Goal: Answer question/provide support: Share knowledge or assist other users

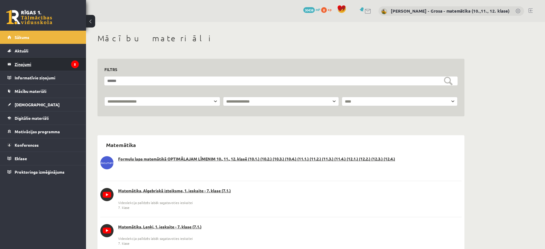
click at [54, 65] on legend "Ziņojumi 5" at bounding box center [47, 64] width 64 height 13
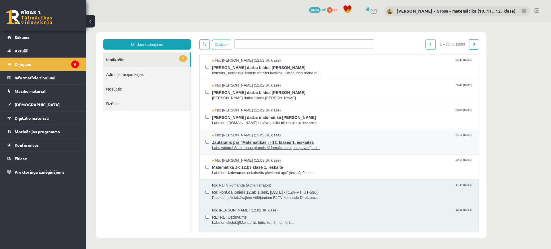
click at [322, 142] on span "Jautājums par "Matemātikas i - 12. klases 1. ieskaites" at bounding box center [342, 141] width 261 height 7
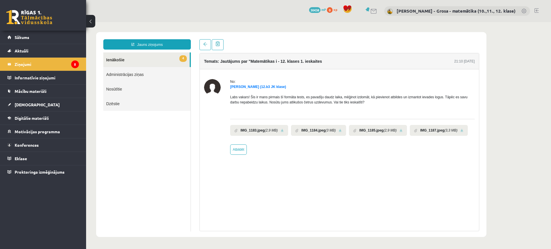
click at [281, 129] on link at bounding box center [282, 131] width 3 height 4
click at [239, 146] on link "Atbildēt" at bounding box center [238, 150] width 17 height 10
type input "**********"
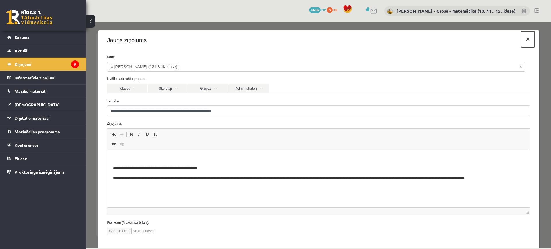
click at [523, 39] on button "×" at bounding box center [527, 39] width 13 height 16
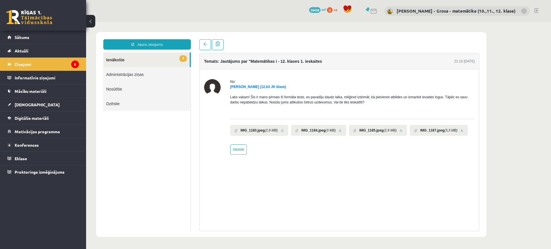
click at [198, 45] on div "Temats: Jautājums par "Matemātikas i - 12. klases 1. ieskaites 21:10 10/09/2025…" at bounding box center [339, 135] width 288 height 192
click at [204, 43] on span at bounding box center [205, 44] width 4 height 4
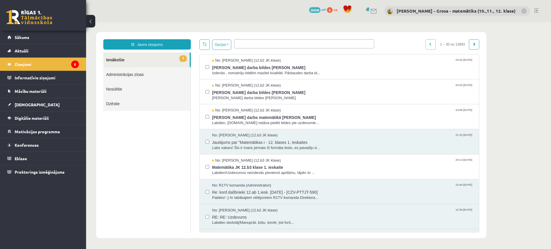
click at [209, 141] on div "No: Sofija Starovoitova (12.b3 JK klase) 21:10 10/09/2025 Jautājums par "Matemā…" at bounding box center [339, 142] width 268 height 18
click at [229, 40] on button "Opcijas" at bounding box center [221, 45] width 19 height 10
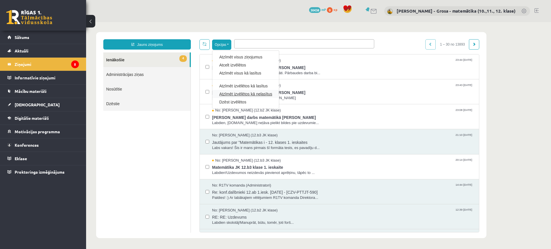
click at [248, 94] on link "Atzīmēt izvēlētos kā nelasītus" at bounding box center [245, 94] width 53 height 6
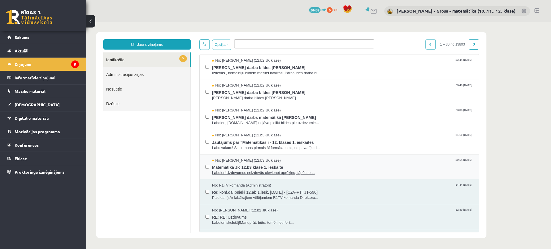
click at [328, 166] on span "Matemātika JK 12.b3 klase 1. ieskaite" at bounding box center [342, 166] width 261 height 7
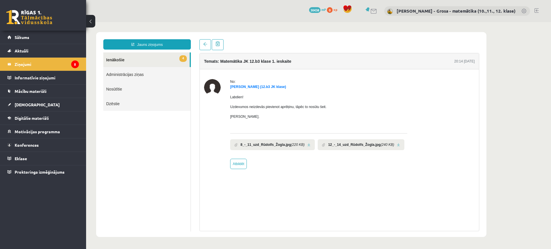
click at [309, 144] on li "8_-_11_uzd_Rūdolfs_Žogla.jpg (220 KB)" at bounding box center [272, 144] width 85 height 11
click at [307, 143] on link at bounding box center [308, 145] width 3 height 4
click at [397, 145] on link at bounding box center [398, 145] width 3 height 4
click at [239, 158] on div "No: Rūdolfs Žogla (12.b3 JK klase) Labdien! Uzdevumos neizdevās pievienot aprēķ…" at bounding box center [318, 124] width 177 height 90
click at [240, 166] on link "Atbildēt" at bounding box center [238, 164] width 17 height 10
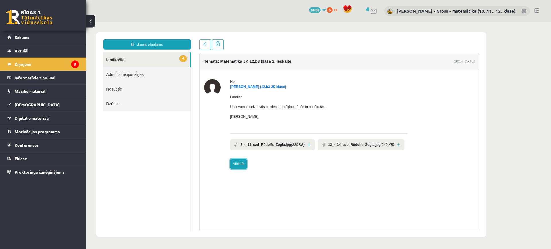
type input "**********"
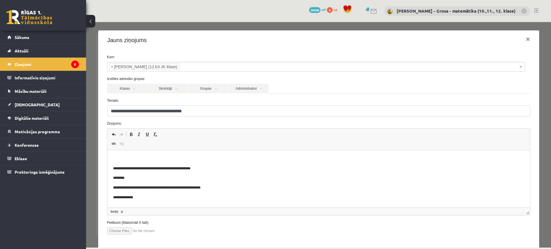
click at [220, 157] on p "Bagātinātā teksta redaktors, wiswyg-editor-47024887556460-1757571630-900" at bounding box center [318, 159] width 411 height 6
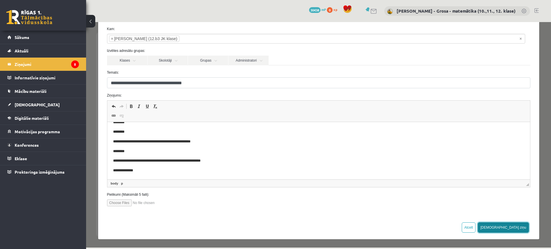
click at [515, 232] on button "[DEMOGRAPHIC_DATA] ziņu" at bounding box center [503, 228] width 51 height 10
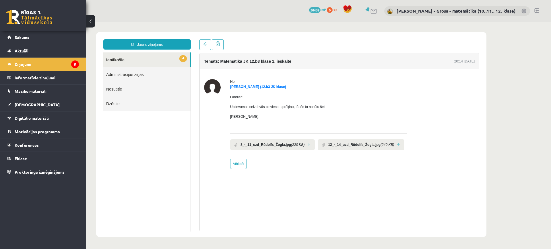
scroll to position [0, 0]
click at [166, 61] on link "4 Ienākošie" at bounding box center [146, 60] width 86 height 15
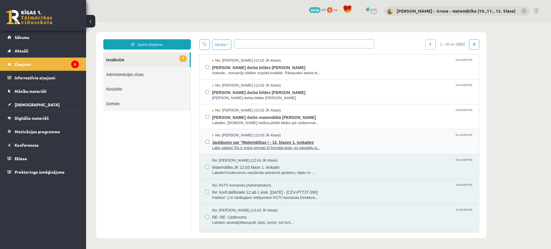
click at [295, 139] on span "Jautājums par "Matemātikas i - 12. klases 1. ieskaites" at bounding box center [342, 141] width 261 height 7
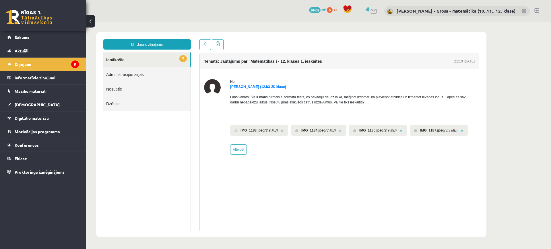
click at [282, 131] on link at bounding box center [282, 131] width 3 height 4
click at [400, 130] on link at bounding box center [400, 131] width 3 height 4
click at [460, 132] on link at bounding box center [461, 131] width 3 height 4
click at [238, 150] on link "Atbildēt" at bounding box center [238, 150] width 17 height 10
type input "**********"
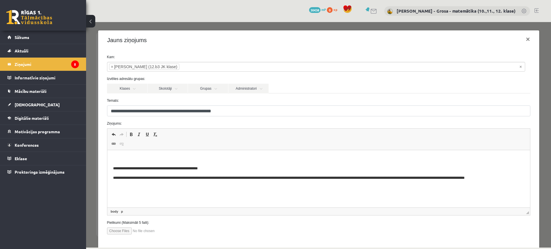
click at [209, 156] on html "**********" at bounding box center [318, 168] width 423 height 37
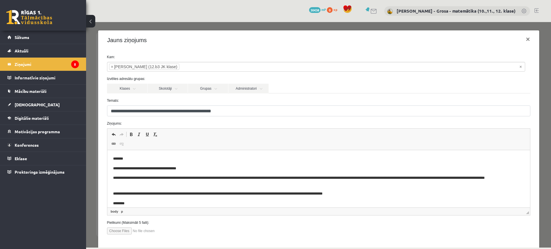
click at [196, 165] on body "**********" at bounding box center [318, 194] width 411 height 76
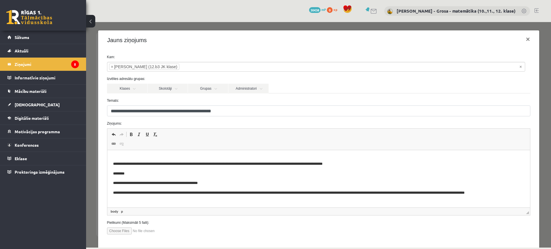
scroll to position [28, 0]
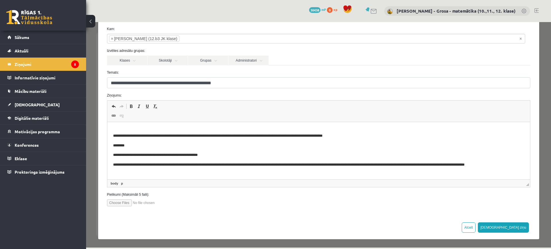
click at [435, 127] on p "**********" at bounding box center [313, 123] width 401 height 12
click at [423, 133] on p "**********" at bounding box center [313, 136] width 401 height 6
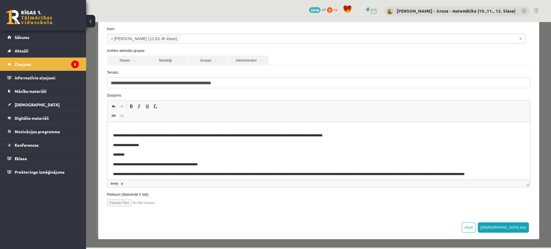
click at [416, 125] on p "**********" at bounding box center [313, 123] width 401 height 12
click at [414, 130] on body "**********" at bounding box center [318, 141] width 411 height 86
click at [518, 224] on button "[DEMOGRAPHIC_DATA] ziņu" at bounding box center [503, 228] width 51 height 10
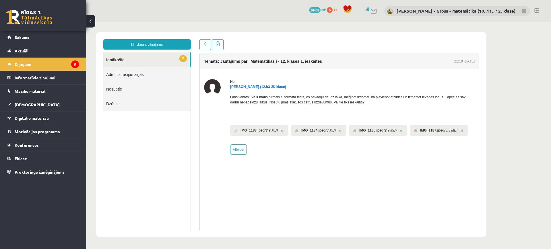
click at [184, 58] on span "3" at bounding box center [182, 58] width 7 height 7
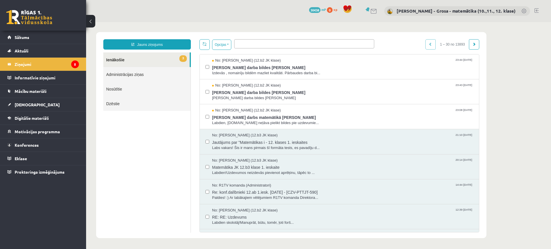
scroll to position [0, 0]
click at [236, 118] on span "Pārbaudes darbs matemātikā Lelde Muskate" at bounding box center [342, 116] width 261 height 7
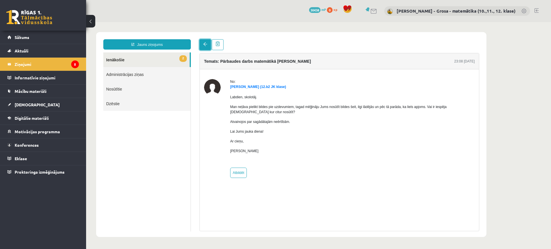
click at [205, 45] on span at bounding box center [205, 44] width 4 height 4
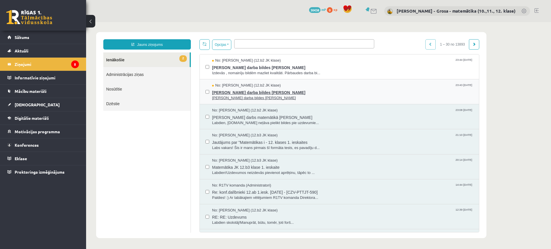
click at [225, 92] on span "Pārbaudes darba bildes Lelde Muskate" at bounding box center [342, 91] width 261 height 7
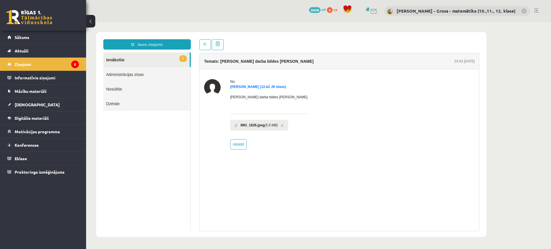
click at [281, 125] on link at bounding box center [282, 126] width 3 height 4
click at [205, 45] on span at bounding box center [205, 44] width 4 height 4
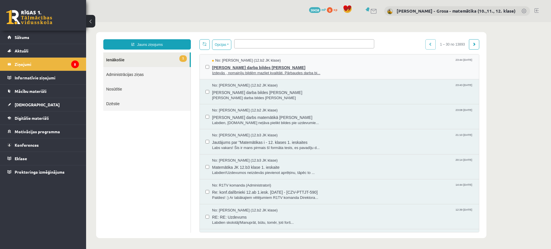
click at [260, 68] on span "Pārbaudes darba bildes Lelde Muskate" at bounding box center [342, 66] width 261 height 7
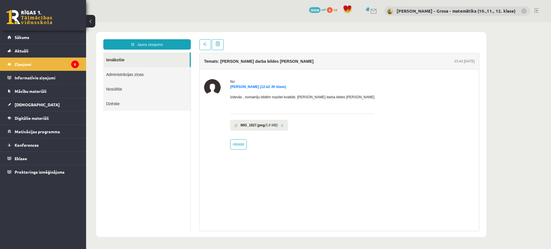
click at [282, 125] on link at bounding box center [282, 126] width 3 height 4
click at [239, 144] on link "Atbildēt" at bounding box center [238, 144] width 17 height 10
type input "**********"
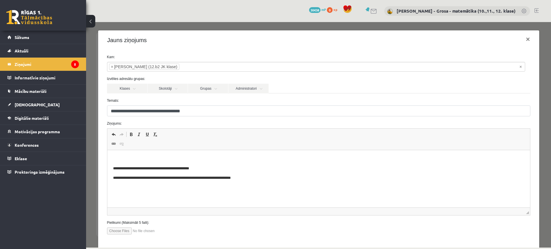
click at [217, 159] on p "Bagātinātā teksta redaktors, wiswyg-editor-47024893700960-1757572063-707" at bounding box center [318, 159] width 411 height 6
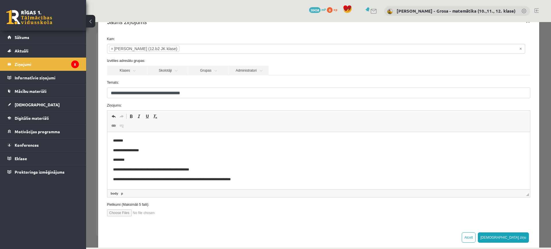
scroll to position [28, 0]
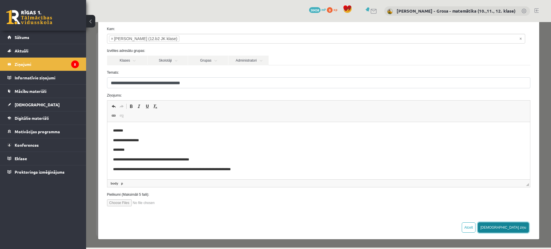
click at [517, 224] on button "[DEMOGRAPHIC_DATA] ziņu" at bounding box center [503, 228] width 51 height 10
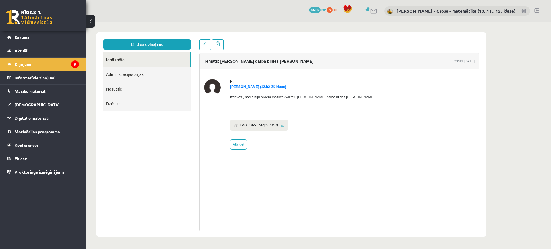
scroll to position [0, 0]
click at [62, 67] on legend "Ziņojumi 5" at bounding box center [47, 64] width 64 height 13
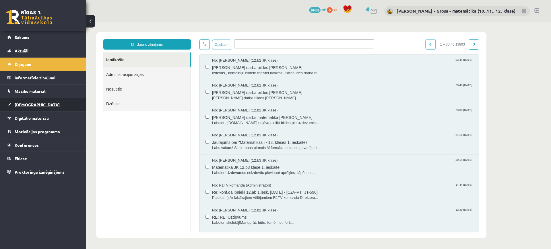
click at [41, 105] on link "[DEMOGRAPHIC_DATA]" at bounding box center [42, 104] width 71 height 13
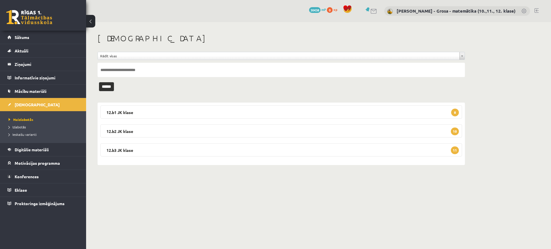
drag, startPoint x: 42, startPoint y: 113, endPoint x: 32, endPoint y: 118, distance: 11.7
click at [42, 114] on ul "Neizlabotās Izlabotās Ieskaišu varianti" at bounding box center [43, 127] width 86 height 32
click at [32, 118] on span "Neizlabotās" at bounding box center [21, 119] width 25 height 5
click at [179, 117] on legend "12.b1 JK klase 8" at bounding box center [281, 112] width 362 height 13
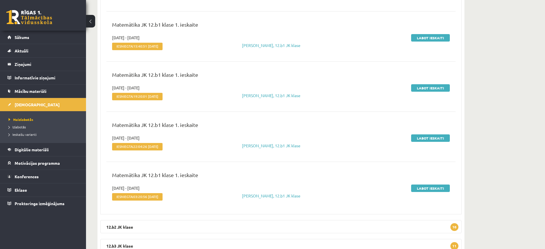
scroll to position [335, 0]
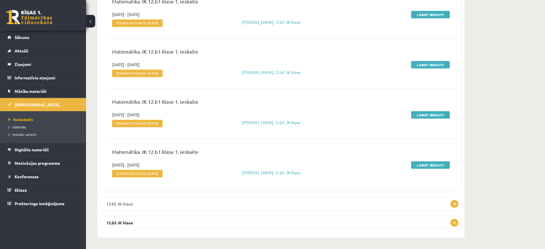
click at [328, 199] on legend "12.b2 JK klase 10" at bounding box center [281, 203] width 362 height 13
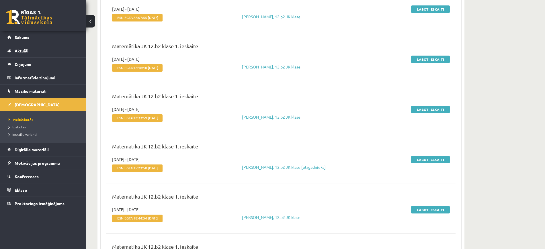
scroll to position [766, 0]
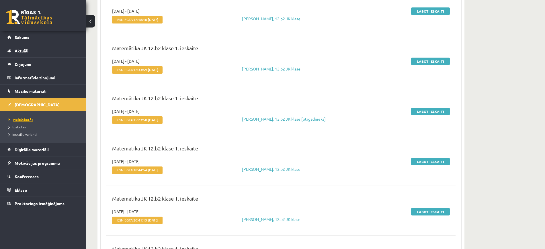
click at [37, 119] on link "Neizlabotās" at bounding box center [45, 119] width 72 height 5
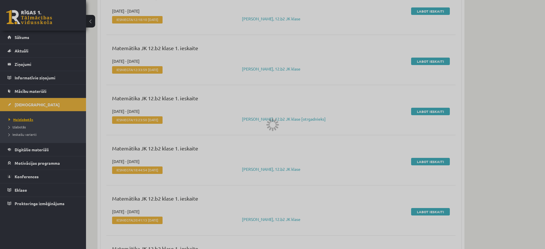
scroll to position [0, 0]
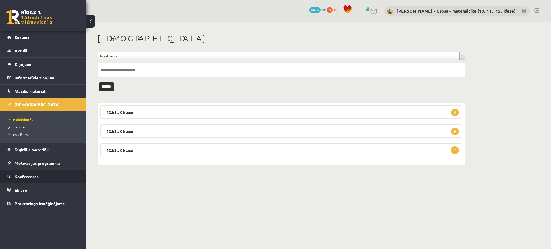
click at [51, 173] on link "Konferences" at bounding box center [42, 176] width 71 height 13
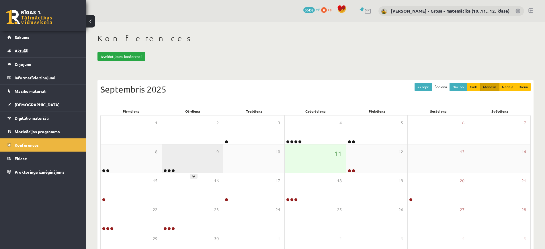
click at [199, 164] on div "9" at bounding box center [192, 159] width 61 height 29
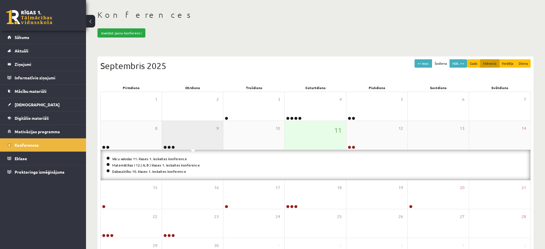
scroll to position [36, 0]
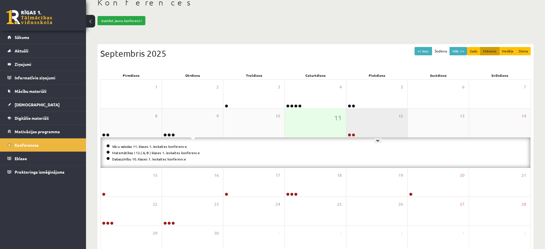
click at [373, 125] on div "12" at bounding box center [377, 123] width 61 height 29
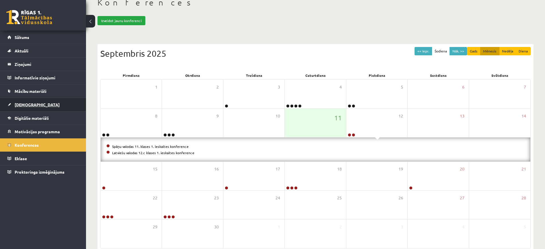
click at [39, 105] on link "[DEMOGRAPHIC_DATA]" at bounding box center [42, 104] width 71 height 13
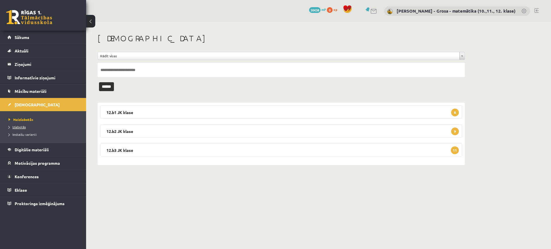
click at [22, 128] on span "Izlabotās" at bounding box center [17, 127] width 17 height 5
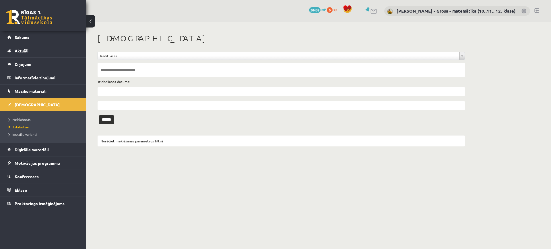
click at [157, 72] on input "text" at bounding box center [281, 70] width 367 height 14
type input "*******"
click at [99, 115] on input "******" at bounding box center [106, 119] width 15 height 9
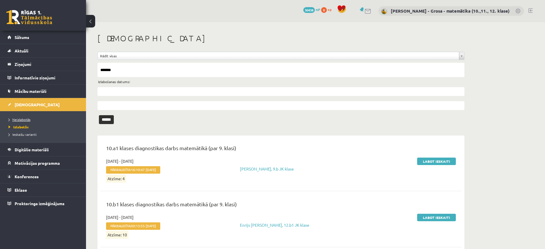
click at [24, 121] on link "Neizlabotās" at bounding box center [45, 119] width 72 height 5
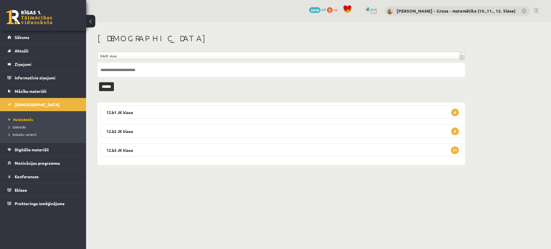
click at [120, 68] on input "text" at bounding box center [281, 70] width 367 height 14
click at [18, 130] on li "Izlabotās" at bounding box center [45, 126] width 72 height 7
click at [17, 129] on link "Izlabotās" at bounding box center [45, 127] width 72 height 5
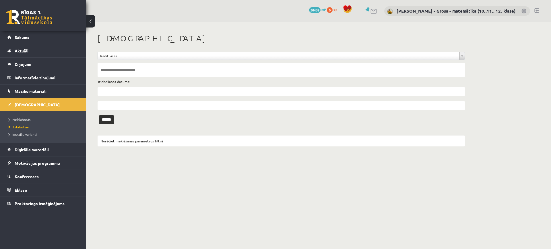
click at [141, 73] on input "text" at bounding box center [281, 70] width 367 height 14
click at [110, 92] on input "text" at bounding box center [281, 91] width 367 height 9
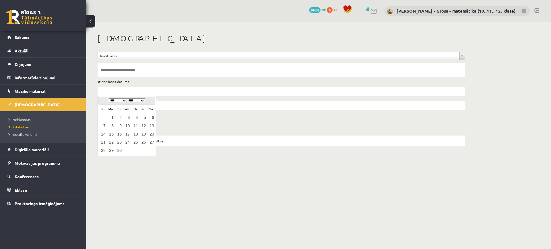
click at [112, 119] on link "1" at bounding box center [110, 118] width 7 height 8
type input "**********"
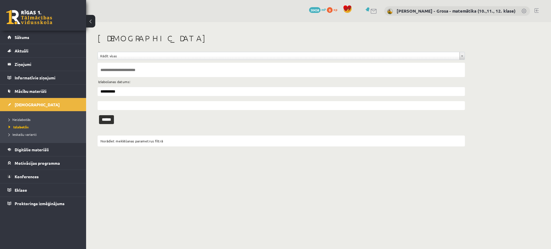
click at [112, 109] on input "text" at bounding box center [281, 105] width 367 height 9
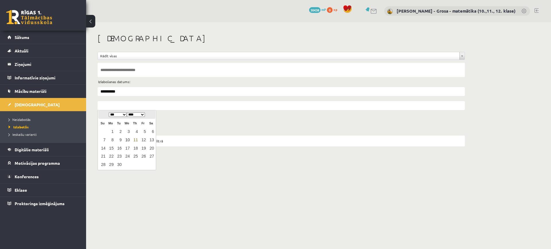
click at [128, 141] on link "10" at bounding box center [126, 140] width 7 height 8
type input "**********"
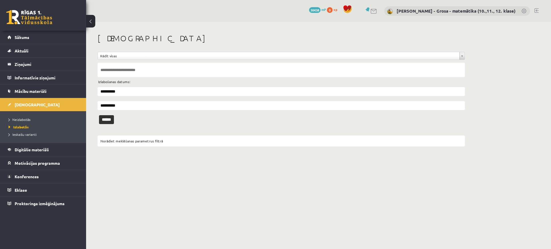
click at [121, 76] on input "text" at bounding box center [281, 70] width 367 height 14
type input "*******"
click at [99, 115] on input "******" at bounding box center [106, 119] width 15 height 9
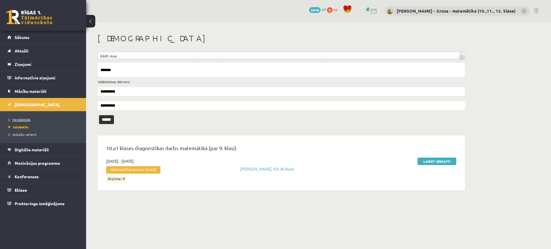
click at [11, 120] on span "Neizlabotās" at bounding box center [20, 119] width 22 height 5
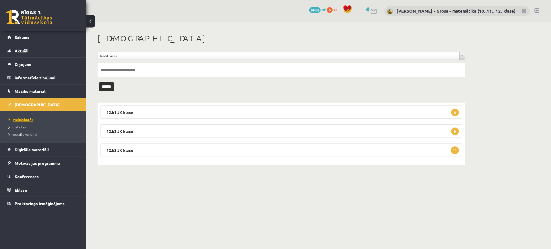
click at [33, 121] on link "Neizlabotās" at bounding box center [45, 119] width 72 height 5
click at [448, 108] on legend "12.b1 JK klase 8" at bounding box center [281, 112] width 362 height 13
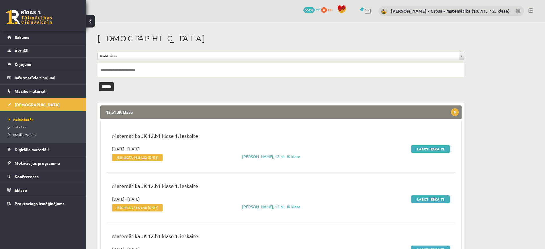
click at [448, 108] on legend "12.b1 JK klase 8" at bounding box center [281, 112] width 362 height 13
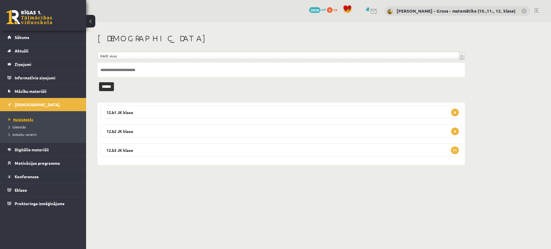
click at [30, 117] on link "Neizlabotās" at bounding box center [45, 119] width 72 height 5
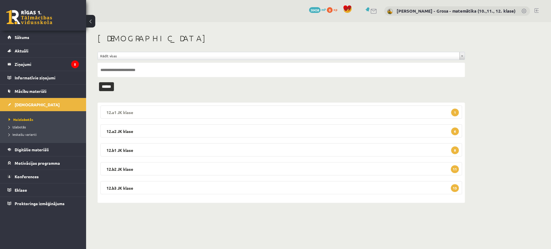
click at [217, 106] on legend "12.a1 JK klase 1" at bounding box center [281, 112] width 362 height 13
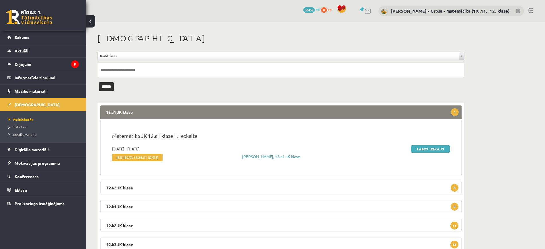
scroll to position [22, 0]
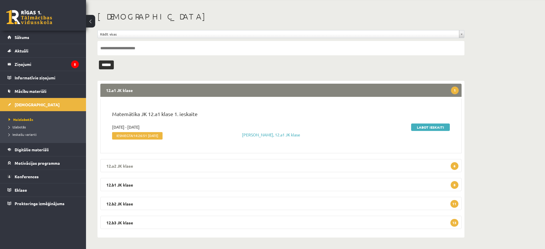
click at [407, 167] on legend "12.a2 JK klase 6" at bounding box center [281, 165] width 362 height 13
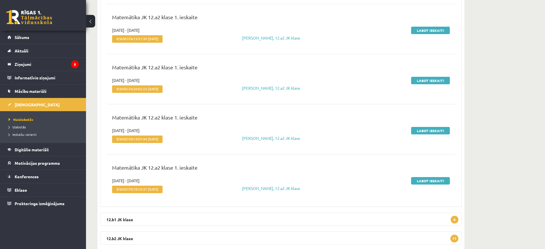
scroll to position [329, 0]
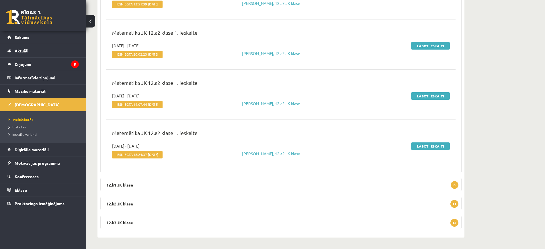
click at [38, 124] on li "Izlabotās" at bounding box center [45, 126] width 72 height 7
click at [37, 120] on link "Neizlabotās" at bounding box center [45, 119] width 72 height 5
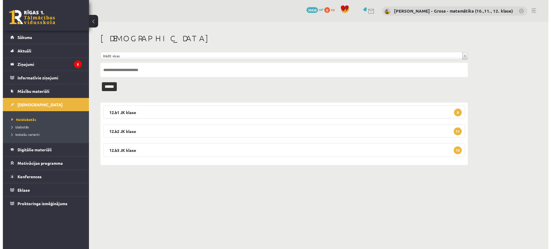
scroll to position [0, 0]
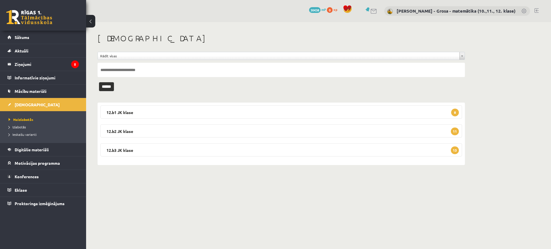
click at [189, 68] on input "text" at bounding box center [281, 70] width 367 height 14
type input "*****"
click at [99, 82] on input "******" at bounding box center [106, 86] width 15 height 9
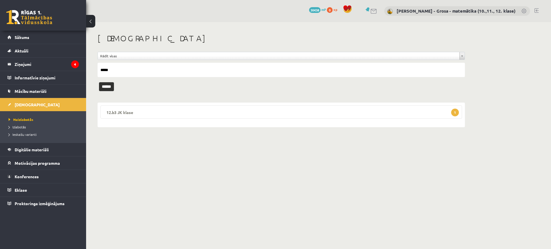
click at [213, 108] on legend "12.b3 JK klase 1" at bounding box center [281, 112] width 362 height 13
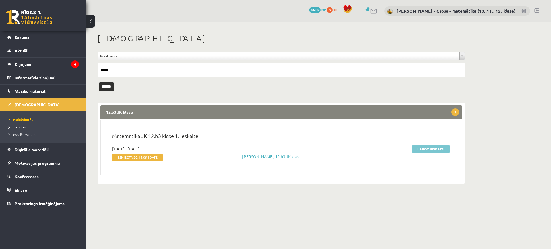
click at [433, 149] on link "Labot ieskaiti" at bounding box center [430, 148] width 39 height 7
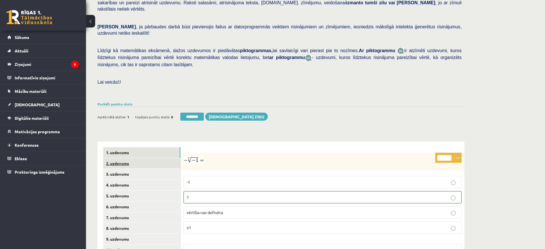
scroll to position [143, 0]
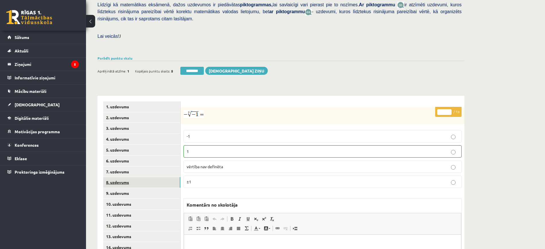
click at [117, 177] on link "8. uzdevums" at bounding box center [141, 182] width 77 height 11
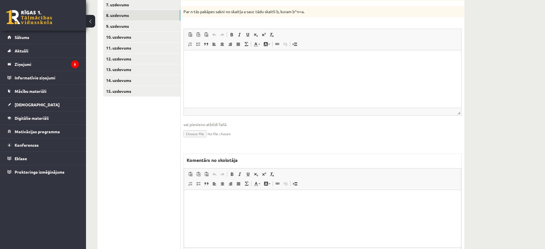
scroll to position [338, 0]
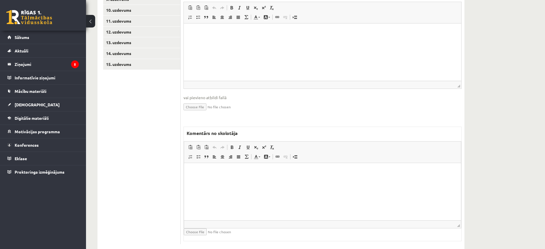
click at [295, 181] on html at bounding box center [322, 172] width 277 height 18
drag, startPoint x: 284, startPoint y: 185, endPoint x: 164, endPoint y: 173, distance: 120.3
click at [184, 173] on html "**********" at bounding box center [322, 172] width 277 height 18
copy p "**********"
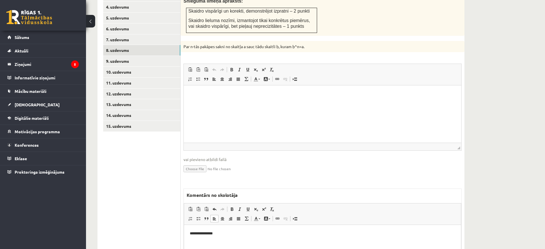
scroll to position [194, 0]
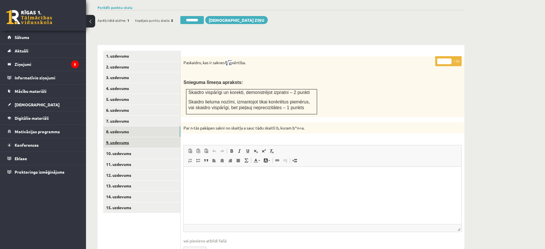
click at [156, 137] on link "9. uzdevums" at bounding box center [141, 142] width 77 height 11
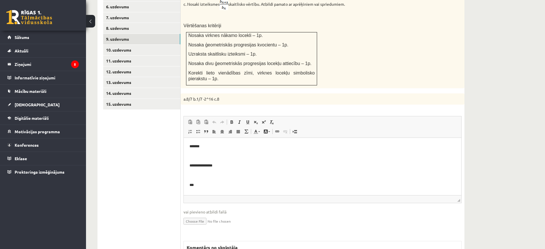
scroll to position [0, 0]
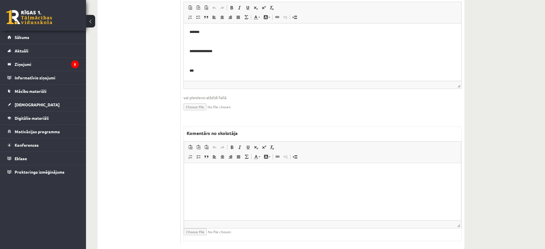
click at [232, 181] on html at bounding box center [322, 172] width 277 height 18
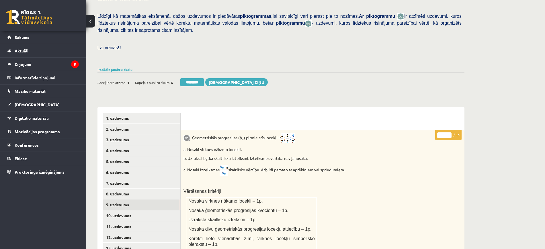
scroll to position [54, 0]
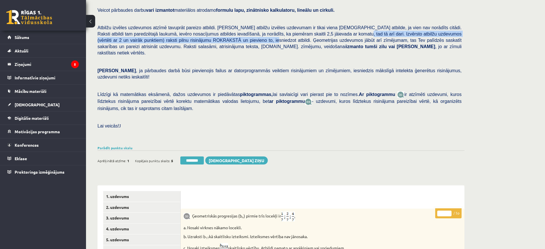
drag, startPoint x: 300, startPoint y: 34, endPoint x: 185, endPoint y: 41, distance: 115.5
click at [185, 41] on span "Atbilžu izvēles uzdevumos atzīmē tavuprāt pareizo atbildi. Katram atbilžu izvēl…" at bounding box center [280, 40] width 364 height 30
copy span "Izvērsto atbilžu uzdevumos (vērtēti ar 2 un vairāk punktiem) raksti pilnu risin…"
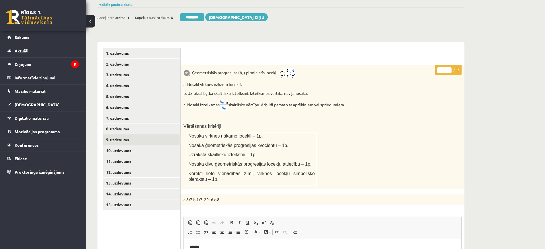
scroll to position [341, 0]
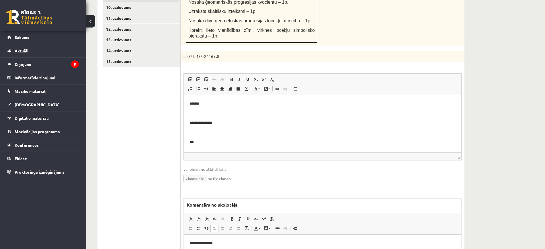
click at [186, 242] on html "**********" at bounding box center [322, 244] width 277 height 18
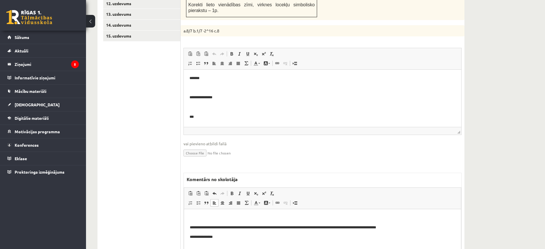
scroll to position [412, 0]
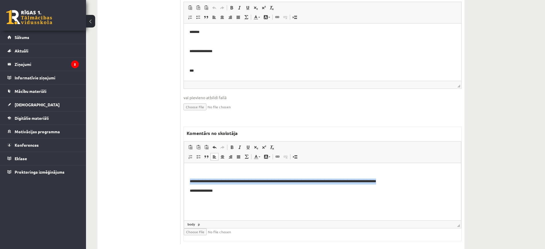
drag, startPoint x: 420, startPoint y: 182, endPoint x: 120, endPoint y: 180, distance: 300.4
click at [184, 180] on html "**********" at bounding box center [322, 181] width 277 height 37
click at [233, 145] on span at bounding box center [232, 147] width 5 height 5
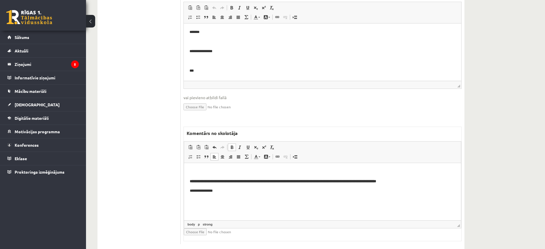
click at [239, 197] on html "**********" at bounding box center [322, 181] width 277 height 37
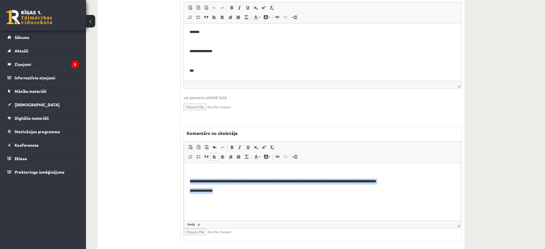
drag, startPoint x: 239, startPoint y: 197, endPoint x: 358, endPoint y: 328, distance: 176.5
click at [184, 177] on html "**********" at bounding box center [322, 181] width 277 height 37
copy body "**********"
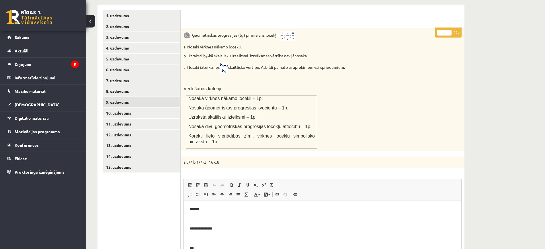
scroll to position [233, 0]
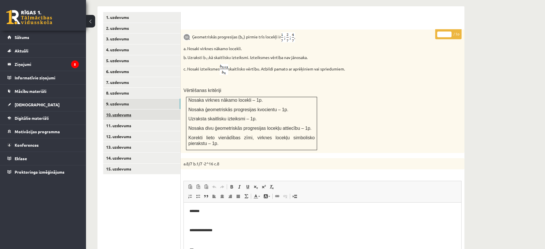
click at [150, 110] on link "10. uzdevums" at bounding box center [141, 115] width 77 height 11
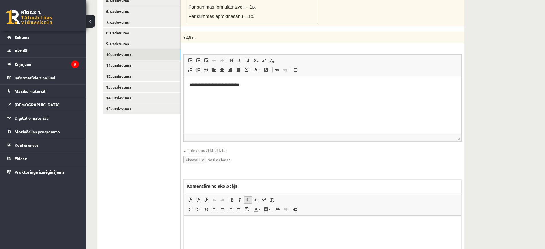
scroll to position [305, 0]
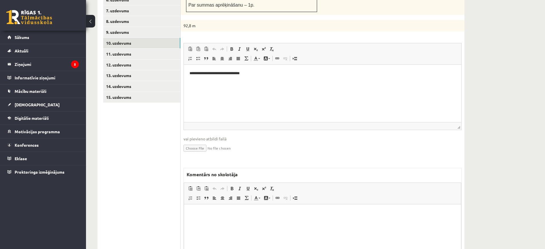
click at [254, 222] on html at bounding box center [322, 213] width 277 height 18
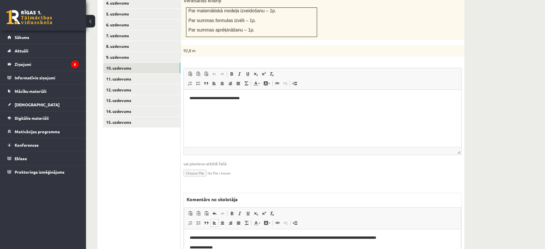
scroll to position [269, 0]
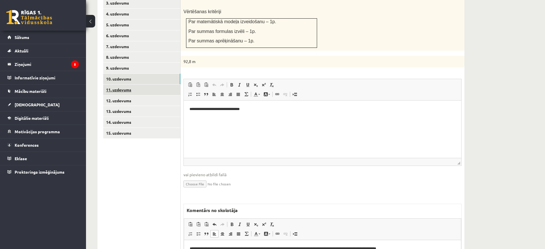
click at [167, 85] on link "11. uzdevums" at bounding box center [141, 90] width 77 height 11
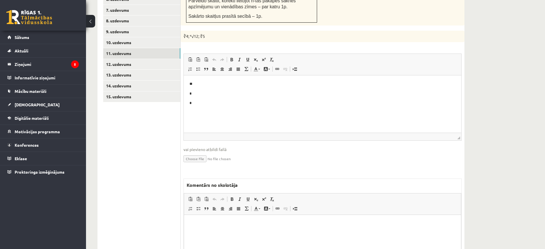
scroll to position [357, 0]
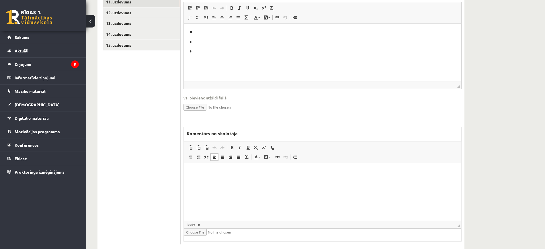
click at [252, 181] on html at bounding box center [322, 172] width 277 height 18
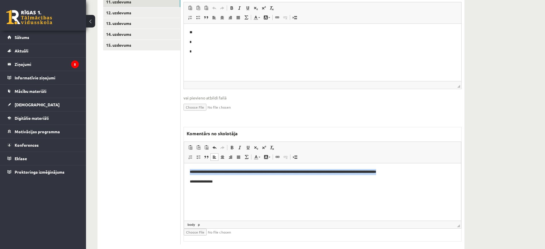
drag, startPoint x: 430, startPoint y: 172, endPoint x: 113, endPoint y: 128, distance: 320.1
click at [184, 163] on html "**********" at bounding box center [322, 176] width 277 height 27
click at [189, 175] on html "**********" at bounding box center [322, 176] width 277 height 27
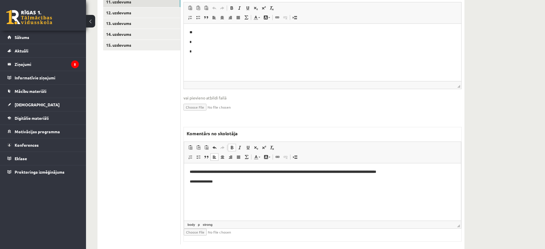
click at [189, 172] on html "**********" at bounding box center [322, 176] width 277 height 27
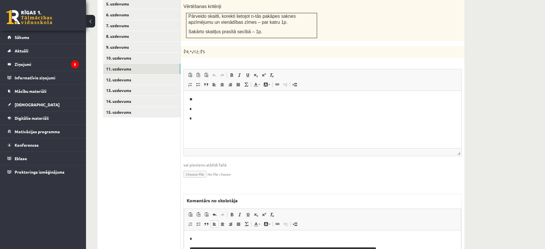
scroll to position [249, 0]
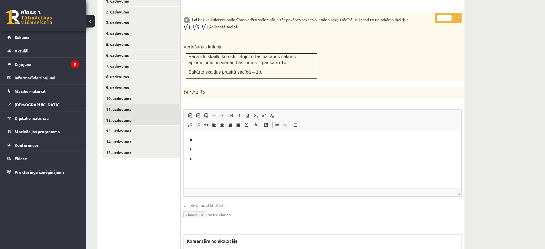
click at [165, 115] on link "12. uzdevums" at bounding box center [141, 120] width 77 height 11
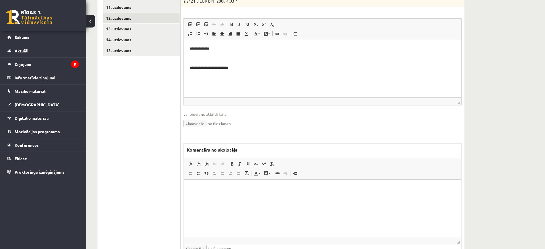
scroll to position [357, 0]
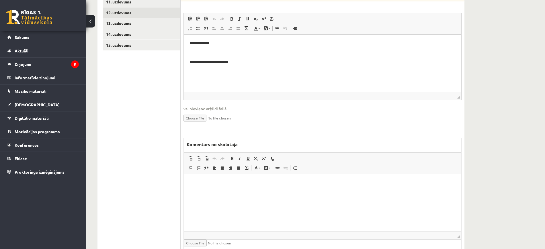
click at [248, 192] on html at bounding box center [322, 183] width 277 height 18
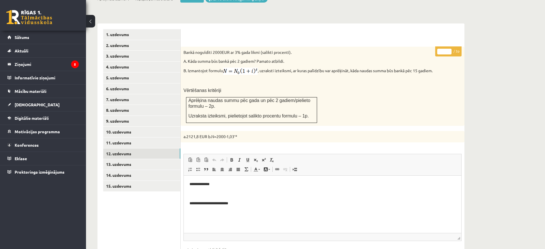
scroll to position [213, 0]
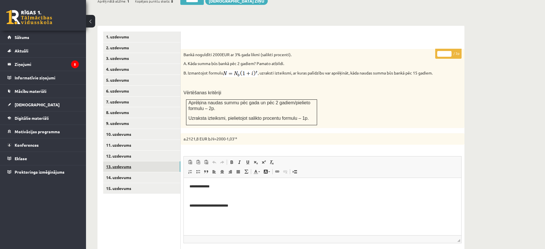
click at [176, 162] on link "13. uzdevums" at bounding box center [141, 167] width 77 height 11
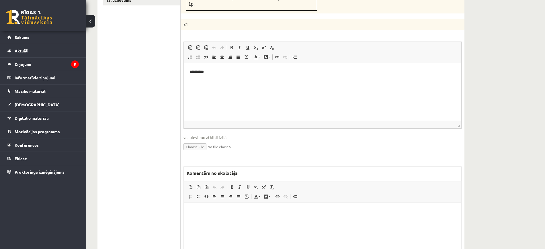
scroll to position [429, 0]
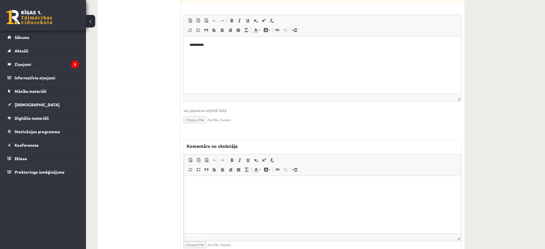
click at [224, 192] on html at bounding box center [322, 185] width 277 height 18
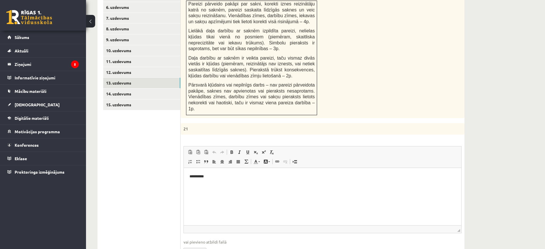
scroll to position [285, 0]
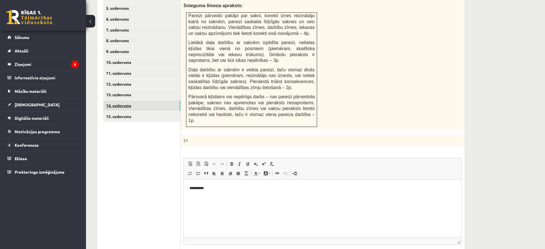
click at [148, 100] on link "14. uzdevums" at bounding box center [141, 105] width 77 height 11
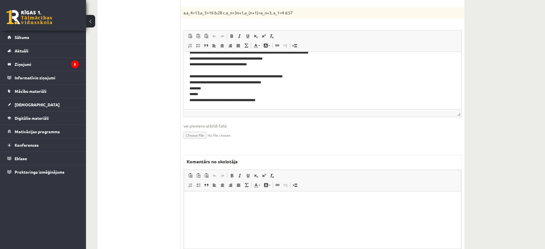
scroll to position [429, 0]
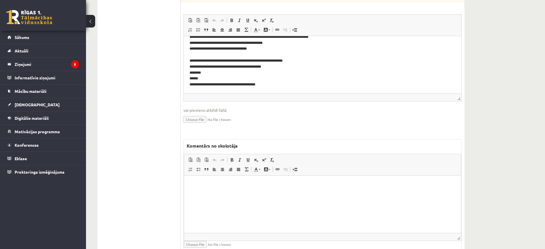
click at [253, 193] on html at bounding box center [322, 185] width 277 height 18
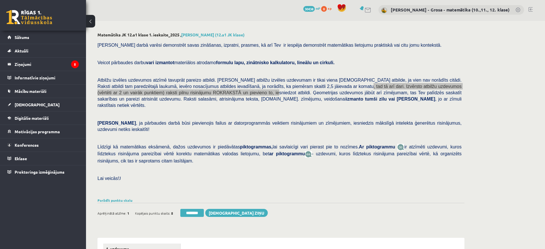
scroll to position [0, 0]
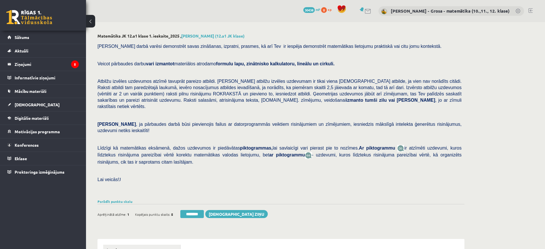
click at [315, 113] on p at bounding box center [280, 115] width 364 height 5
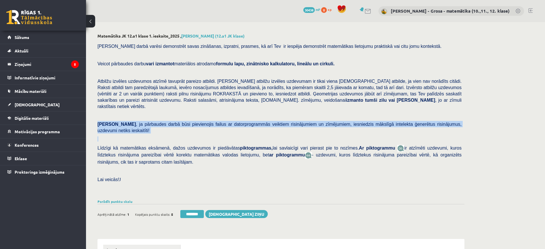
drag, startPoint x: 97, startPoint y: 118, endPoint x: 471, endPoint y: 124, distance: 374.5
copy div "Ņem vērā , ja pārbaudes darbā būsi pievienojis failus ar datorprogrammās veikti…"
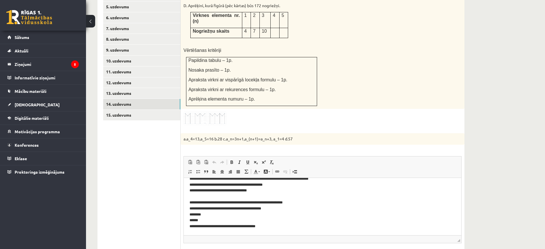
scroll to position [430, 0]
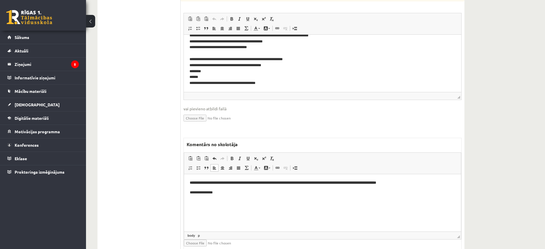
click at [434, 178] on html "**********" at bounding box center [322, 187] width 277 height 27
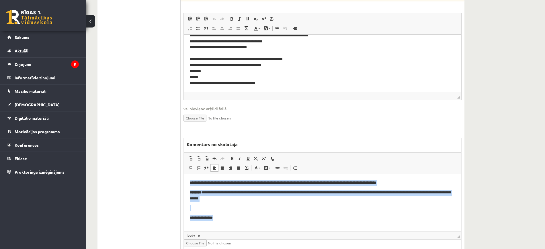
drag, startPoint x: 232, startPoint y: 216, endPoint x: 180, endPoint y: 179, distance: 64.0
click at [184, 179] on html "**********" at bounding box center [322, 200] width 277 height 53
copy body "**********"
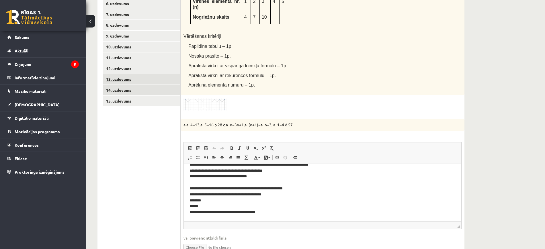
scroll to position [287, 0]
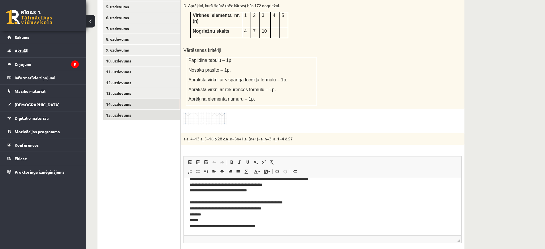
click at [160, 110] on link "15. uzdevums" at bounding box center [141, 115] width 77 height 11
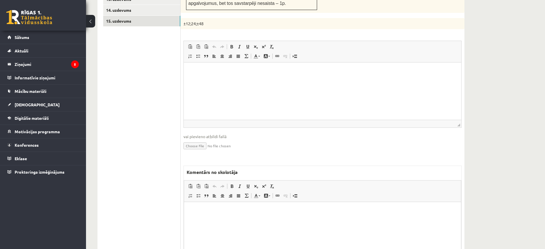
scroll to position [0, 0]
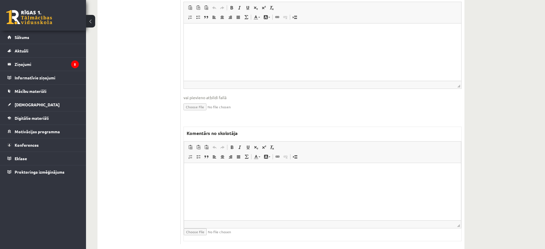
drag, startPoint x: 238, startPoint y: 193, endPoint x: 243, endPoint y: 184, distance: 10.0
click at [239, 181] on html at bounding box center [322, 172] width 277 height 18
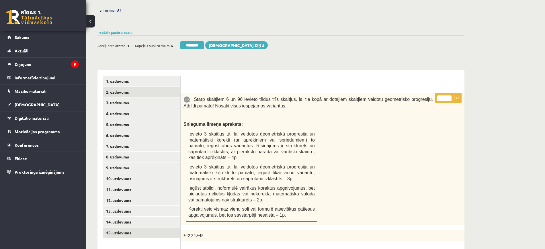
click at [166, 87] on link "2. uzdevums" at bounding box center [141, 92] width 77 height 11
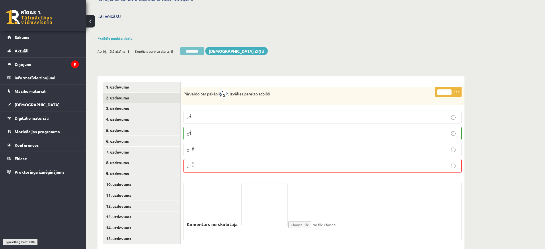
click at [190, 47] on input "********" at bounding box center [192, 51] width 24 height 8
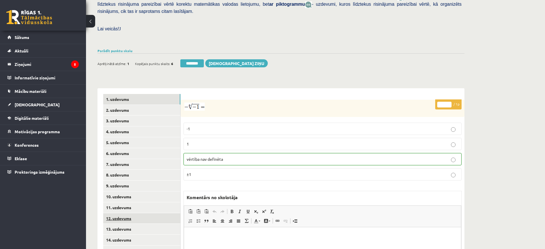
scroll to position [211, 0]
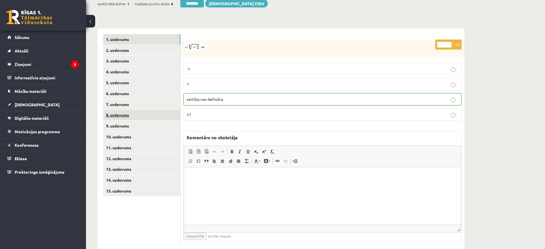
click at [129, 110] on link "8. uzdevums" at bounding box center [141, 115] width 77 height 11
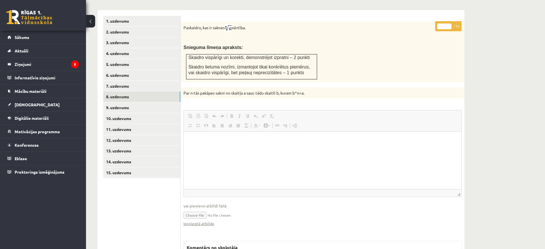
scroll to position [0, 0]
click at [213, 221] on link "Iesniegtā atbilde" at bounding box center [199, 224] width 31 height 6
type input "*"
click at [449, 24] on input "*" at bounding box center [445, 27] width 14 height 6
click at [168, 102] on link "9. uzdevums" at bounding box center [141, 107] width 77 height 11
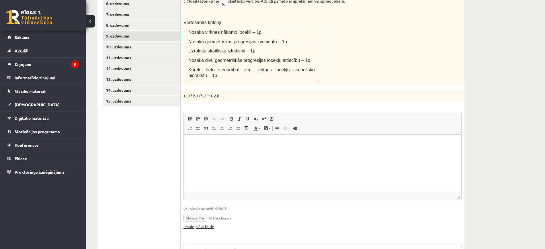
click at [206, 224] on link "Iesniegtā atbilde" at bounding box center [199, 227] width 31 height 6
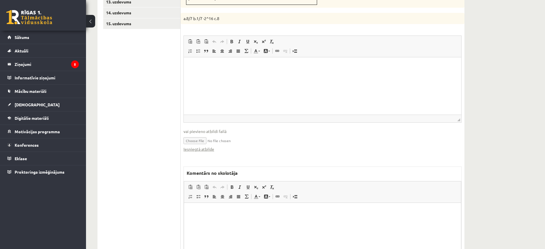
scroll to position [418, 0]
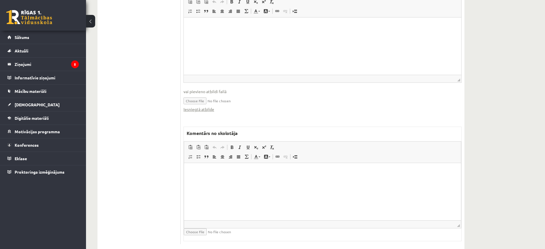
click at [264, 181] on html at bounding box center [322, 172] width 277 height 18
click at [232, 167] on html "**" at bounding box center [322, 172] width 277 height 18
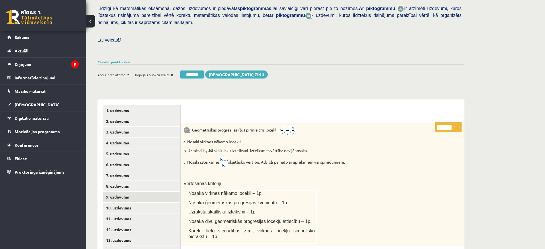
scroll to position [96, 0]
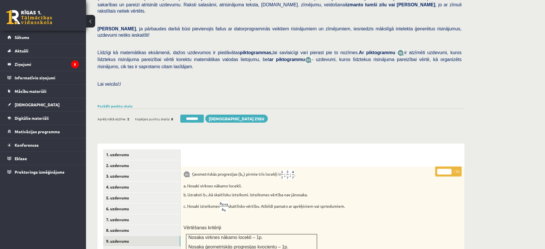
click at [449, 169] on input "*" at bounding box center [445, 172] width 14 height 6
type input "*"
click at [449, 169] on input "*" at bounding box center [445, 172] width 14 height 6
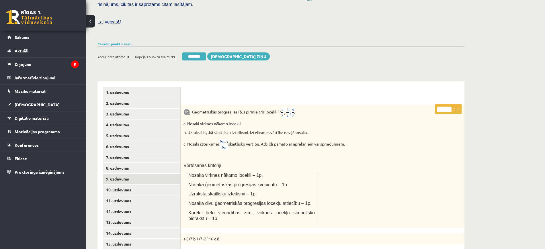
scroll to position [203, 0]
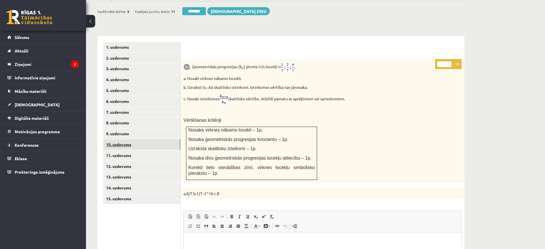
click at [149, 139] on link "10. uzdevums" at bounding box center [141, 144] width 77 height 11
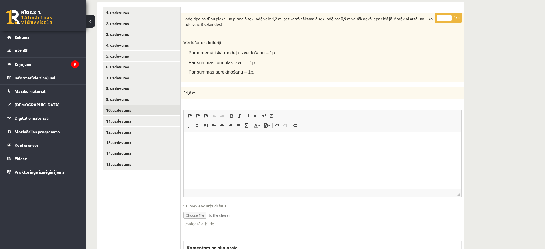
scroll to position [0, 0]
click at [213, 221] on link "Iesniegtā atbilde" at bounding box center [199, 224] width 31 height 6
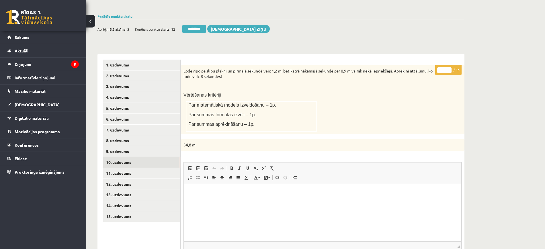
scroll to position [94, 0]
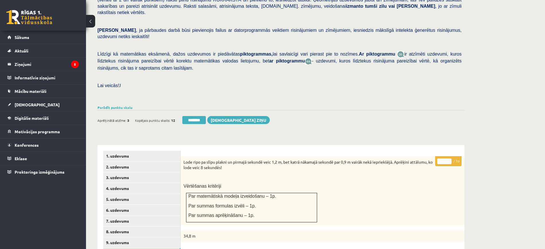
type input "*"
click at [449, 159] on input "*" at bounding box center [445, 162] width 14 height 6
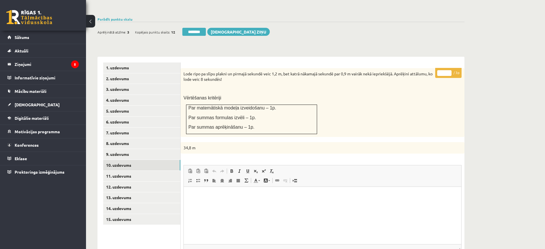
scroll to position [238, 0]
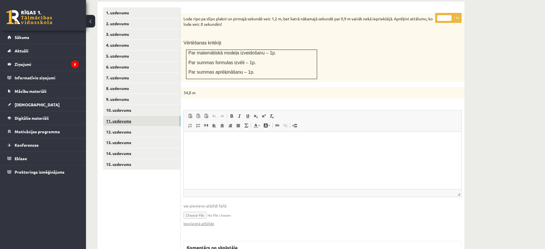
click at [164, 116] on link "11. uzdevums" at bounding box center [141, 121] width 77 height 11
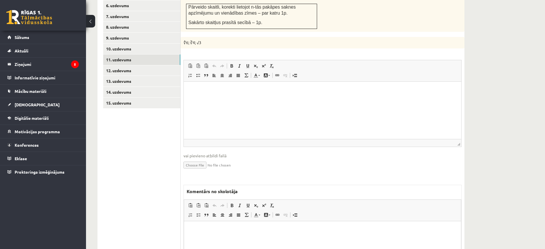
scroll to position [357, 0]
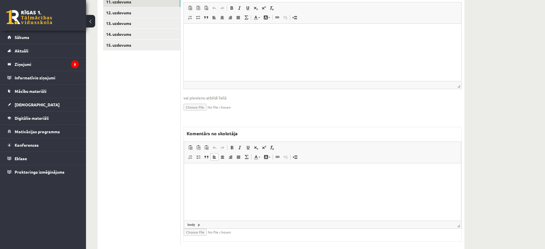
click at [227, 181] on html at bounding box center [322, 172] width 277 height 18
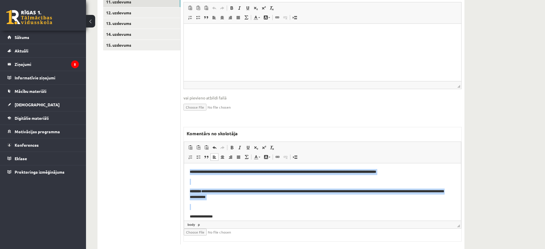
drag, startPoint x: 163, startPoint y: 167, endPoint x: 153, endPoint y: 160, distance: 12.7
click at [184, 163] on html "**********" at bounding box center [322, 194] width 277 height 62
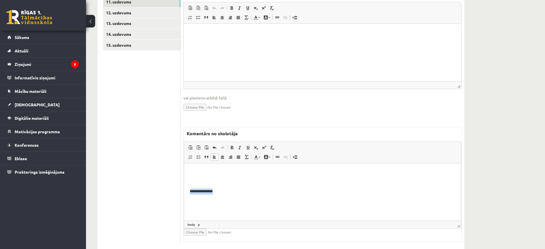
drag, startPoint x: 199, startPoint y: 191, endPoint x: 182, endPoint y: 188, distance: 16.9
click at [184, 188] on html "**********" at bounding box center [322, 181] width 277 height 37
copy p "**********"
click at [188, 189] on html "**********" at bounding box center [322, 181] width 277 height 37
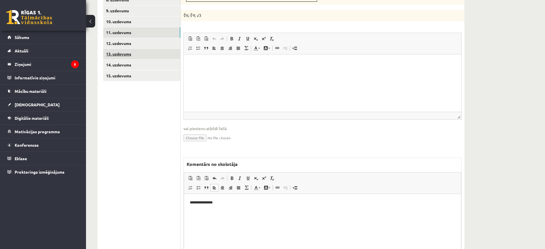
scroll to position [249, 0]
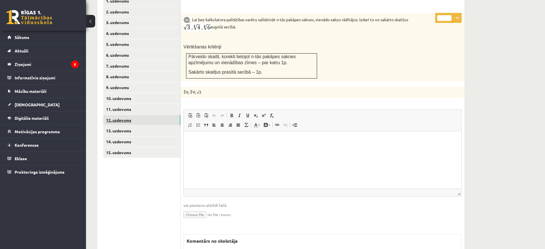
click at [176, 115] on link "12. uzdevums" at bounding box center [141, 120] width 77 height 11
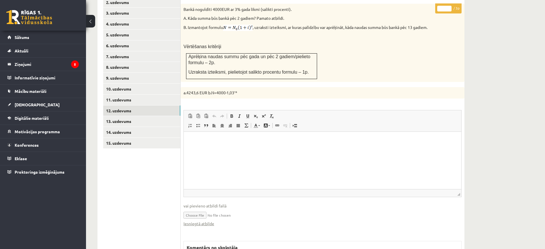
scroll to position [0, 0]
click at [212, 221] on link "Iesniegtā atbilde" at bounding box center [199, 224] width 31 height 6
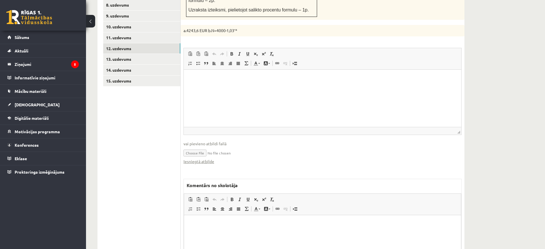
scroll to position [373, 0]
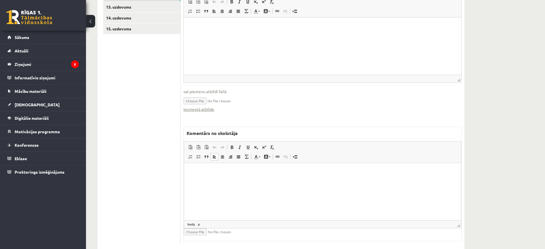
drag, startPoint x: 238, startPoint y: 211, endPoint x: 222, endPoint y: 213, distance: 16.2
click at [238, 180] on html at bounding box center [322, 172] width 277 height 18
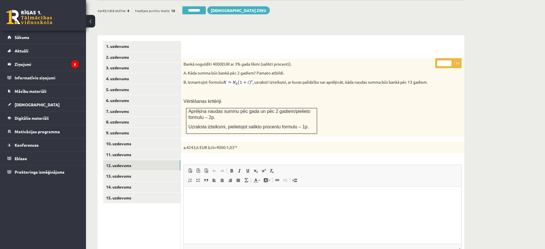
scroll to position [194, 0]
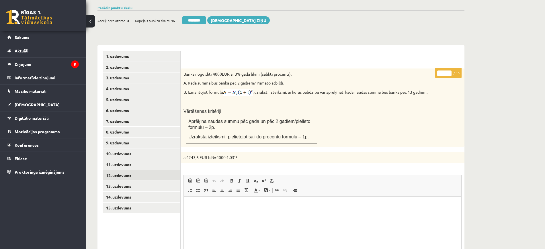
type input "*"
click at [450, 71] on input "*" at bounding box center [445, 74] width 14 height 6
click at [175, 181] on link "13. uzdevums" at bounding box center [141, 186] width 77 height 11
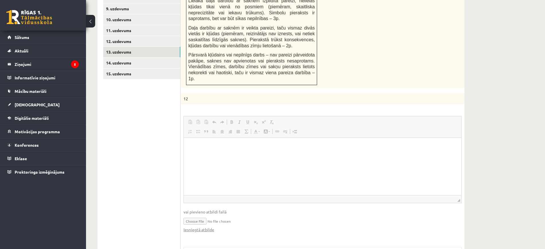
scroll to position [0, 0]
click at [210, 227] on link "Iesniegtā atbilde" at bounding box center [199, 230] width 31 height 6
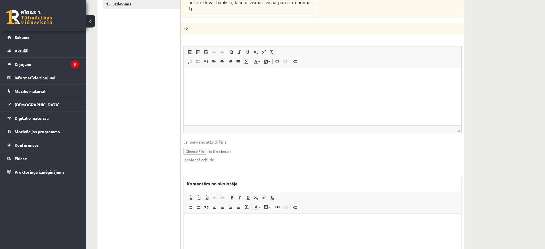
scroll to position [436, 0]
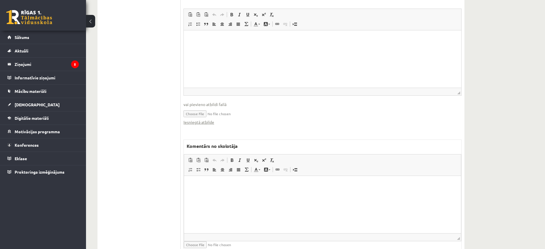
click at [226, 193] on html at bounding box center [322, 185] width 277 height 18
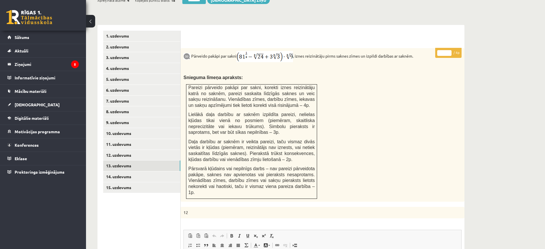
scroll to position [156, 0]
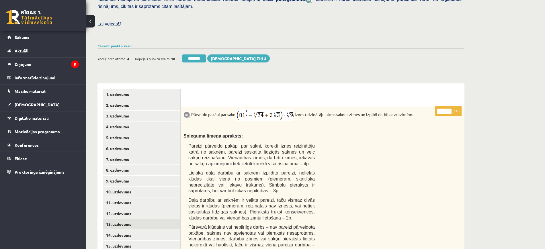
click at [451, 109] on input "*" at bounding box center [445, 112] width 14 height 6
type input "*"
click at [451, 109] on input "*" at bounding box center [445, 112] width 14 height 6
click at [164, 230] on link "14. uzdevums" at bounding box center [141, 235] width 77 height 11
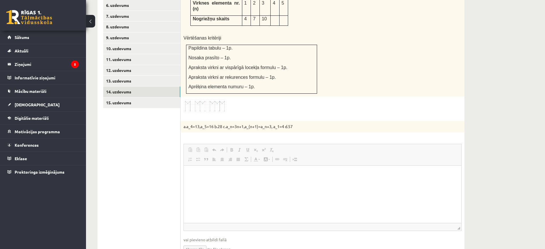
scroll to position [0, 0]
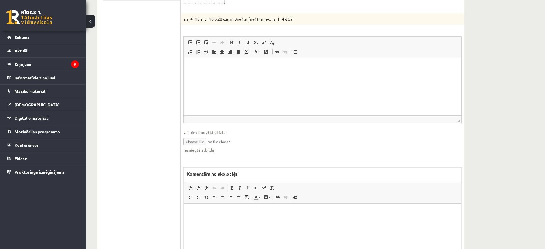
click at [246, 211] on p "Bagātinātā teksta redaktors, wiswyg-editor-47024878258960-1757570956-548" at bounding box center [323, 212] width 266 height 6
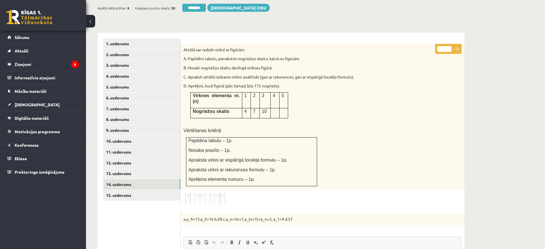
scroll to position [191, 0]
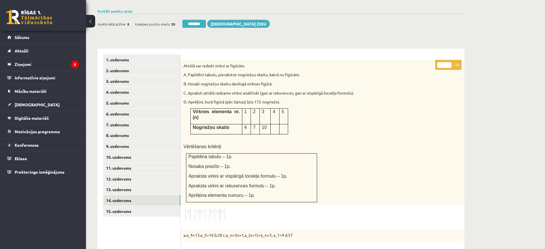
click at [449, 62] on input "*" at bounding box center [445, 65] width 14 height 6
type input "*"
click at [449, 62] on input "*" at bounding box center [445, 65] width 14 height 6
click at [158, 206] on link "15. uzdevums" at bounding box center [141, 211] width 77 height 11
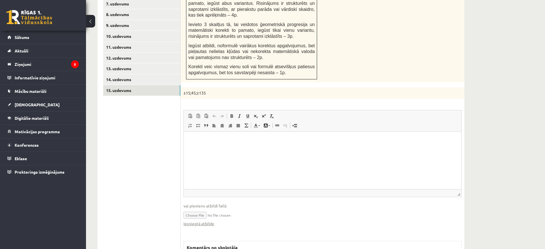
scroll to position [0, 0]
click at [207, 221] on link "Iesniegtā atbilde" at bounding box center [199, 224] width 31 height 6
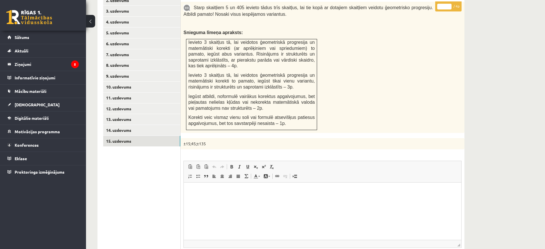
scroll to position [204, 0]
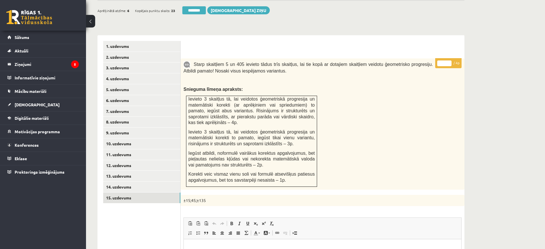
type input "*"
click at [451, 61] on input "*" at bounding box center [445, 64] width 14 height 6
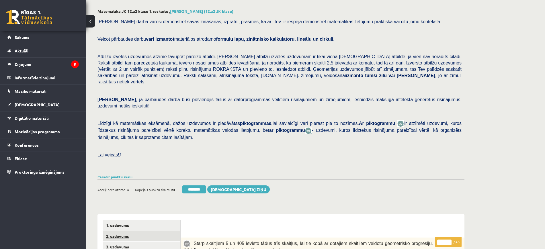
scroll to position [132, 0]
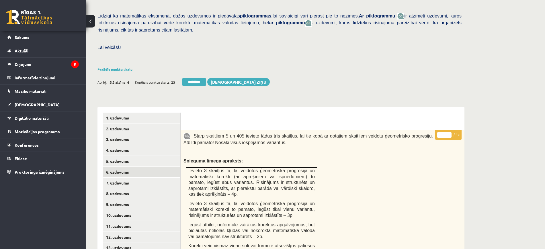
click at [138, 167] on link "6. uzdevums" at bounding box center [141, 172] width 77 height 11
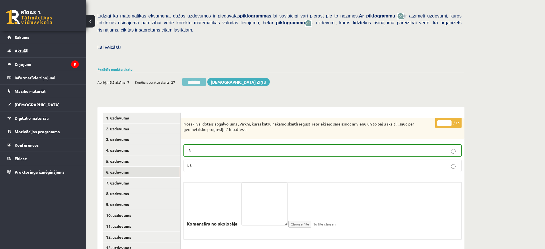
click at [206, 78] on input "********" at bounding box center [194, 82] width 24 height 8
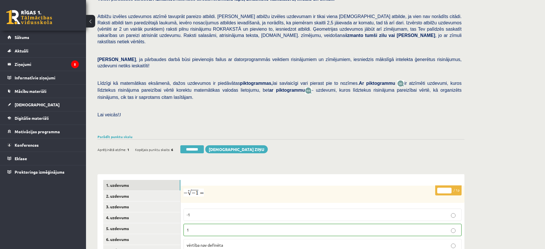
scroll to position [179, 0]
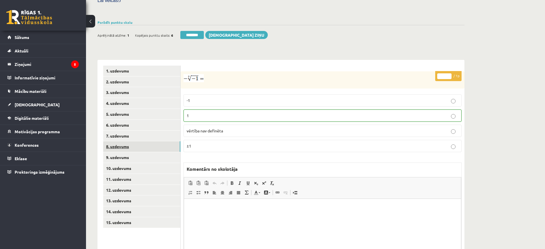
click at [135, 141] on link "8. uzdevums" at bounding box center [141, 146] width 77 height 11
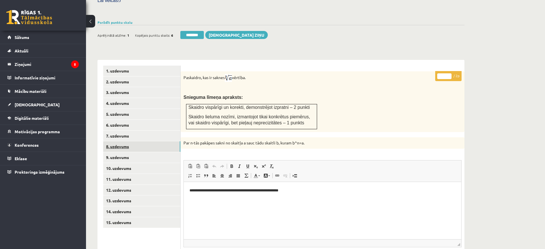
scroll to position [0, 0]
click at [448, 73] on input "*" at bounding box center [445, 76] width 14 height 6
type input "*"
click at [448, 73] on input "*" at bounding box center [445, 76] width 14 height 6
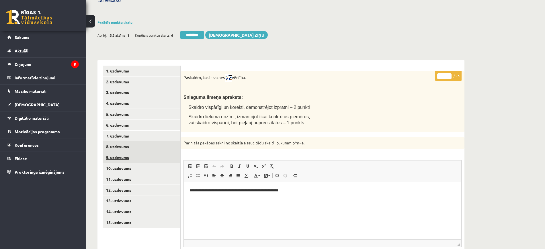
click at [155, 152] on link "9. uzdevums" at bounding box center [141, 157] width 77 height 11
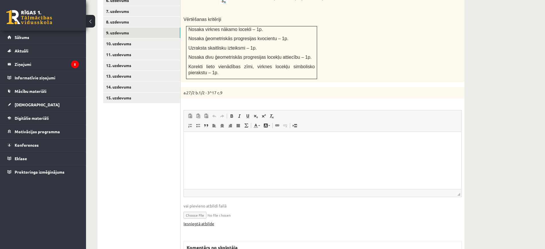
click at [207, 221] on link "Iesniegtā atbilde" at bounding box center [199, 224] width 31 height 6
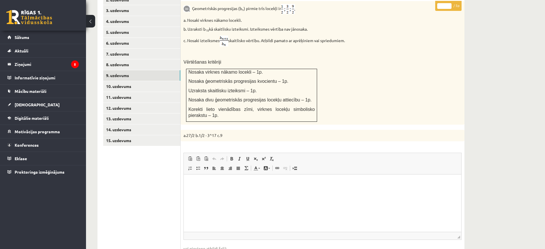
scroll to position [197, 0]
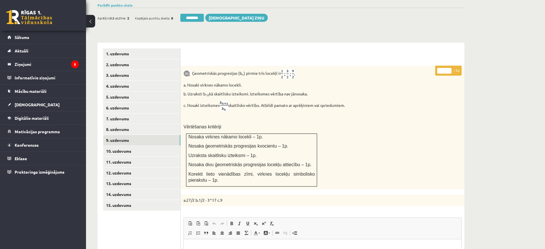
type input "*"
click at [450, 68] on input "*" at bounding box center [445, 71] width 14 height 6
click at [157, 146] on link "10. uzdevums" at bounding box center [141, 151] width 77 height 11
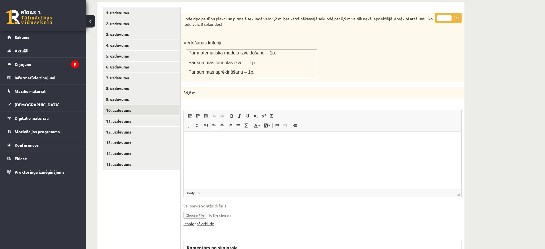
scroll to position [0, 0]
click at [201, 221] on link "Iesniegtā atbilde" at bounding box center [199, 224] width 31 height 6
type input "*"
click at [448, 15] on input "*" at bounding box center [445, 18] width 14 height 6
click at [122, 127] on link "12. uzdevums" at bounding box center [141, 132] width 77 height 11
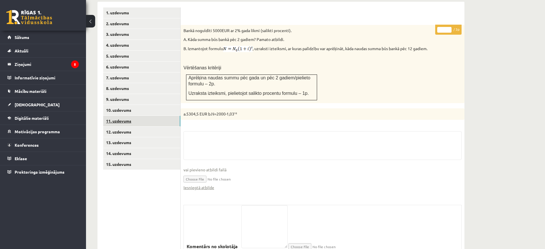
click at [123, 116] on link "11. uzdevums" at bounding box center [141, 121] width 77 height 11
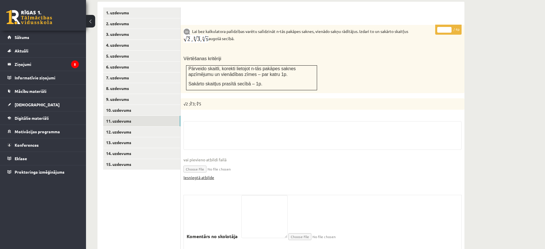
click at [205, 175] on link "Iesniegtā atbilde" at bounding box center [199, 178] width 31 height 6
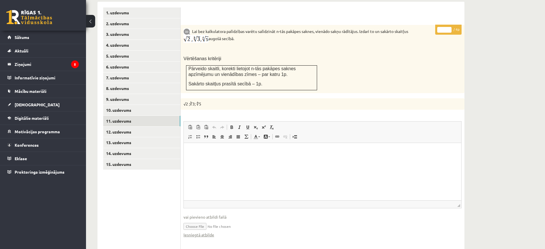
type input "*"
click at [450, 27] on input "*" at bounding box center [445, 30] width 14 height 6
click at [169, 127] on link "12. uzdevums" at bounding box center [141, 132] width 77 height 11
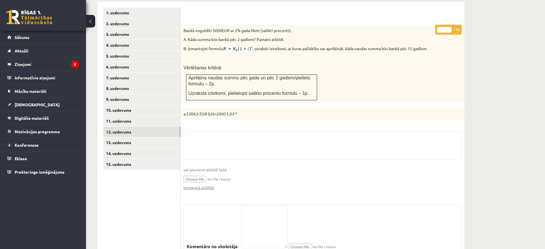
click at [200, 178] on fieldset "vai pievieno atbildi failā Iesniegtā atbilde" at bounding box center [323, 163] width 278 height 65
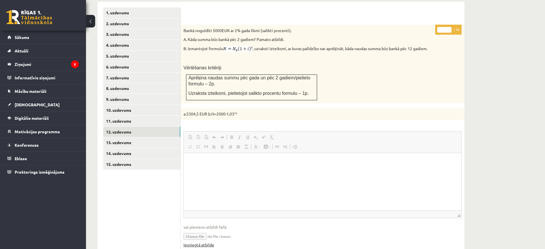
click at [200, 170] on html at bounding box center [323, 162] width 278 height 18
click at [209, 242] on link "Iesniegtā atbilde" at bounding box center [199, 245] width 31 height 6
type input "*"
click at [451, 27] on input "*" at bounding box center [445, 30] width 14 height 6
click at [164, 137] on link "13. uzdevums" at bounding box center [141, 142] width 77 height 11
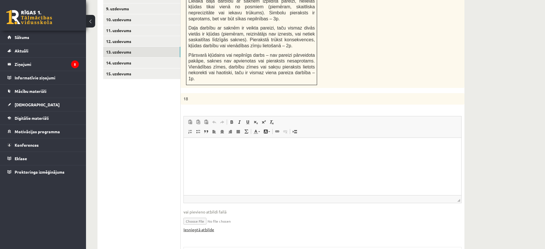
click at [209, 227] on link "Iesniegtā atbilde" at bounding box center [199, 230] width 31 height 6
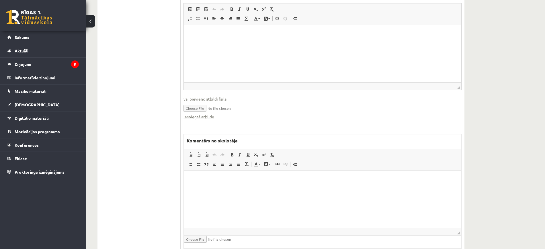
scroll to position [443, 0]
drag, startPoint x: 330, startPoint y: 184, endPoint x: 334, endPoint y: 180, distance: 5.5
click at [334, 181] on html at bounding box center [322, 178] width 277 height 18
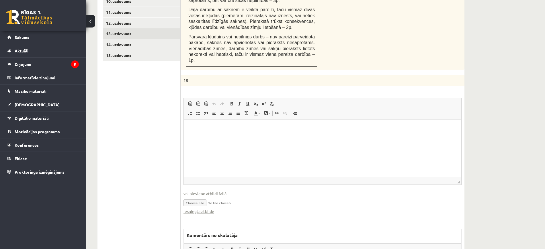
scroll to position [228, 0]
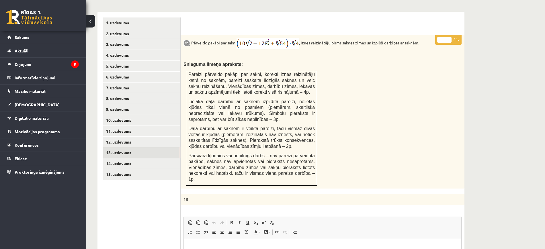
click at [449, 37] on input "*" at bounding box center [445, 40] width 14 height 6
type input "*"
click at [449, 37] on input "*" at bounding box center [445, 40] width 14 height 6
click at [169, 158] on link "14. uzdevums" at bounding box center [141, 163] width 77 height 11
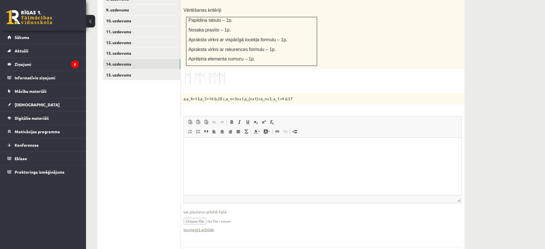
scroll to position [0, 0]
click at [192, 227] on link "Iesniegtā atbilde" at bounding box center [199, 230] width 31 height 6
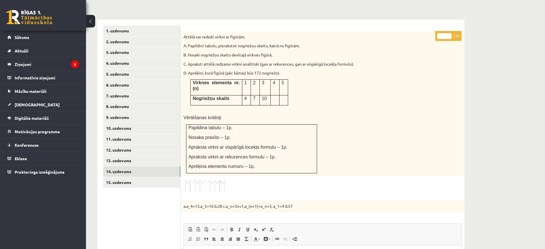
click at [449, 33] on input "*" at bounding box center [445, 36] width 14 height 6
drag, startPoint x: 448, startPoint y: 24, endPoint x: 448, endPoint y: 20, distance: 3.7
type input "*"
click at [448, 33] on input "*" at bounding box center [445, 36] width 14 height 6
click at [144, 177] on link "15. uzdevums" at bounding box center [141, 182] width 77 height 11
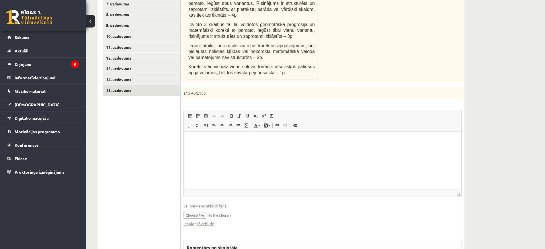
scroll to position [0, 0]
click at [212, 221] on link "Iesniegtā atbilde" at bounding box center [199, 224] width 31 height 6
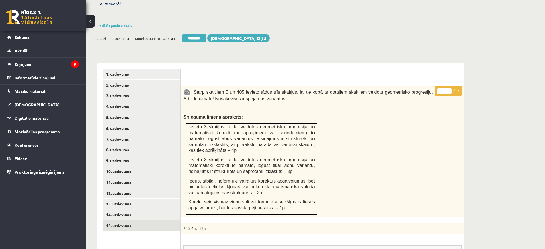
scroll to position [168, 0]
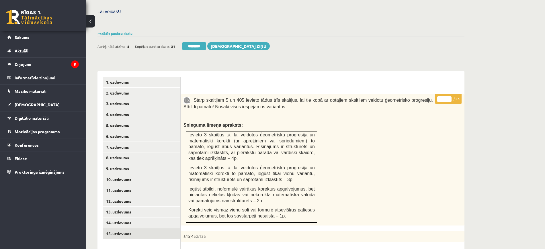
type input "*"
click at [449, 96] on input "*" at bounding box center [445, 99] width 14 height 6
click at [148, 88] on link "2. uzdevums" at bounding box center [141, 93] width 77 height 11
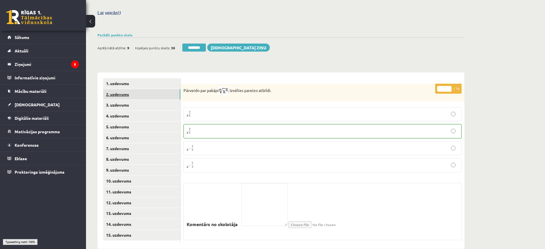
scroll to position [163, 0]
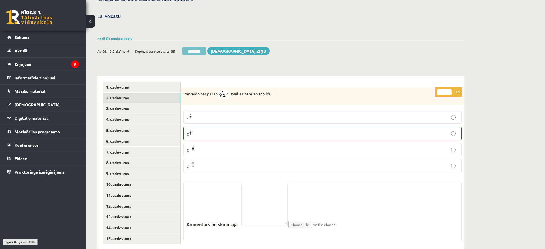
click at [201, 47] on input "********" at bounding box center [194, 51] width 24 height 8
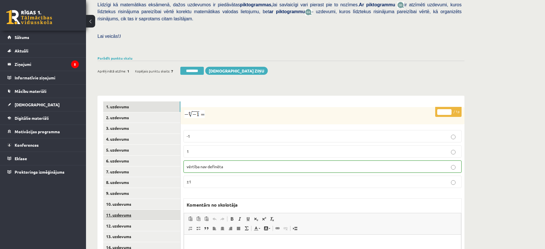
scroll to position [179, 0]
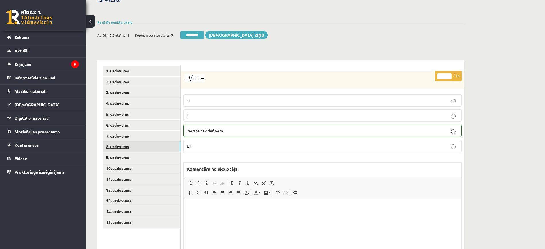
click at [136, 141] on link "8. uzdevums" at bounding box center [141, 146] width 77 height 11
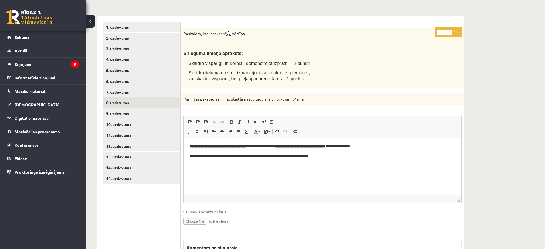
scroll to position [0, 0]
click at [449, 30] on input "*" at bounding box center [445, 33] width 14 height 6
type input "*"
click at [449, 30] on input "*" at bounding box center [445, 33] width 14 height 6
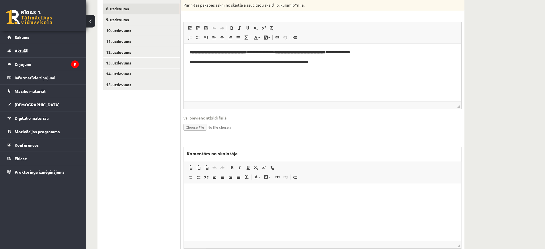
scroll to position [338, 0]
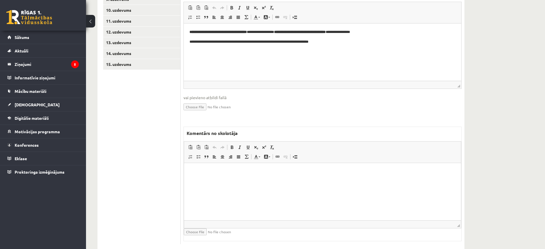
click at [258, 181] on html at bounding box center [322, 172] width 277 height 18
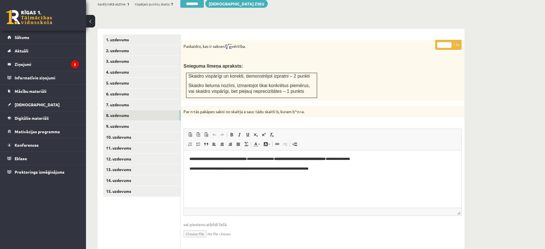
scroll to position [194, 0]
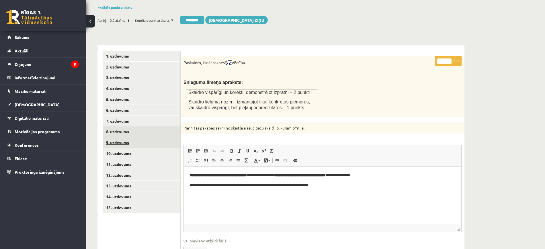
click at [168, 137] on link "9. uzdevums" at bounding box center [141, 142] width 77 height 11
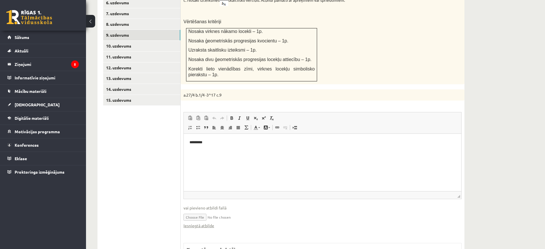
scroll to position [0, 0]
click at [210, 223] on link "Iesniegtā atbilde" at bounding box center [199, 226] width 31 height 6
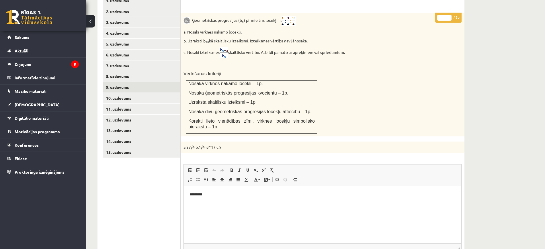
scroll to position [158, 0]
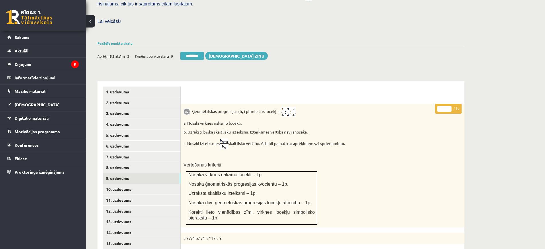
type input "*"
click at [450, 106] on input "*" at bounding box center [445, 109] width 14 height 6
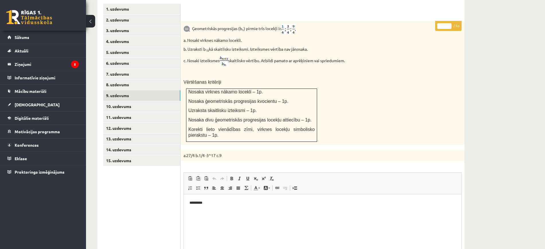
scroll to position [302, 0]
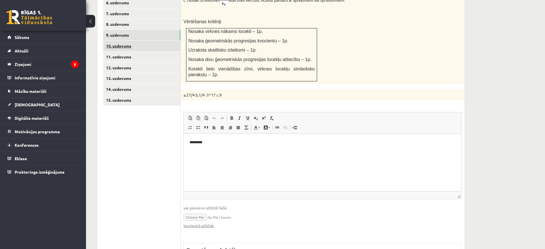
click at [134, 41] on link "10. uzdevums" at bounding box center [141, 46] width 77 height 11
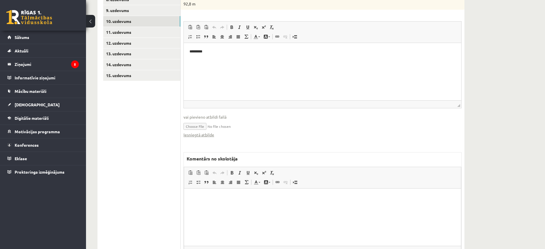
scroll to position [352, 0]
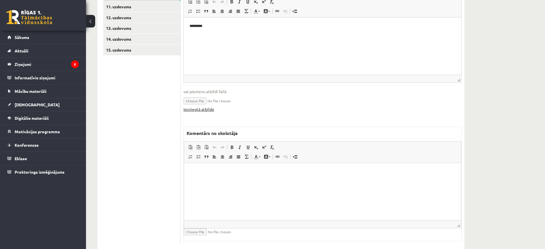
click at [200, 106] on link "Iesniegtā atbilde" at bounding box center [199, 109] width 31 height 6
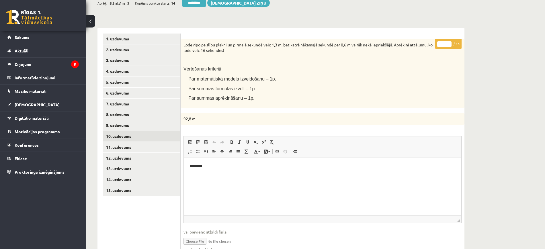
scroll to position [173, 0]
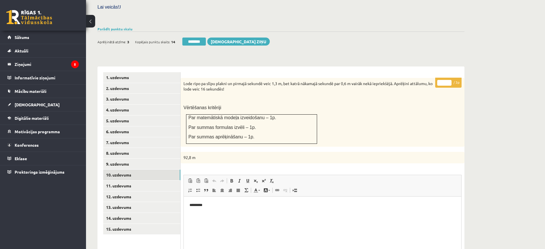
click at [448, 80] on input "*" at bounding box center [445, 83] width 14 height 6
type input "*"
click at [448, 80] on input "*" at bounding box center [445, 83] width 14 height 6
click at [117, 181] on link "11. uzdevums" at bounding box center [141, 186] width 77 height 11
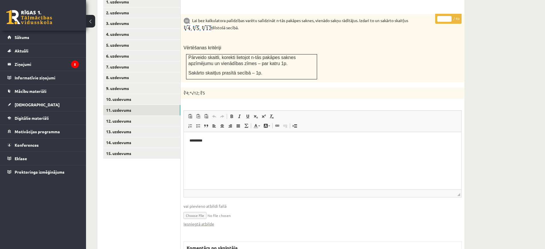
scroll to position [0, 0]
click at [205, 221] on link "Iesniegtā atbilde" at bounding box center [199, 224] width 31 height 6
type input "*"
click at [448, 16] on input "*" at bounding box center [445, 19] width 14 height 6
click at [141, 116] on link "12. uzdevums" at bounding box center [141, 121] width 77 height 11
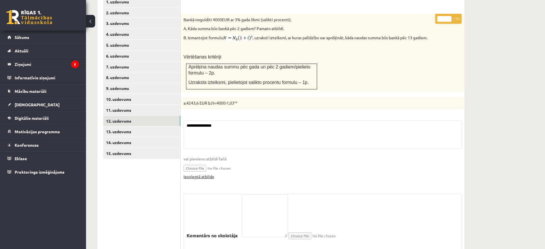
click at [212, 174] on link "Iesniegtā atbilde" at bounding box center [199, 177] width 31 height 6
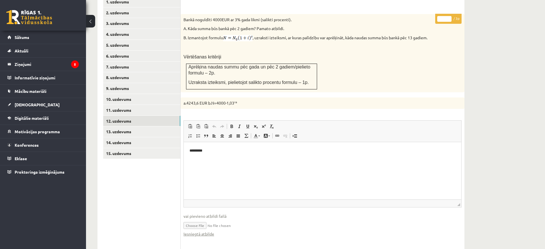
type input "*"
click at [448, 16] on input "*" at bounding box center [445, 19] width 14 height 6
click at [126, 127] on link "13. uzdevums" at bounding box center [141, 132] width 77 height 11
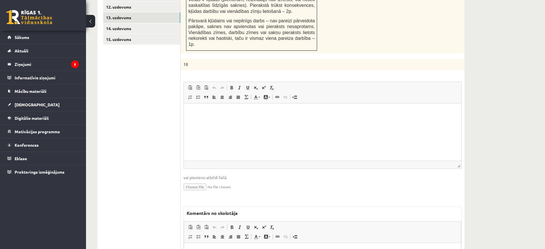
scroll to position [437, 0]
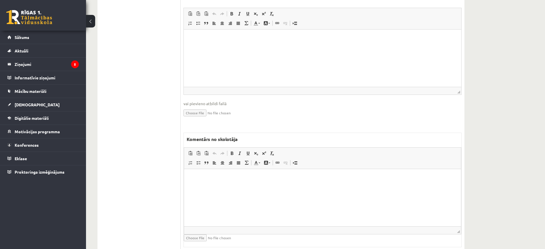
click at [211, 227] on span "◢ Elementa ceļš" at bounding box center [322, 231] width 277 height 8
click at [210, 187] on html at bounding box center [322, 178] width 277 height 18
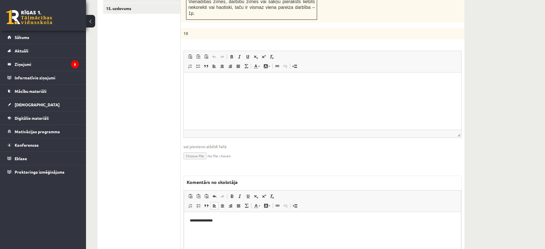
scroll to position [293, 0]
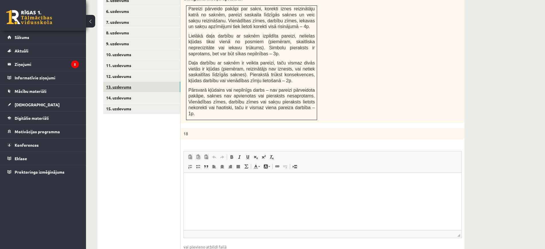
click at [168, 82] on link "13. uzdevums" at bounding box center [141, 87] width 77 height 11
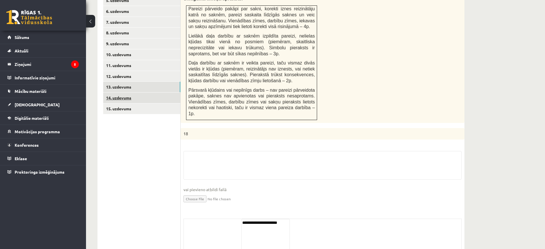
click at [168, 93] on link "14. uzdevums" at bounding box center [141, 98] width 77 height 11
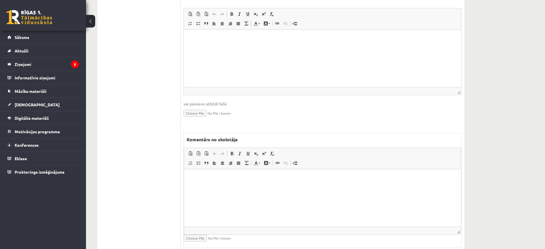
scroll to position [0, 0]
click at [259, 187] on html at bounding box center [322, 178] width 277 height 18
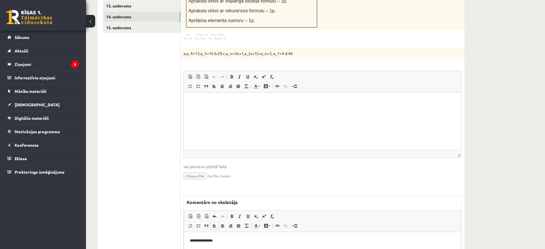
scroll to position [294, 0]
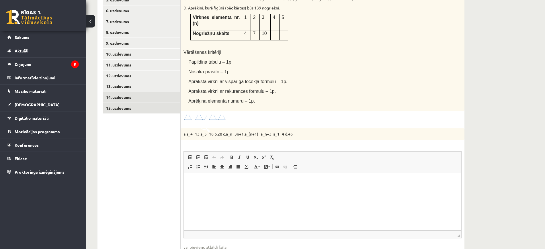
click at [166, 103] on link "15. uzdevums" at bounding box center [141, 108] width 77 height 11
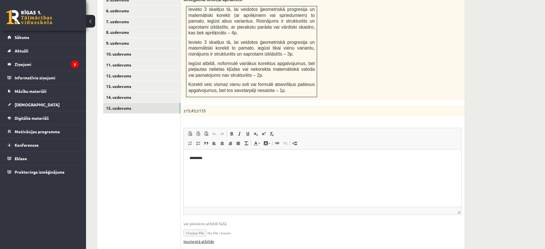
scroll to position [0, 0]
click at [203, 239] on link "Iesniegtā atbilde" at bounding box center [199, 242] width 31 height 6
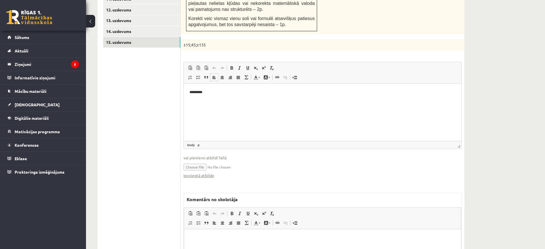
scroll to position [401, 0]
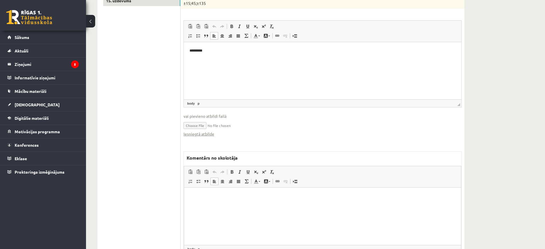
click at [269, 195] on p "Bagātinātā teksta redaktors, wiswyg-editor-47024942301580-1757571330-172" at bounding box center [323, 197] width 266 height 6
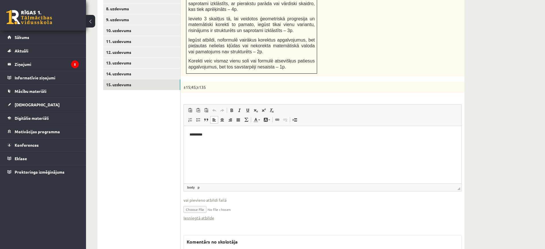
scroll to position [186, 0]
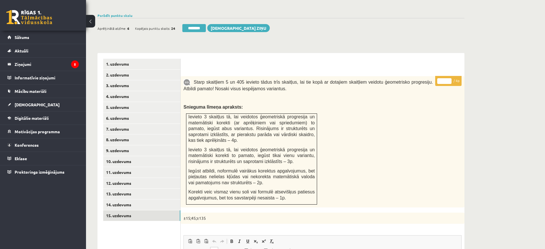
click at [449, 78] on input "*" at bounding box center [445, 81] width 14 height 6
type input "*"
click at [449, 78] on input "*" at bounding box center [445, 81] width 14 height 6
click at [145, 102] on link "5. uzdevums" at bounding box center [141, 107] width 77 height 11
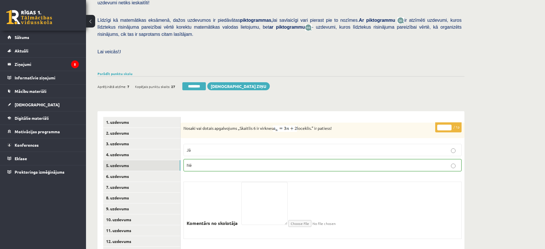
scroll to position [92, 0]
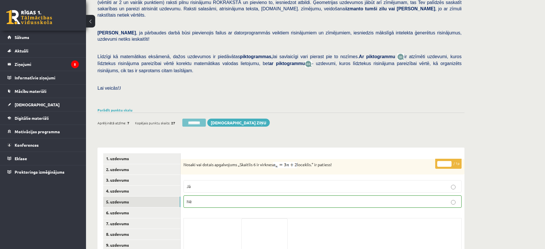
click at [195, 119] on input "********" at bounding box center [194, 123] width 24 height 8
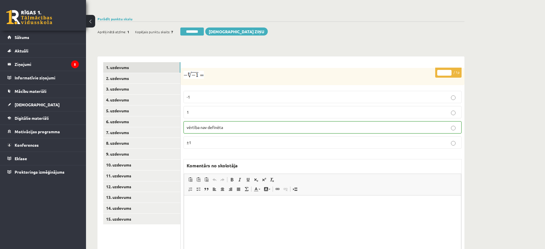
scroll to position [211, 0]
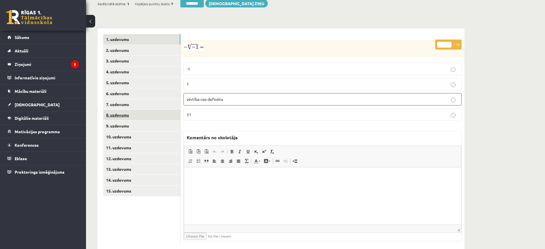
click at [129, 110] on link "8. uzdevums" at bounding box center [141, 115] width 77 height 11
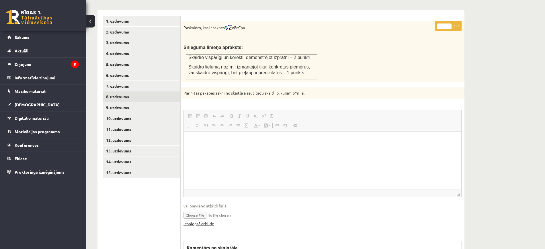
scroll to position [0, 0]
click at [204, 149] on html at bounding box center [323, 141] width 278 height 18
click at [212, 215] on fieldset "Rich Text Editor, wiswyg-editor-user-answer-47024869067120 Redaktora rīkjoslas …" at bounding box center [323, 171] width 278 height 123
click at [211, 221] on link "Iesniegtā atbilde" at bounding box center [199, 224] width 31 height 6
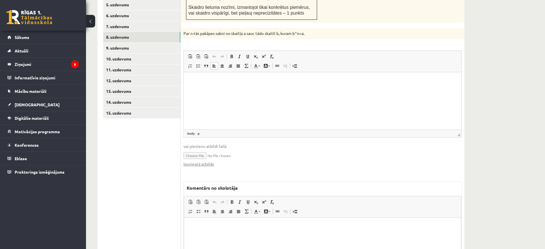
scroll to position [344, 0]
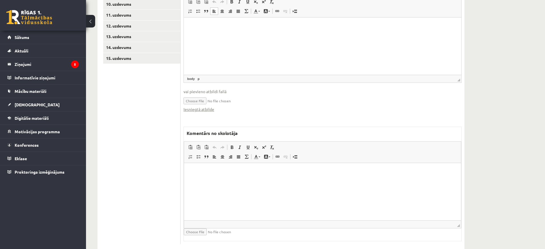
click at [267, 181] on html at bounding box center [322, 172] width 277 height 18
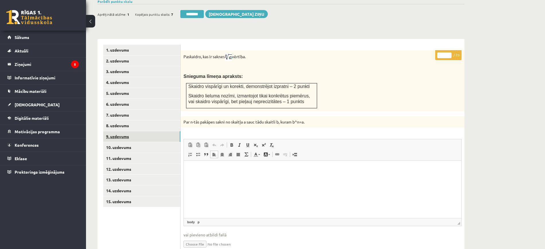
click at [158, 131] on link "9. uzdevums" at bounding box center [141, 136] width 77 height 11
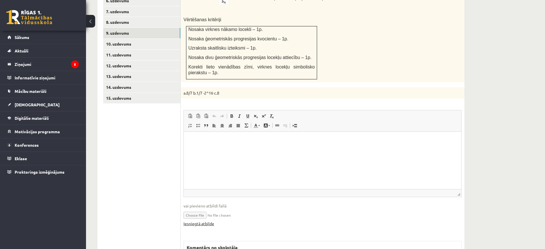
scroll to position [0, 0]
click at [205, 221] on link "Iesniegtā atbilde" at bounding box center [199, 224] width 31 height 6
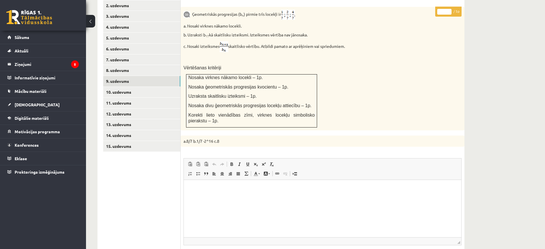
scroll to position [196, 0]
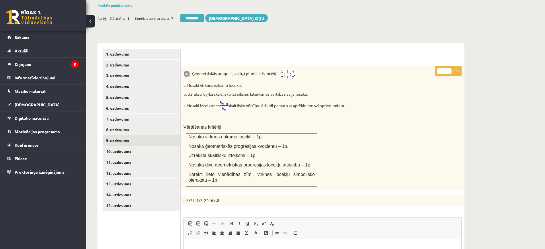
type input "*"
click at [450, 68] on input "*" at bounding box center [445, 71] width 14 height 6
click at [150, 146] on link "10. uzdevums" at bounding box center [141, 151] width 77 height 11
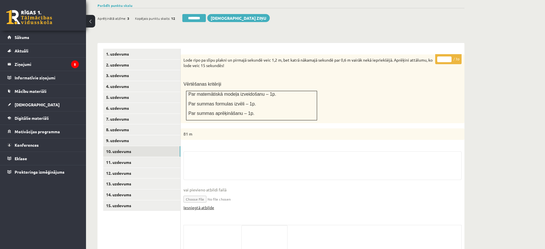
click at [208, 205] on link "Iesniegtā atbilde" at bounding box center [199, 208] width 31 height 6
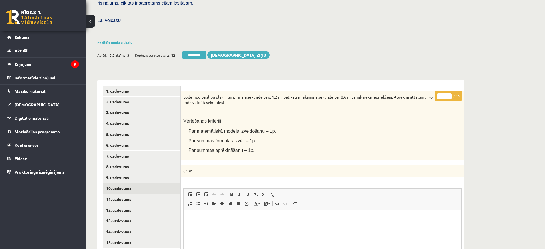
scroll to position [125, 0]
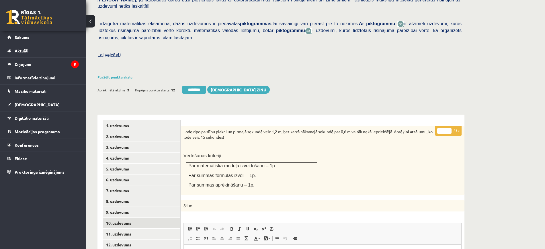
type input "*"
click at [449, 128] on input "*" at bounding box center [445, 131] width 14 height 6
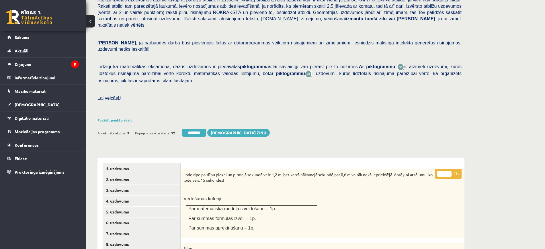
scroll to position [0, 0]
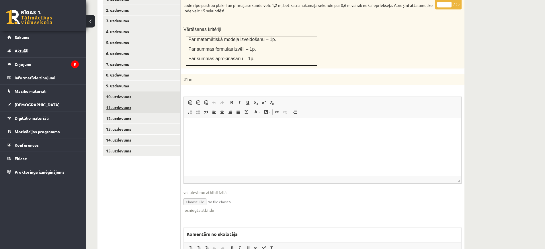
click at [170, 102] on link "11. uzdevums" at bounding box center [141, 107] width 77 height 11
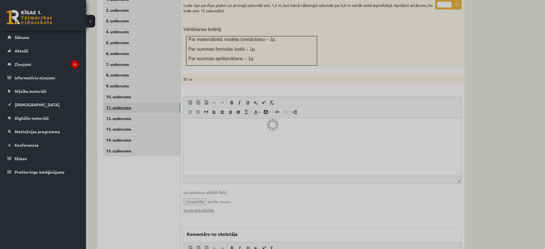
scroll to position [249, 0]
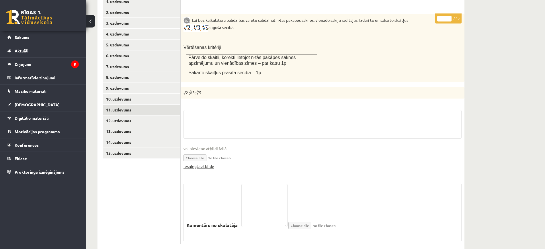
click at [213, 164] on link "Iesniegtā atbilde" at bounding box center [199, 167] width 31 height 6
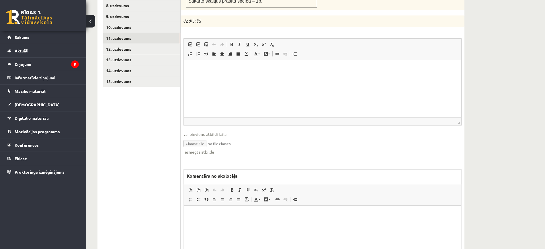
scroll to position [363, 0]
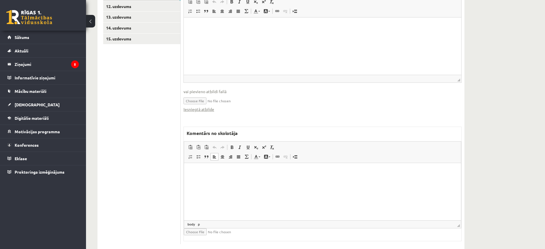
click at [234, 181] on html at bounding box center [322, 172] width 277 height 18
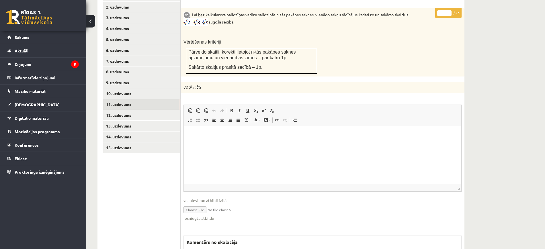
scroll to position [184, 0]
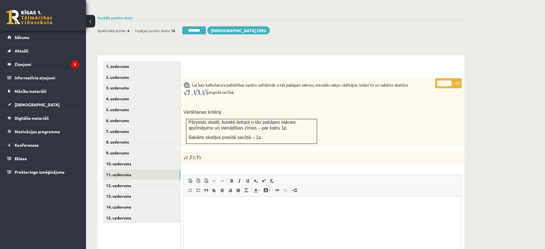
click at [449, 81] on input "*" at bounding box center [445, 84] width 14 height 6
type input "*"
click at [449, 81] on input "*" at bounding box center [445, 84] width 14 height 6
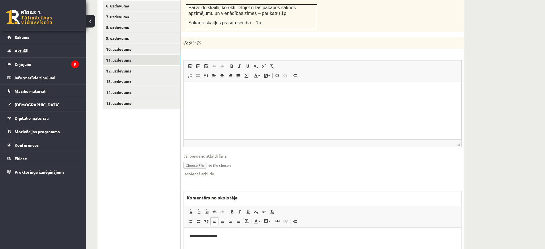
scroll to position [327, 0]
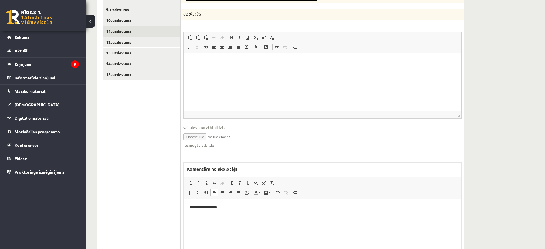
click at [325, 210] on p "**********" at bounding box center [323, 208] width 266 height 6
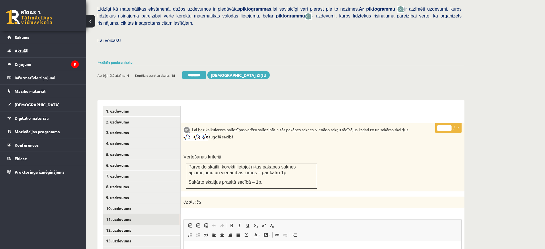
scroll to position [184, 0]
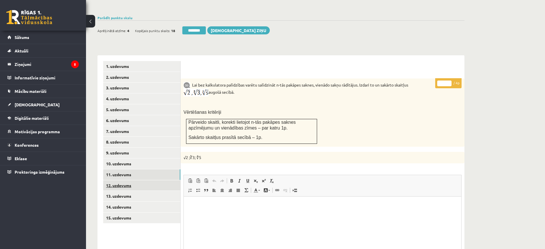
click at [149, 180] on link "12. uzdevums" at bounding box center [141, 185] width 77 height 11
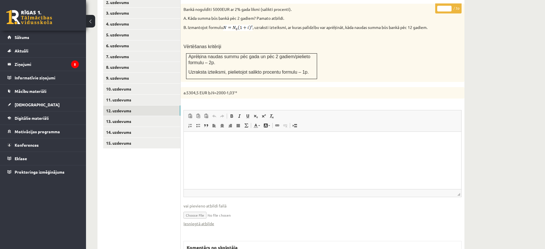
scroll to position [0, 0]
click at [211, 221] on link "Iesniegtā atbilde" at bounding box center [199, 224] width 31 height 6
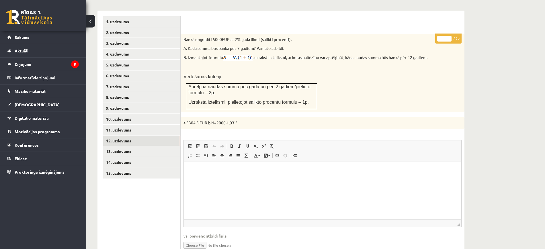
scroll to position [151, 0]
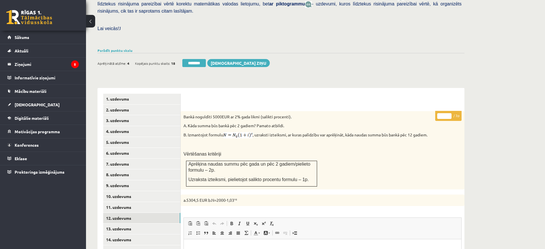
type input "*"
click at [450, 113] on input "*" at bounding box center [445, 116] width 14 height 6
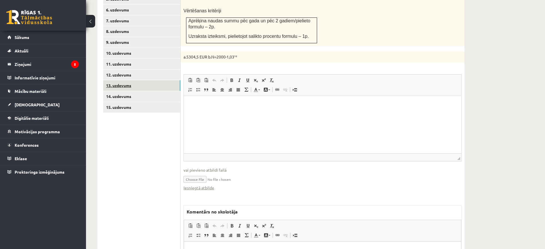
click at [170, 80] on link "13. uzdevums" at bounding box center [141, 85] width 77 height 11
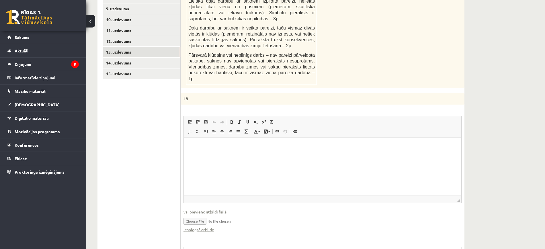
scroll to position [0, 0]
click at [204, 227] on link "Iesniegtā atbilde" at bounding box center [199, 230] width 31 height 6
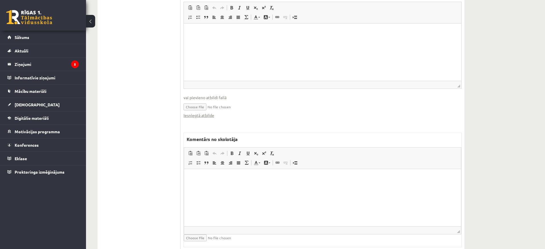
click at [225, 187] on html at bounding box center [322, 178] width 277 height 18
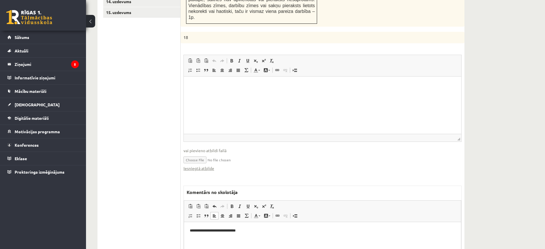
scroll to position [228, 0]
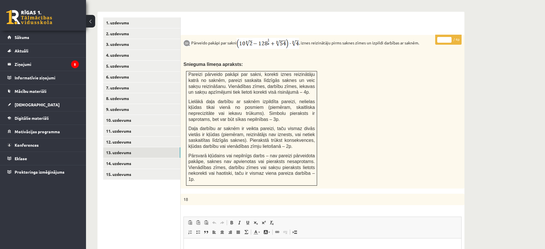
click at [449, 37] on input "*" at bounding box center [445, 40] width 14 height 6
type input "*"
click at [449, 37] on input "*" at bounding box center [445, 40] width 14 height 6
click at [133, 158] on link "14. uzdevums" at bounding box center [141, 163] width 77 height 11
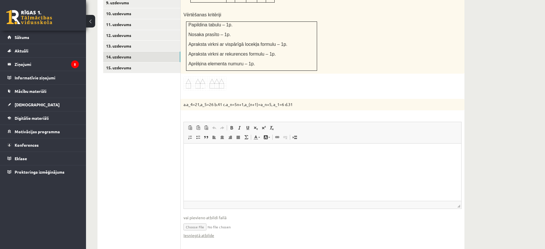
scroll to position [0, 0]
click at [211, 233] on link "Iesniegtā atbilde" at bounding box center [199, 236] width 31 height 6
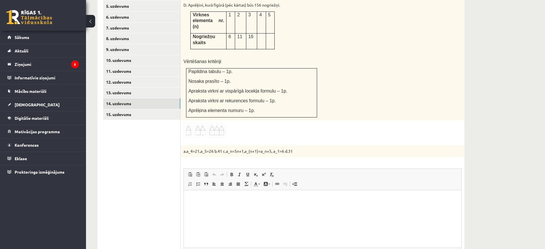
scroll to position [227, 0]
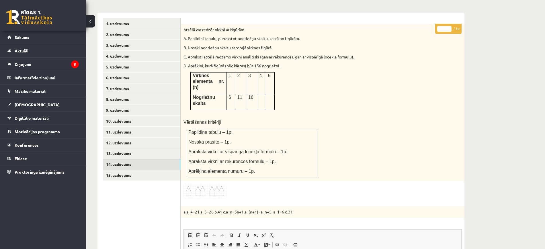
type input "*"
click at [451, 26] on input "*" at bounding box center [445, 29] width 14 height 6
click at [177, 170] on link "15. uzdevums" at bounding box center [141, 175] width 77 height 11
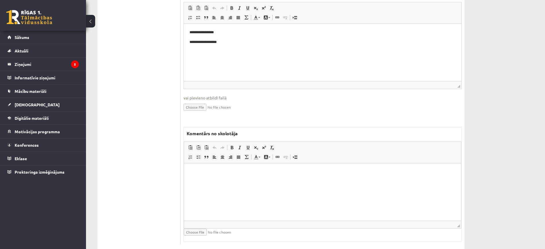
scroll to position [420, 0]
click at [220, 181] on html at bounding box center [322, 172] width 277 height 18
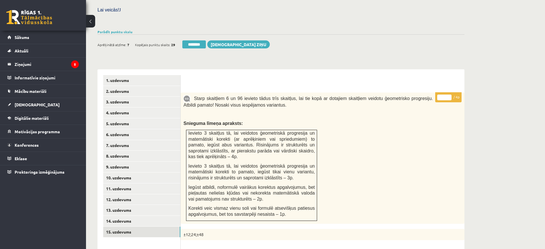
scroll to position [97, 0]
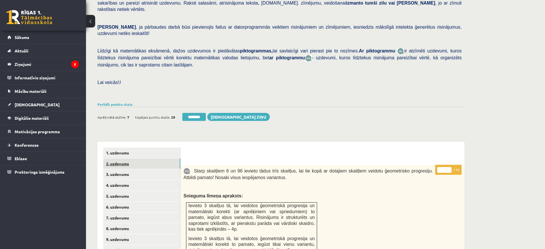
click at [150, 159] on link "2. uzdevums" at bounding box center [141, 164] width 77 height 11
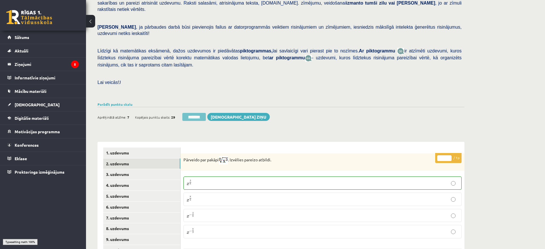
click at [202, 113] on input "********" at bounding box center [194, 117] width 24 height 8
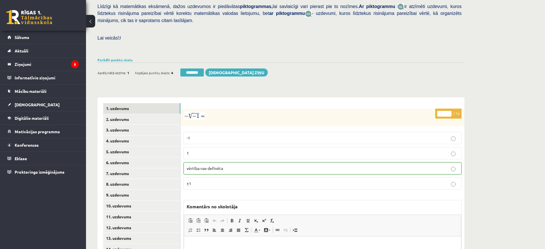
scroll to position [211, 0]
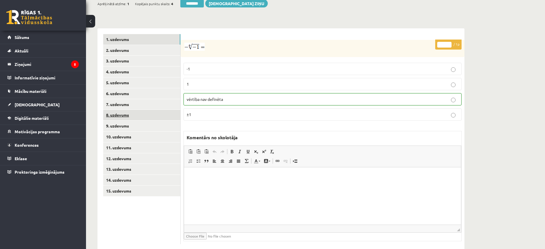
click at [150, 110] on link "8. uzdevums" at bounding box center [141, 115] width 77 height 11
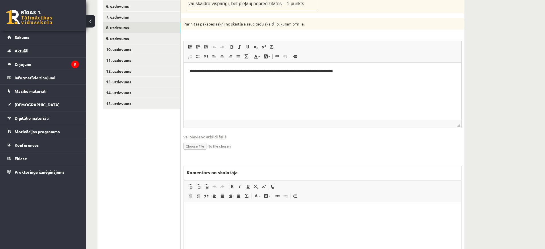
scroll to position [318, 0]
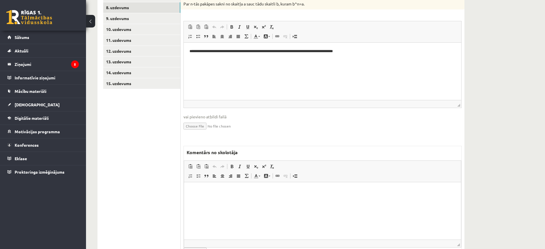
click at [201, 200] on html at bounding box center [322, 191] width 277 height 18
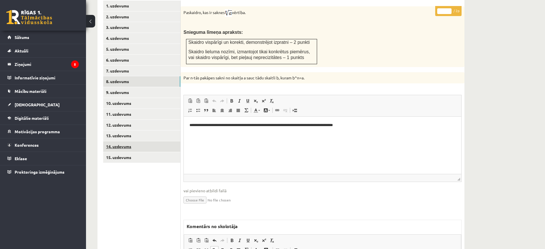
scroll to position [247, 0]
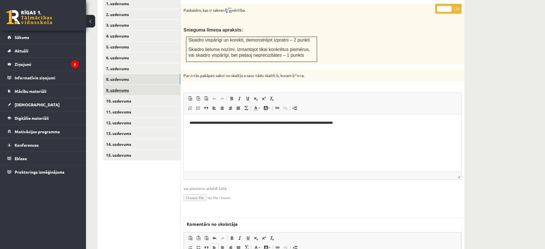
click at [150, 85] on link "9. uzdevums" at bounding box center [141, 90] width 77 height 11
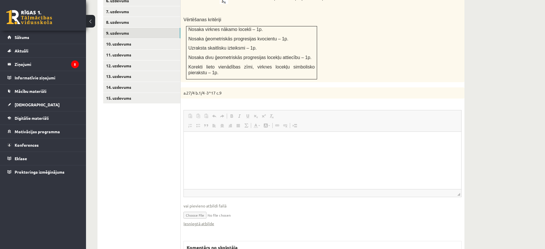
scroll to position [0, 0]
click at [208, 221] on link "Iesniegtā atbilde" at bounding box center [199, 224] width 31 height 6
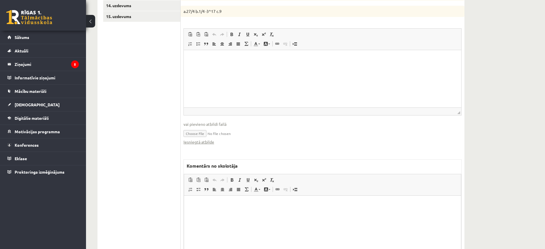
scroll to position [418, 0]
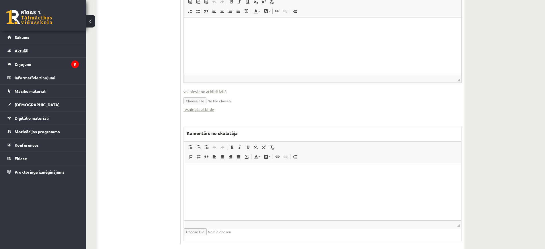
click at [243, 181] on html at bounding box center [322, 172] width 277 height 18
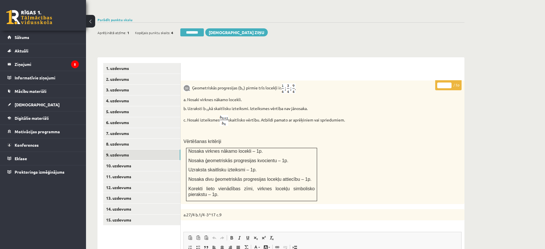
scroll to position [131, 0]
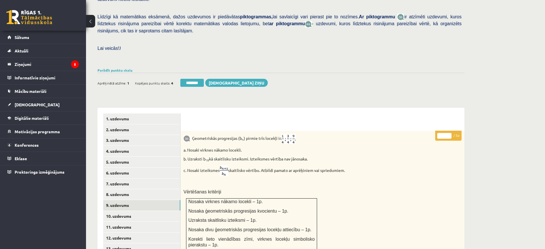
click at [449, 131] on p "* / 5p" at bounding box center [449, 136] width 26 height 10
type input "*"
click at [449, 133] on input "*" at bounding box center [445, 136] width 14 height 6
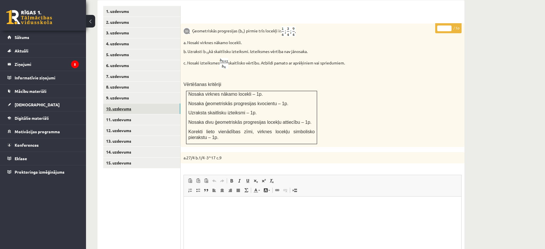
click at [134, 104] on link "10. uzdevums" at bounding box center [141, 109] width 77 height 11
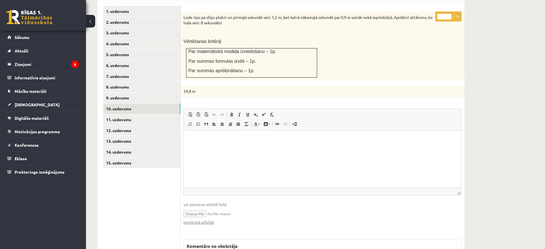
scroll to position [0, 0]
click at [208, 220] on link "Iesniegtā atbilde" at bounding box center [199, 223] width 31 height 6
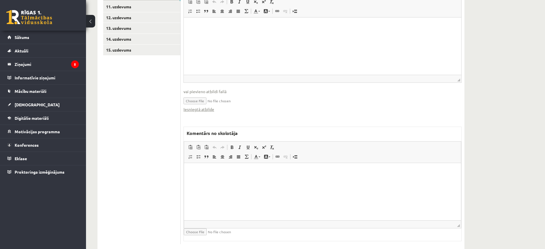
click at [229, 180] on html at bounding box center [322, 172] width 277 height 18
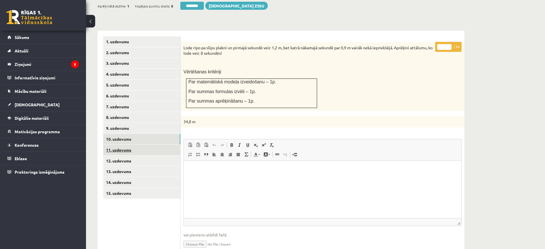
click at [164, 145] on link "11. uzdevums" at bounding box center [141, 150] width 77 height 11
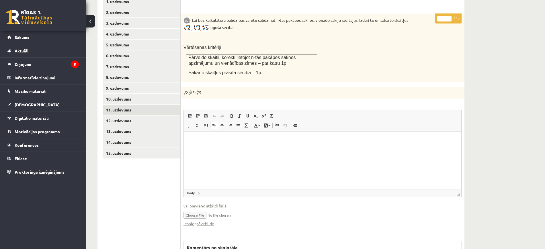
scroll to position [0, 0]
click at [210, 221] on link "Iesniegtā atbilde" at bounding box center [199, 224] width 31 height 6
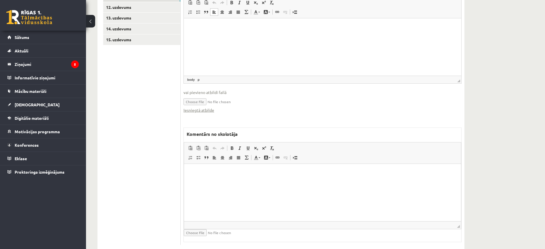
scroll to position [363, 0]
click at [261, 181] on html at bounding box center [322, 172] width 277 height 18
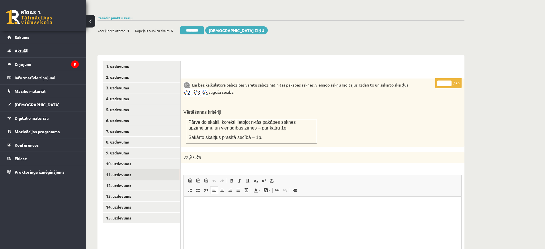
type input "*"
click at [450, 81] on input "*" at bounding box center [445, 84] width 14 height 6
click at [117, 180] on link "12. uzdevums" at bounding box center [141, 185] width 77 height 11
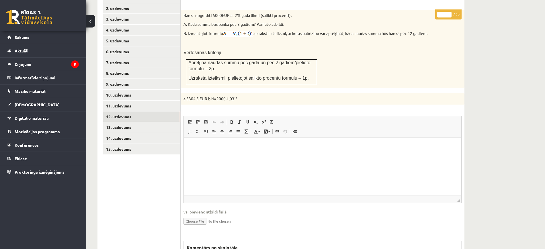
scroll to position [312, 0]
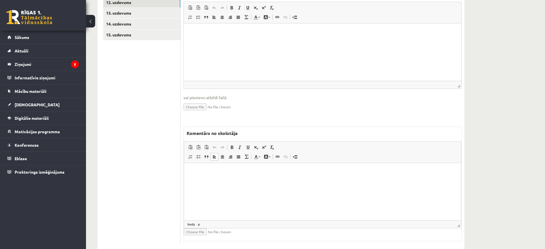
click at [248, 180] on html at bounding box center [322, 172] width 277 height 18
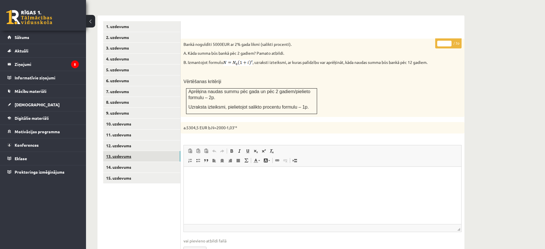
click at [165, 151] on link "13. uzdevums" at bounding box center [141, 156] width 77 height 11
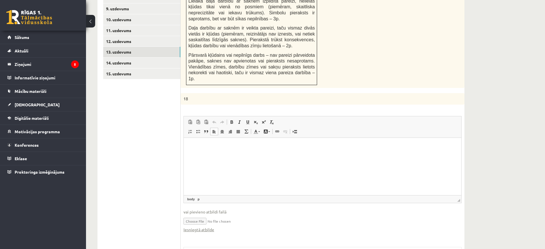
scroll to position [0, 0]
click at [211, 227] on link "Iesniegtā atbilde" at bounding box center [199, 230] width 31 height 6
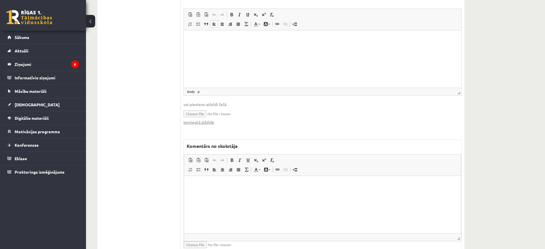
click at [236, 194] on html at bounding box center [322, 185] width 277 height 18
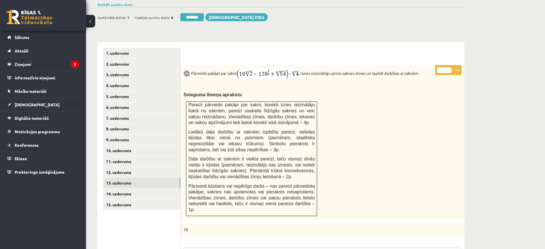
scroll to position [185, 0]
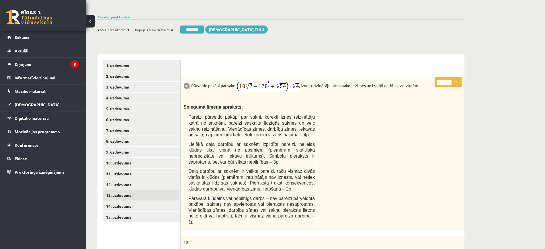
click at [448, 80] on input "*" at bounding box center [445, 83] width 14 height 6
type input "*"
click at [448, 80] on input "*" at bounding box center [445, 83] width 14 height 6
click at [152, 201] on link "14. uzdevums" at bounding box center [141, 206] width 77 height 11
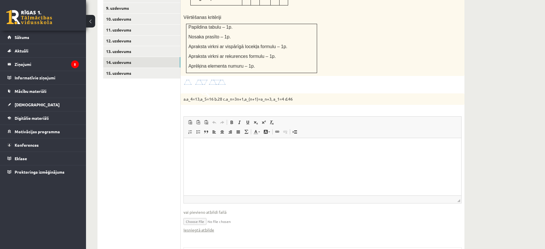
scroll to position [0, 0]
click at [209, 227] on link "Iesniegtā atbilde" at bounding box center [199, 230] width 31 height 6
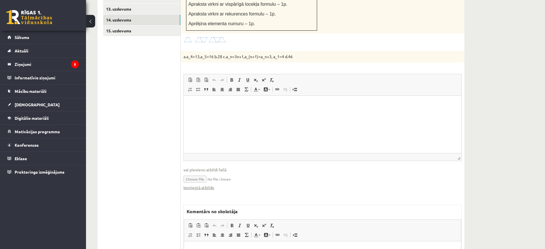
scroll to position [436, 0]
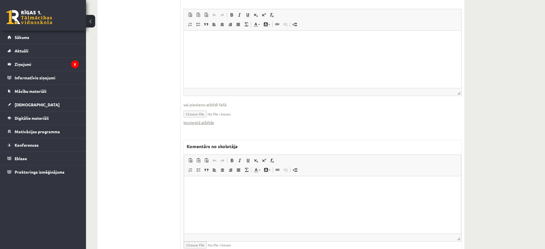
click at [263, 194] on html at bounding box center [322, 185] width 277 height 18
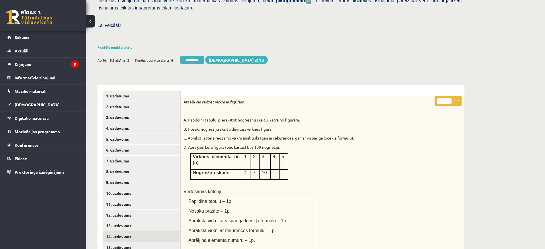
scroll to position [149, 0]
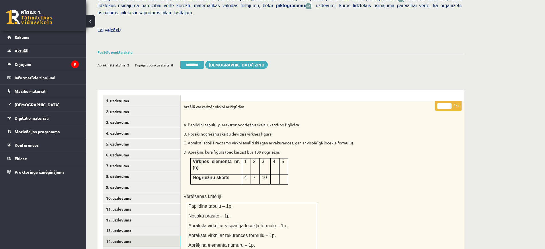
type input "*"
click at [448, 103] on input "*" at bounding box center [445, 106] width 14 height 6
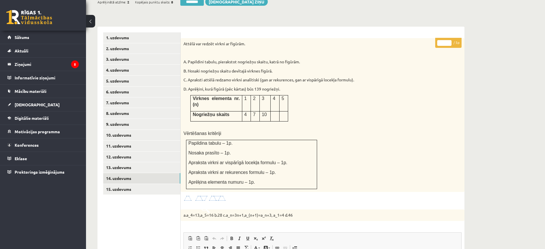
scroll to position [257, 0]
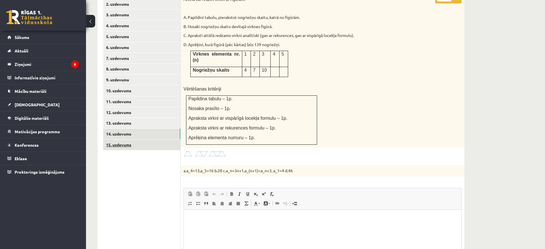
click at [116, 140] on link "15. uzdevums" at bounding box center [141, 145] width 77 height 11
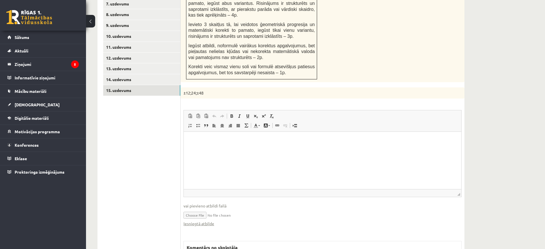
scroll to position [0, 0]
click at [212, 221] on link "Iesniegtā atbilde" at bounding box center [199, 224] width 31 height 6
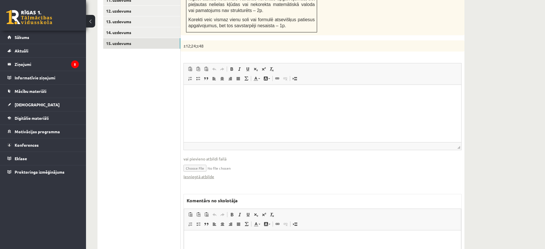
scroll to position [419, 0]
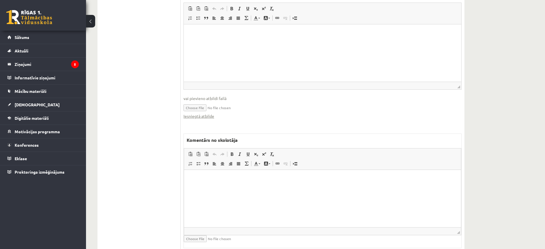
click at [243, 188] on html at bounding box center [322, 179] width 277 height 18
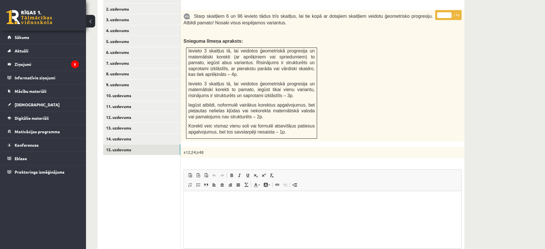
scroll to position [240, 0]
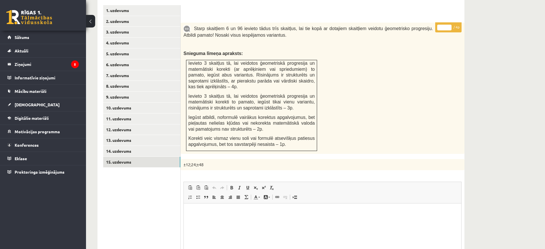
click at [450, 25] on input "*" at bounding box center [445, 28] width 14 height 6
type input "*"
click at [450, 25] on input "*" at bounding box center [445, 28] width 14 height 6
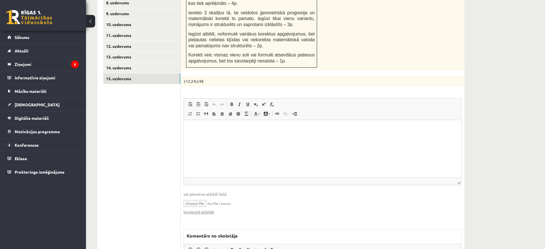
scroll to position [383, 0]
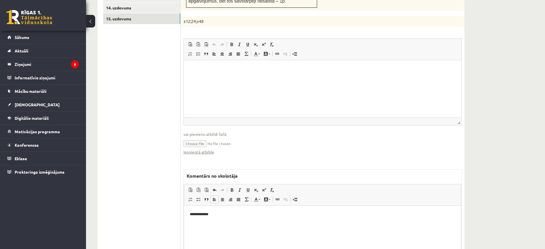
click at [240, 211] on html "**********" at bounding box center [322, 219] width 277 height 27
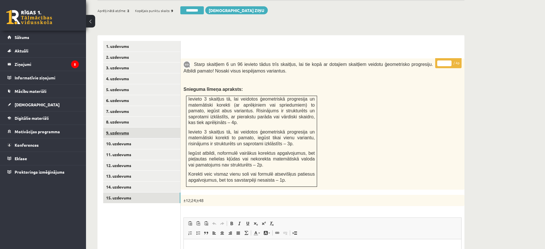
click at [145, 128] on link "9. uzdevums" at bounding box center [141, 133] width 77 height 11
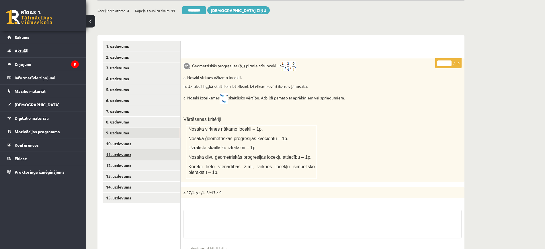
scroll to position [132, 0]
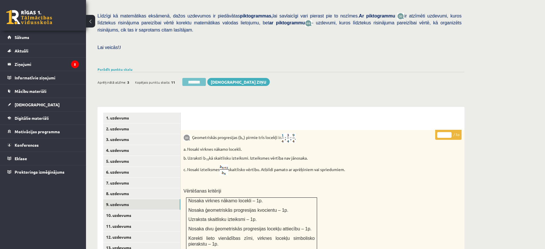
click at [203, 78] on input "********" at bounding box center [194, 82] width 24 height 8
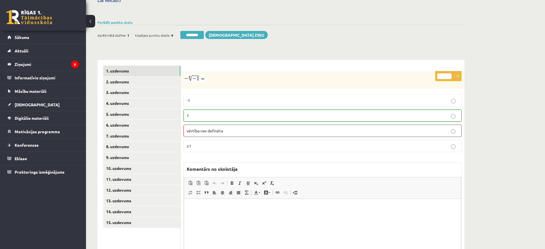
scroll to position [211, 0]
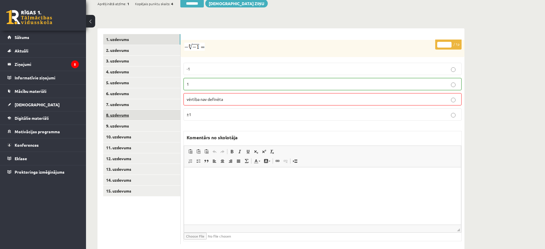
click at [148, 110] on link "8. uzdevums" at bounding box center [141, 115] width 77 height 11
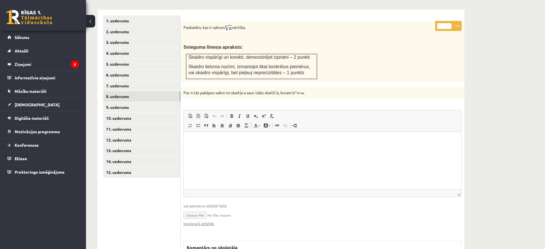
scroll to position [0, 0]
click at [206, 221] on link "Iesniegtā atbilde" at bounding box center [199, 224] width 31 height 6
type input "*"
click at [449, 23] on input "*" at bounding box center [445, 26] width 14 height 6
click at [167, 102] on link "9. uzdevums" at bounding box center [141, 107] width 77 height 11
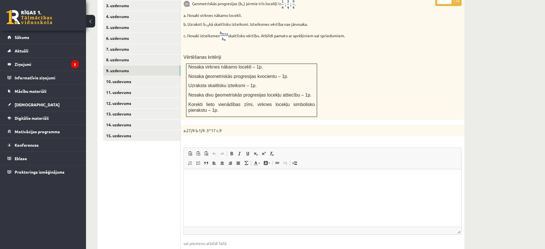
scroll to position [301, 0]
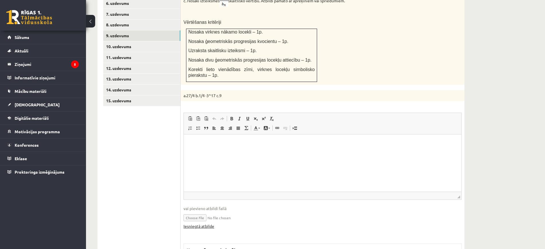
click at [212, 224] on link "Iesniegtā atbilde" at bounding box center [199, 227] width 31 height 6
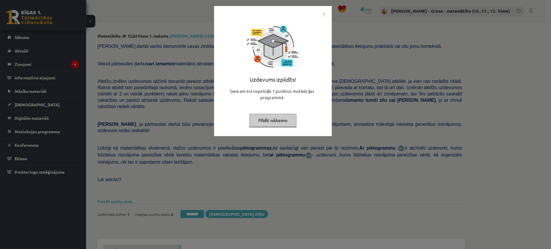
click at [280, 118] on button "Pildīt nākamo" at bounding box center [272, 120] width 47 height 13
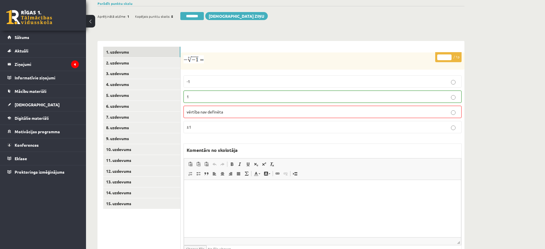
scroll to position [211, 0]
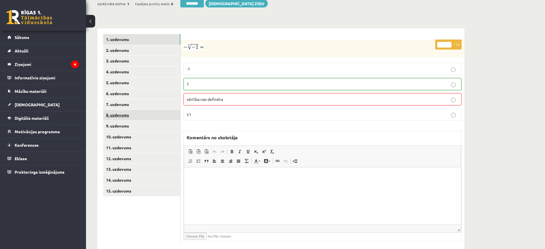
click at [161, 110] on link "8. uzdevums" at bounding box center [141, 115] width 77 height 11
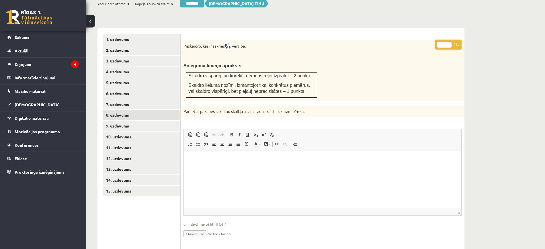
scroll to position [0, 0]
type input "*"
click at [450, 42] on input "*" at bounding box center [445, 45] width 14 height 6
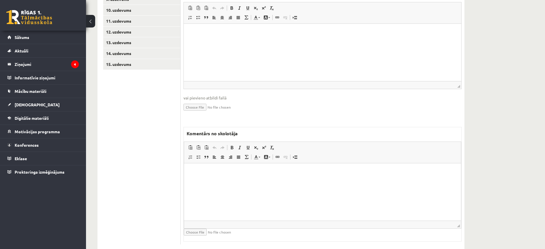
scroll to position [338, 0]
drag, startPoint x: 225, startPoint y: 212, endPoint x: 220, endPoint y: 206, distance: 7.7
click at [224, 180] on html at bounding box center [322, 172] width 277 height 18
drag, startPoint x: 245, startPoint y: 187, endPoint x: 137, endPoint y: 175, distance: 108.8
click at [184, 175] on html "**********" at bounding box center [322, 172] width 277 height 18
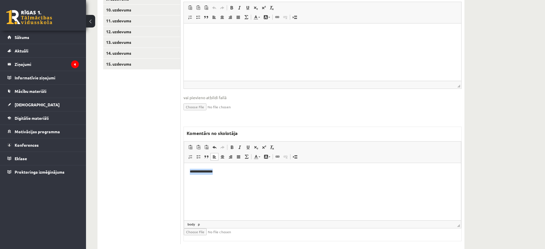
copy p "**********"
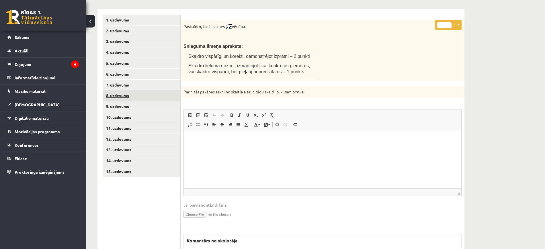
drag, startPoint x: 139, startPoint y: 92, endPoint x: 146, endPoint y: 77, distance: 15.8
click at [139, 101] on link "9. uzdevums" at bounding box center [141, 106] width 77 height 11
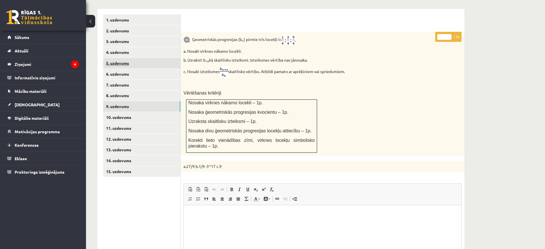
scroll to position [0, 0]
type input "*"
click at [450, 34] on input "*" at bounding box center [445, 37] width 14 height 6
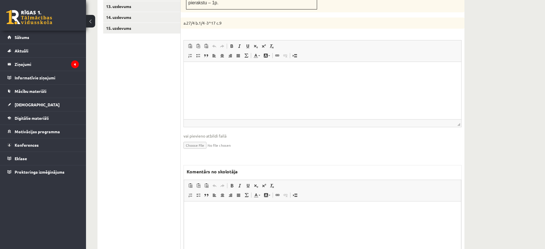
click at [262, 213] on html at bounding box center [322, 211] width 277 height 18
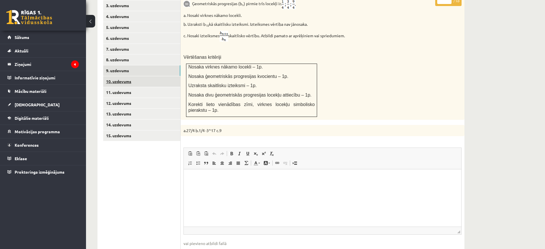
click at [161, 76] on link "10. uzdevums" at bounding box center [141, 81] width 77 height 11
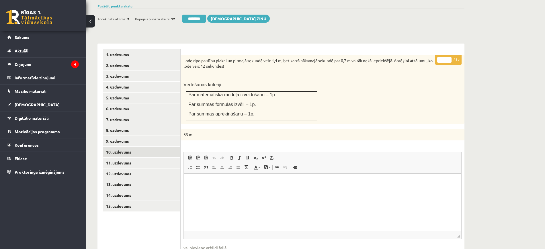
type input "*"
click at [450, 57] on input "*" at bounding box center [445, 60] width 14 height 6
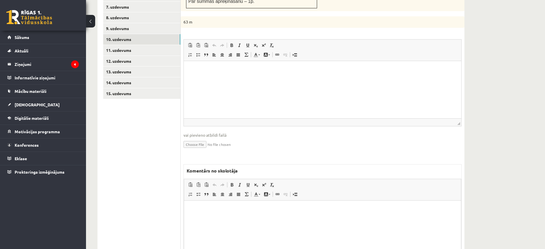
scroll to position [346, 0]
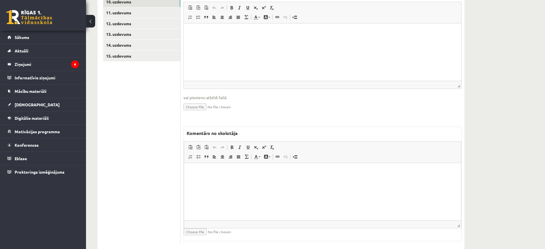
click at [207, 180] on html at bounding box center [322, 172] width 277 height 18
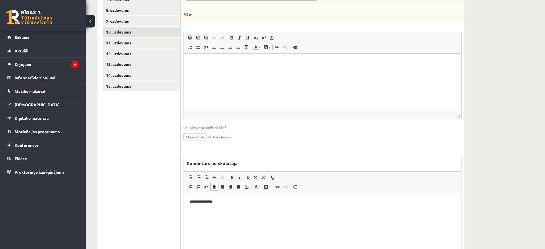
scroll to position [238, 0]
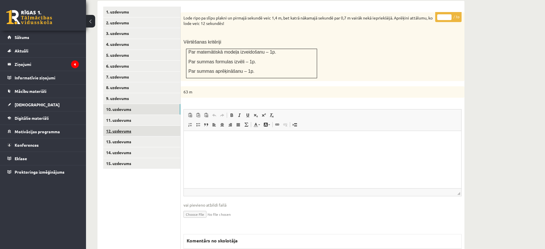
click at [164, 126] on link "12. uzdevums" at bounding box center [141, 131] width 77 height 11
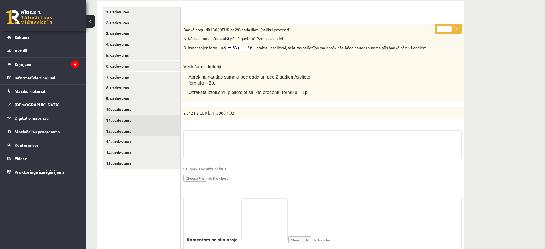
click at [164, 115] on link "11. uzdevums" at bounding box center [141, 120] width 77 height 11
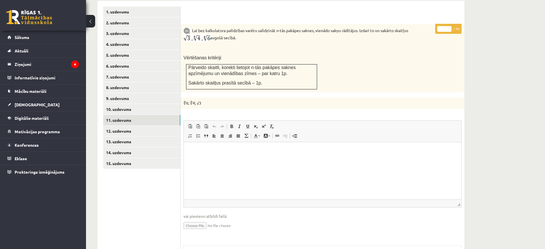
scroll to position [0, 0]
type input "*"
click at [450, 26] on input "*" at bounding box center [445, 29] width 14 height 6
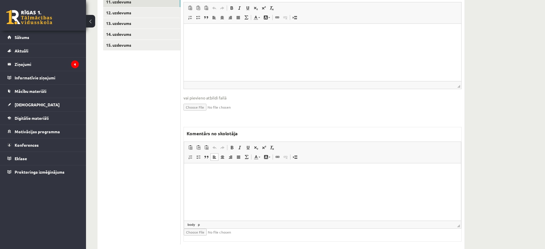
click at [275, 181] on html at bounding box center [322, 172] width 277 height 18
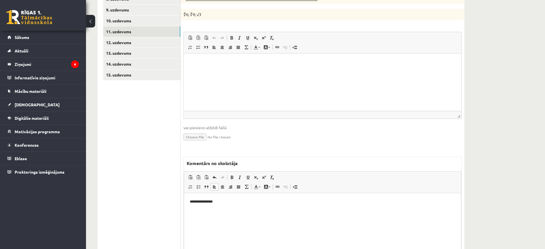
scroll to position [285, 0]
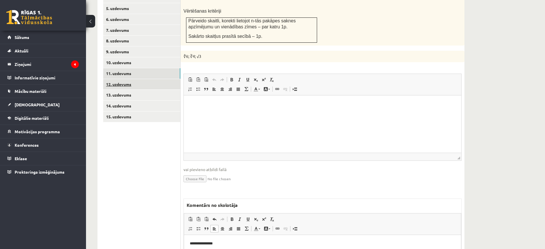
click at [172, 77] on ul "1. uzdevums 2. uzdevums 3. uzdevums 4. uzdevums 5. uzdevums 6. uzdevums 7. uzde…" at bounding box center [141, 138] width 77 height 357
click at [172, 79] on link "12. uzdevums" at bounding box center [141, 84] width 77 height 11
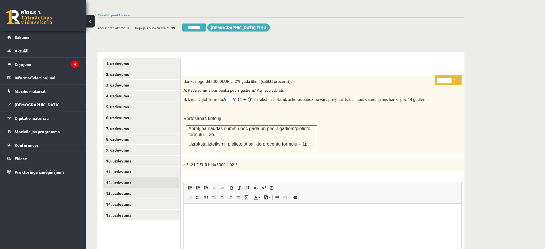
scroll to position [178, 0]
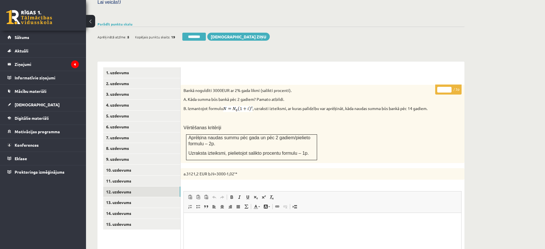
type input "*"
click at [451, 87] on input "*" at bounding box center [445, 90] width 14 height 6
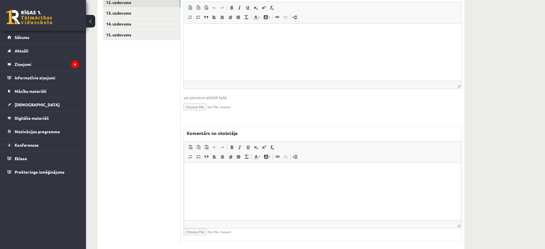
click at [277, 180] on html at bounding box center [322, 172] width 277 height 18
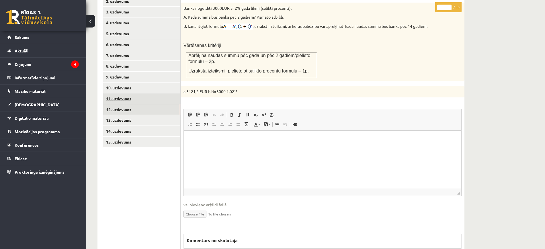
scroll to position [260, 0]
click at [160, 115] on link "13. uzdevums" at bounding box center [141, 120] width 77 height 11
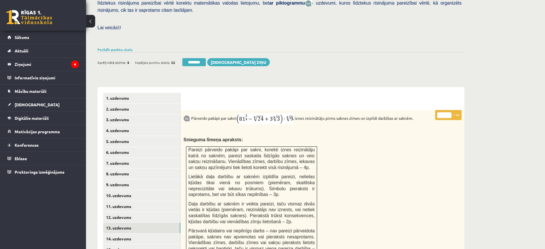
scroll to position [0, 0]
type input "*"
click at [449, 112] on input "*" at bounding box center [445, 115] width 14 height 6
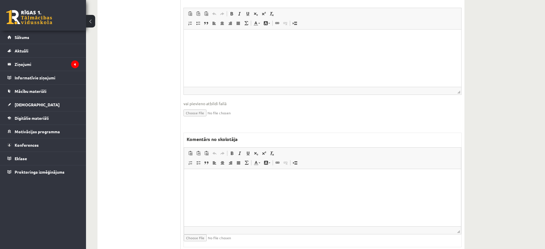
click at [228, 187] on html at bounding box center [322, 178] width 277 height 18
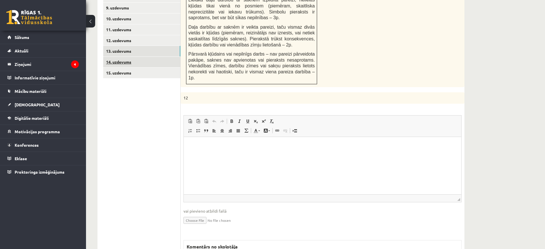
click at [152, 57] on link "14. uzdevums" at bounding box center [141, 62] width 77 height 11
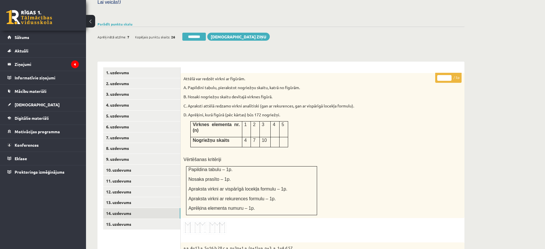
click at [450, 73] on p "* / 5p" at bounding box center [449, 78] width 26 height 10
type input "*"
click at [450, 75] on input "*" at bounding box center [445, 78] width 14 height 6
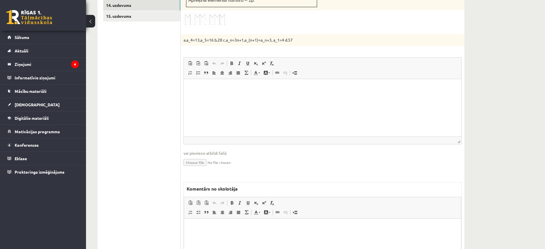
scroll to position [436, 0]
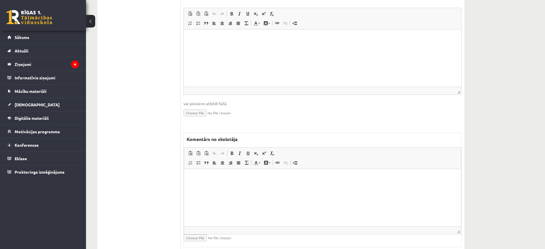
click at [276, 187] on html at bounding box center [322, 178] width 277 height 18
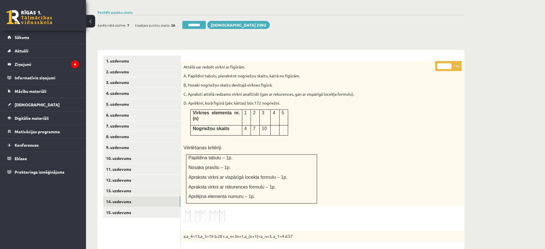
scroll to position [149, 0]
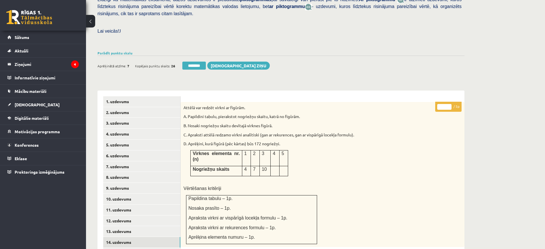
type input "*"
click at [451, 104] on input "*" at bounding box center [445, 107] width 14 height 6
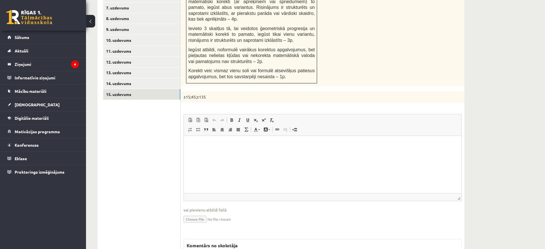
scroll to position [420, 0]
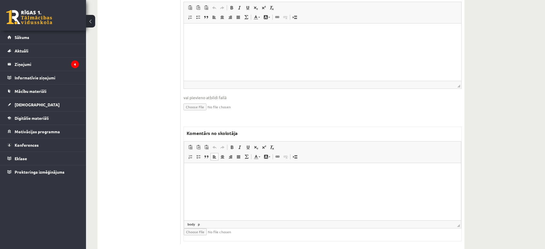
click at [264, 181] on html at bounding box center [322, 172] width 277 height 18
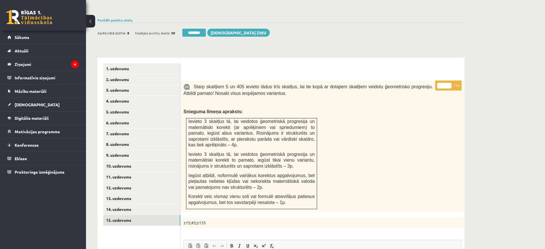
scroll to position [169, 0]
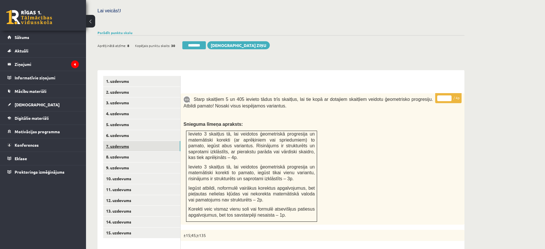
click at [169, 141] on link "7. uzdevums" at bounding box center [141, 146] width 77 height 11
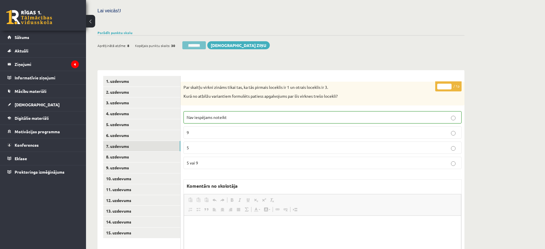
scroll to position [0, 0]
drag, startPoint x: 193, startPoint y: 35, endPoint x: 300, endPoint y: 21, distance: 107.9
click at [193, 41] on input "********" at bounding box center [194, 45] width 24 height 8
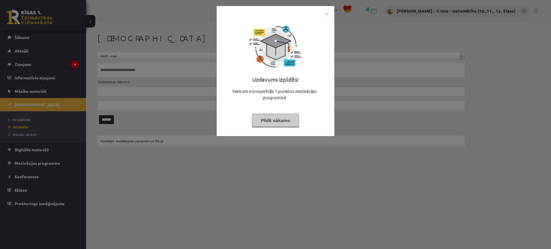
drag, startPoint x: 265, startPoint y: 123, endPoint x: 51, endPoint y: 120, distance: 214.7
click at [261, 123] on button "Pildīt nākamo" at bounding box center [275, 120] width 47 height 13
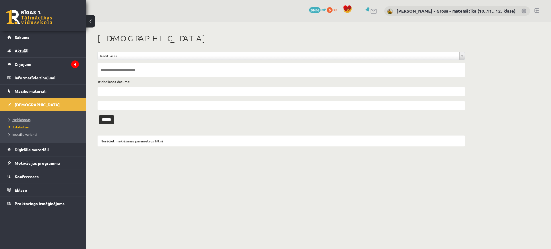
click at [11, 121] on span "Neizlabotās" at bounding box center [20, 119] width 22 height 5
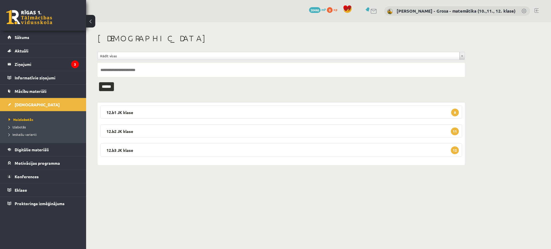
click at [174, 71] on input "text" at bounding box center [281, 70] width 367 height 14
type input "**********"
click at [99, 82] on input "******" at bounding box center [106, 86] width 15 height 9
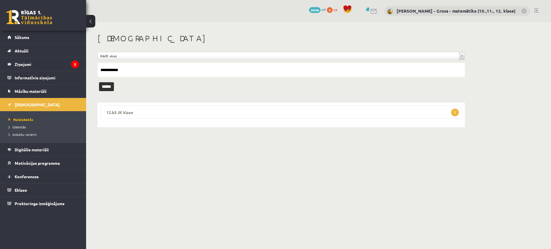
click at [181, 116] on legend "12.b3 JK klase 1" at bounding box center [281, 112] width 362 height 13
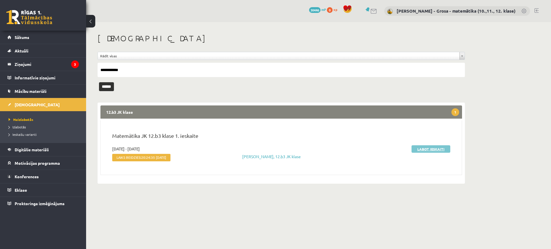
click at [434, 147] on link "Labot ieskaiti" at bounding box center [430, 148] width 39 height 7
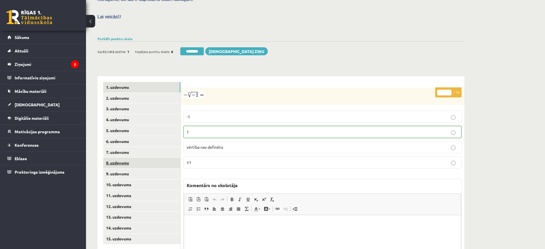
click at [134, 158] on link "8. uzdevums" at bounding box center [141, 163] width 77 height 11
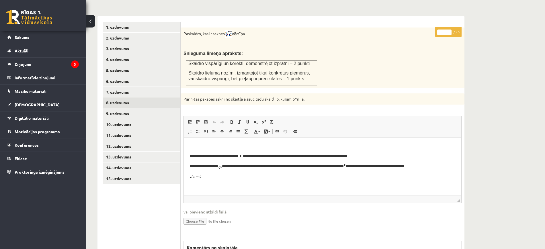
click at [450, 30] on input "*" at bounding box center [445, 33] width 14 height 6
type input "*"
click at [450, 30] on input "*" at bounding box center [445, 33] width 14 height 6
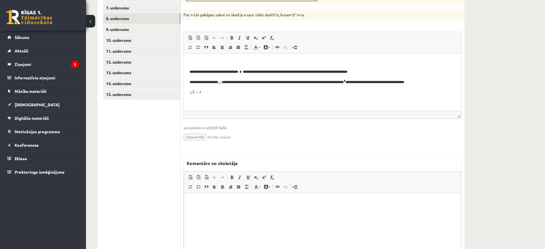
scroll to position [331, 0]
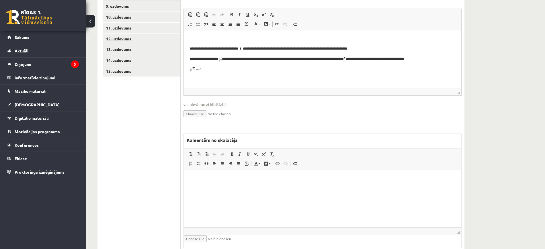
click at [257, 188] on html at bounding box center [322, 179] width 277 height 18
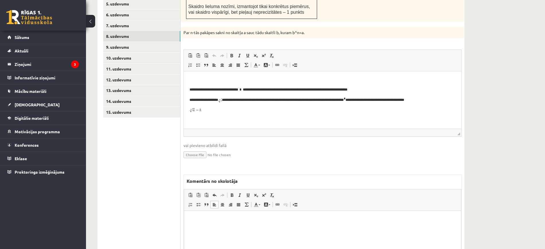
scroll to position [259, 0]
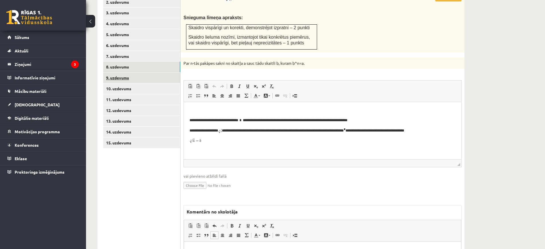
click at [119, 73] on link "9. uzdevums" at bounding box center [141, 78] width 77 height 11
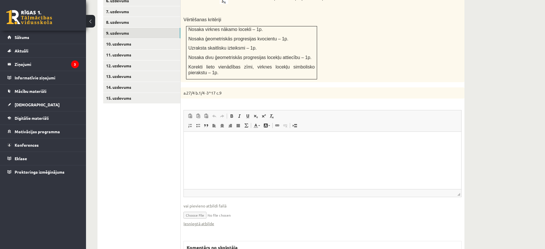
scroll to position [0, 0]
click at [207, 221] on link "Iesniegtā atbilde" at bounding box center [199, 224] width 31 height 6
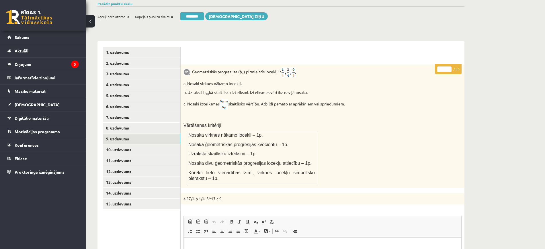
scroll to position [196, 0]
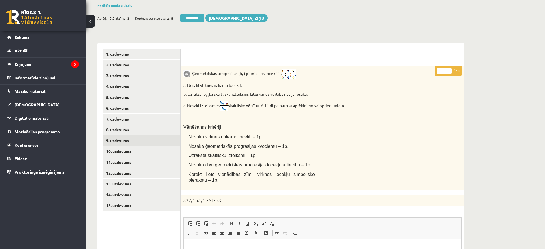
type input "*"
click at [448, 68] on input "*" at bounding box center [445, 71] width 14 height 6
click at [170, 146] on link "10. uzdevums" at bounding box center [141, 151] width 77 height 11
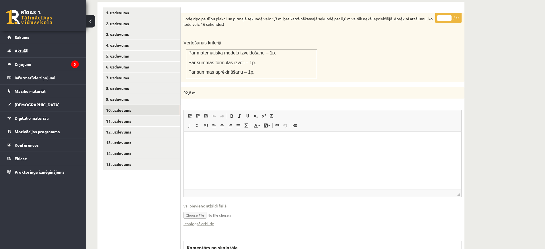
scroll to position [0, 0]
click at [205, 221] on link "Iesniegtā atbilde" at bounding box center [199, 224] width 31 height 6
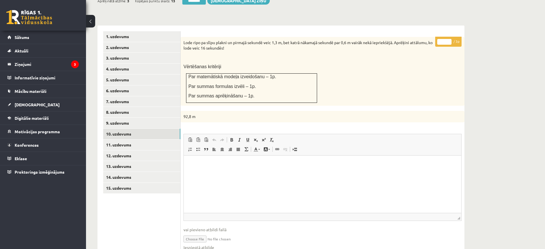
scroll to position [166, 0]
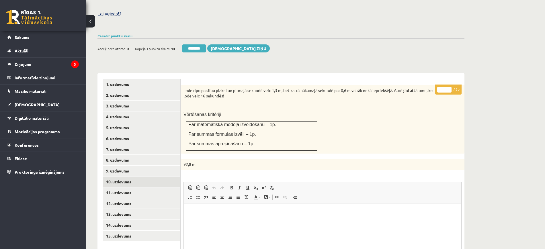
type input "*"
click at [449, 87] on input "*" at bounding box center [445, 90] width 14 height 6
click at [156, 188] on link "11. uzdevums" at bounding box center [141, 193] width 77 height 11
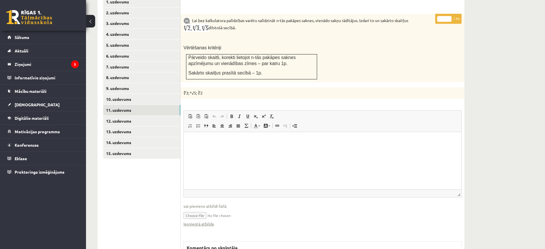
scroll to position [0, 0]
click at [210, 221] on link "Iesniegtā atbilde" at bounding box center [199, 224] width 31 height 6
type input "*"
click at [450, 16] on input "*" at bounding box center [445, 19] width 14 height 6
click at [144, 127] on link "13. uzdevums" at bounding box center [141, 132] width 77 height 11
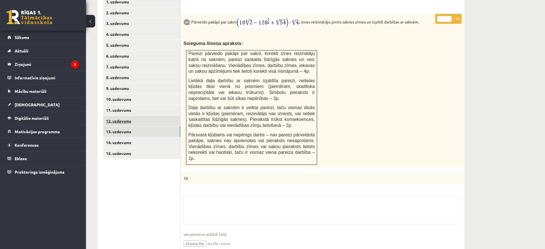
click at [142, 116] on link "12. uzdevums" at bounding box center [141, 121] width 77 height 11
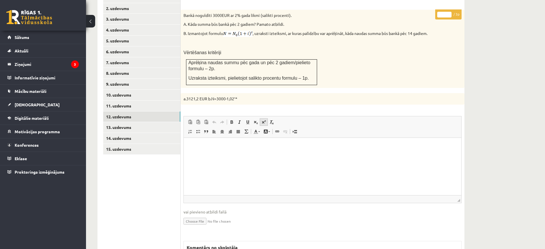
scroll to position [367, 0]
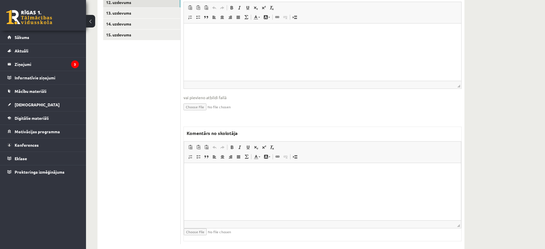
click at [256, 170] on p "Bagātinātā teksta redaktors, wiswyg-editor-47024975736440-1757571811-960" at bounding box center [323, 172] width 266 height 6
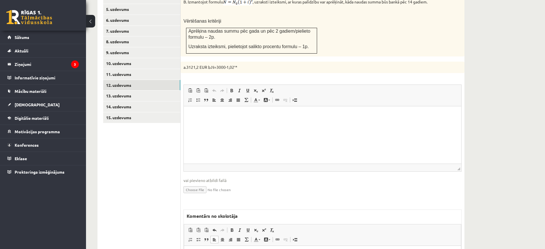
scroll to position [188, 0]
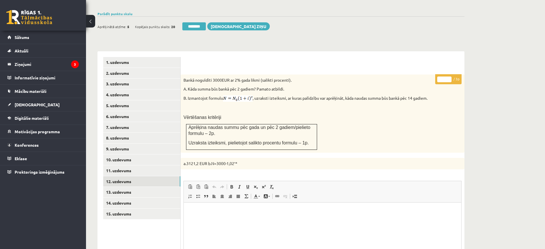
click at [450, 77] on input "*" at bounding box center [445, 80] width 14 height 6
click at [449, 77] on input "*" at bounding box center [445, 80] width 14 height 6
type input "*"
click at [449, 77] on input "*" at bounding box center [445, 80] width 14 height 6
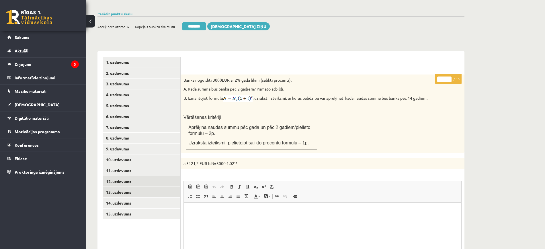
click at [168, 187] on link "13. uzdevums" at bounding box center [141, 192] width 77 height 11
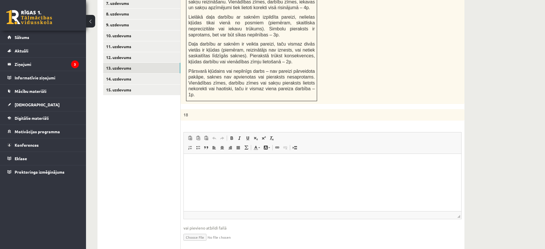
scroll to position [367, 0]
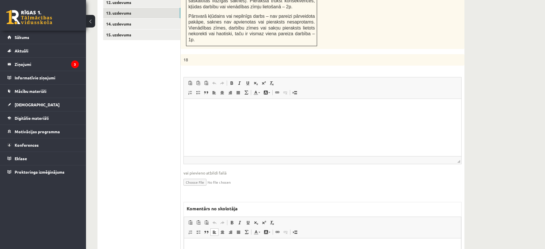
click at [243, 249] on html at bounding box center [322, 248] width 277 height 18
paste body "Bagātinātā teksta redaktors, wiswyg-editor-47024929567540-1757571828-419"
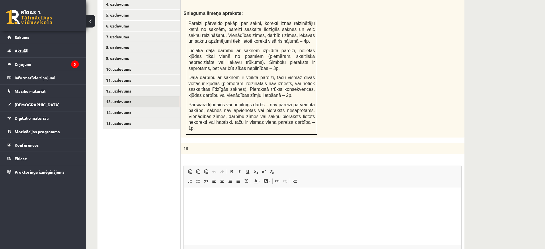
scroll to position [189, 0]
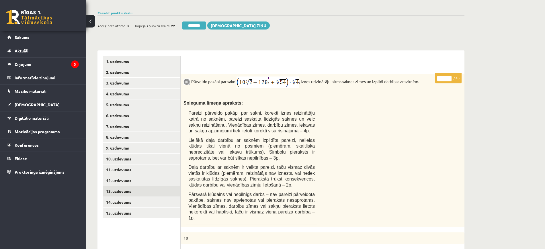
click at [449, 76] on input "*" at bounding box center [445, 79] width 14 height 6
type input "*"
click at [449, 76] on input "*" at bounding box center [445, 79] width 14 height 6
click at [147, 197] on link "14. uzdevums" at bounding box center [141, 202] width 77 height 11
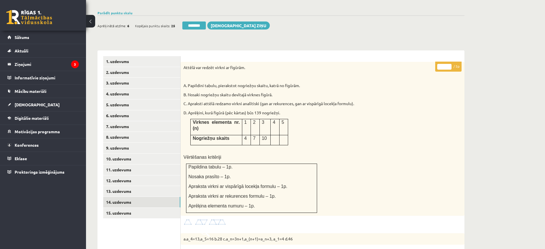
scroll to position [0, 0]
type input "*"
click at [448, 64] on input "*" at bounding box center [445, 67] width 14 height 6
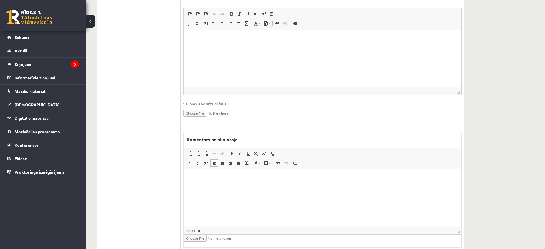
click at [254, 187] on html at bounding box center [322, 178] width 277 height 18
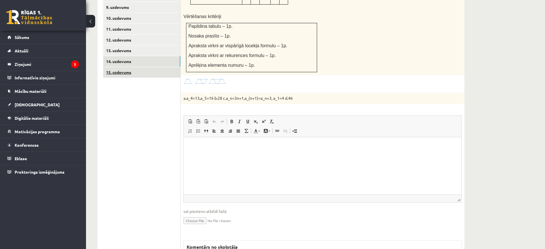
click at [141, 67] on link "15. uzdevums" at bounding box center [141, 72] width 77 height 11
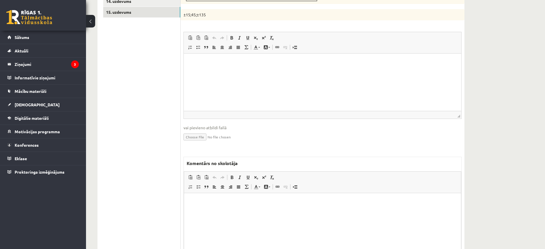
scroll to position [420, 0]
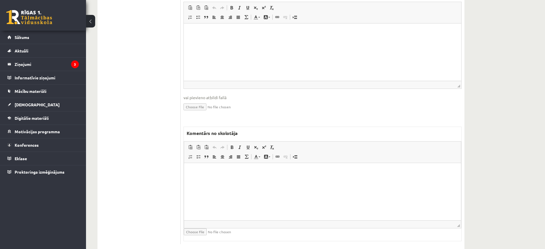
click at [242, 181] on html at bounding box center [322, 172] width 277 height 18
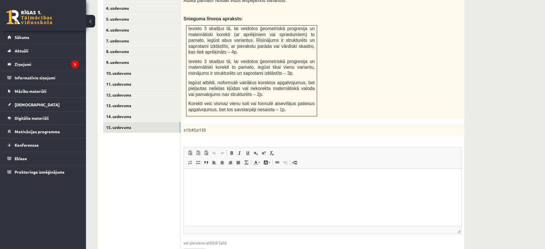
scroll to position [133, 0]
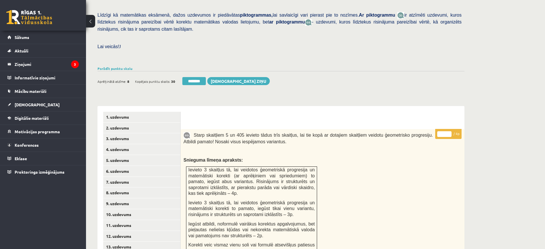
click at [450, 131] on input "*" at bounding box center [445, 134] width 14 height 6
type input "*"
click at [450, 131] on input "*" at bounding box center [445, 134] width 14 height 6
click at [127, 133] on link "3. uzdevums" at bounding box center [141, 138] width 77 height 11
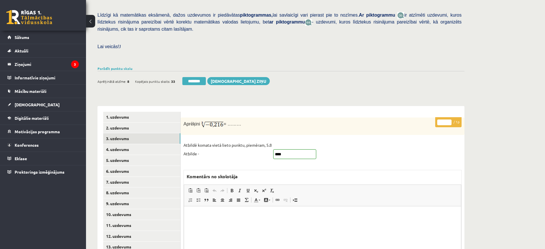
scroll to position [0, 0]
click at [205, 77] on input "********" at bounding box center [194, 81] width 24 height 8
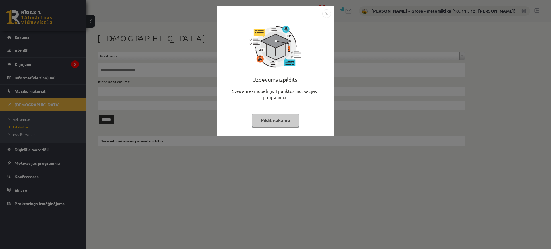
click at [276, 118] on button "Pildīt nākamo" at bounding box center [275, 120] width 47 height 13
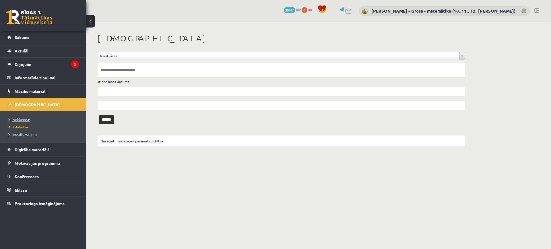
click at [36, 118] on link "Neizlabotās" at bounding box center [45, 119] width 72 height 5
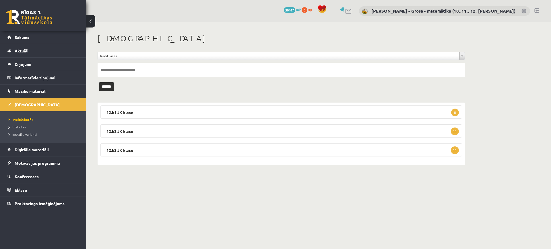
click at [160, 70] on input "text" at bounding box center [281, 70] width 367 height 14
type input "*******"
click at [99, 82] on input "******" at bounding box center [106, 86] width 15 height 9
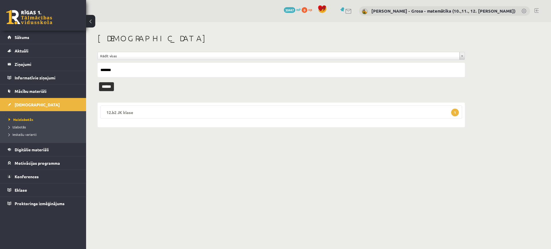
click at [174, 116] on legend "12.b2 JK klase 1" at bounding box center [281, 112] width 362 height 13
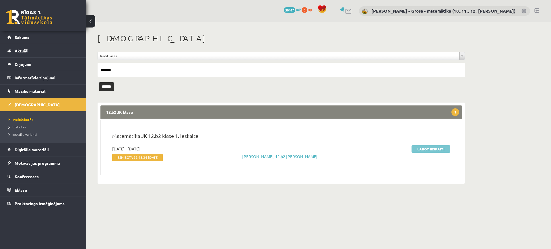
click at [433, 150] on link "Labot ieskaiti" at bounding box center [430, 148] width 39 height 7
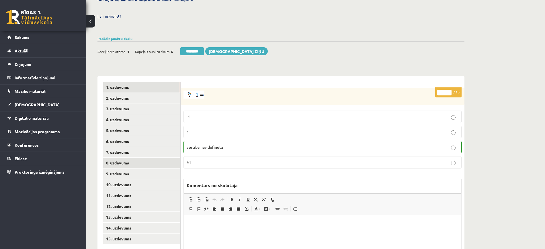
click at [151, 158] on link "8. uzdevums" at bounding box center [141, 163] width 77 height 11
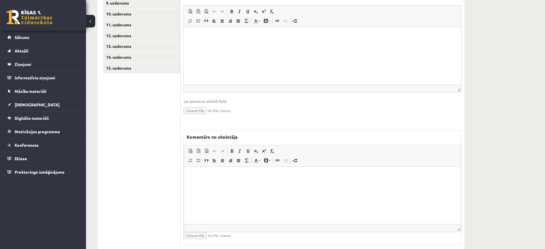
scroll to position [338, 0]
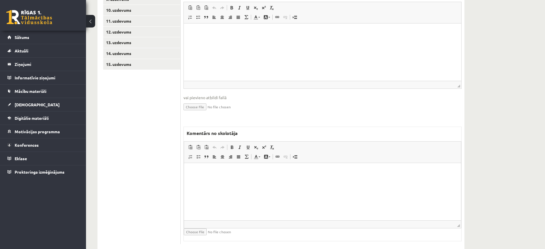
click at [231, 181] on html at bounding box center [322, 172] width 277 height 18
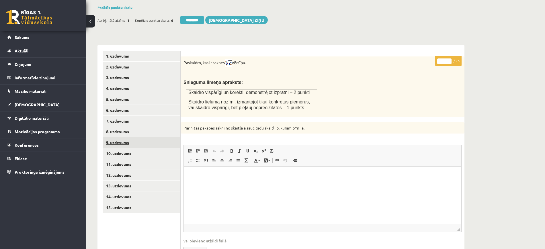
click at [165, 137] on link "9. uzdevums" at bounding box center [141, 142] width 77 height 11
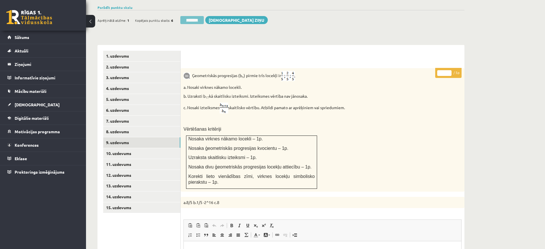
scroll to position [0, 0]
drag, startPoint x: 163, startPoint y: 116, endPoint x: 172, endPoint y: 114, distance: 8.8
click at [163, 127] on link "8. uzdevums" at bounding box center [141, 132] width 77 height 11
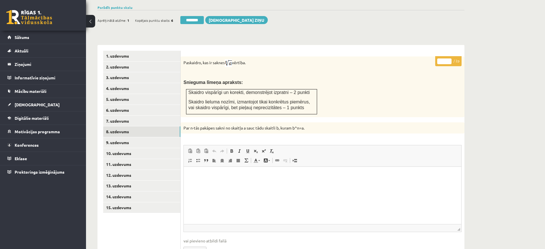
type input "*"
click at [449, 59] on input "*" at bounding box center [445, 62] width 14 height 6
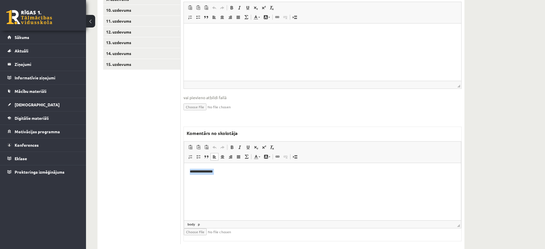
drag, startPoint x: 148, startPoint y: 157, endPoint x: 136, endPoint y: 156, distance: 11.9
click at [184, 163] on html "**********" at bounding box center [322, 176] width 277 height 27
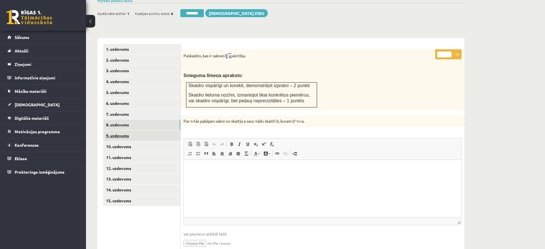
scroll to position [194, 0]
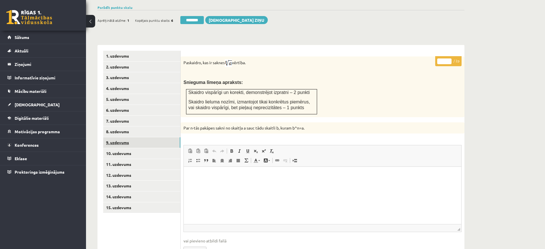
click at [147, 137] on link "9. uzdevums" at bounding box center [141, 142] width 77 height 11
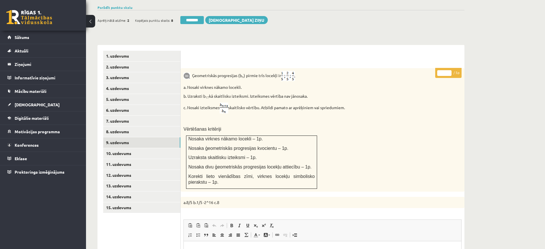
scroll to position [0, 0]
click at [449, 70] on input "*" at bounding box center [445, 73] width 14 height 6
drag, startPoint x: 449, startPoint y: 58, endPoint x: 442, endPoint y: 55, distance: 7.6
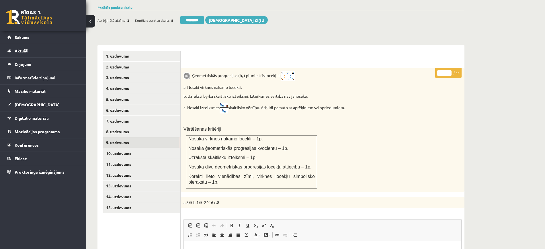
type input "*"
click at [449, 70] on input "*" at bounding box center [445, 73] width 14 height 6
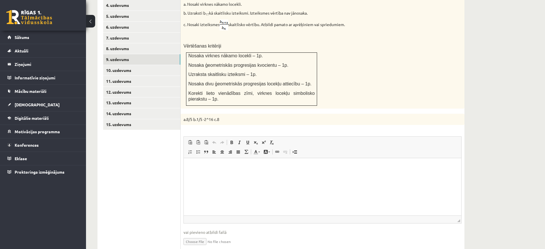
scroll to position [338, 0]
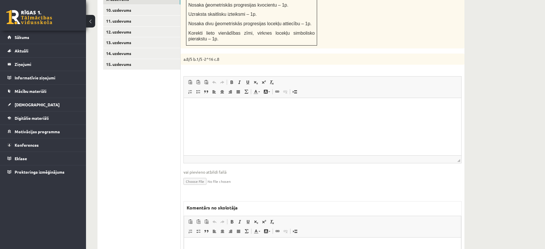
click at [212, 248] on p "Bagātinātā teksta redaktors, wiswyg-editor-47024729056780-1757572101-131" at bounding box center [323, 247] width 266 height 6
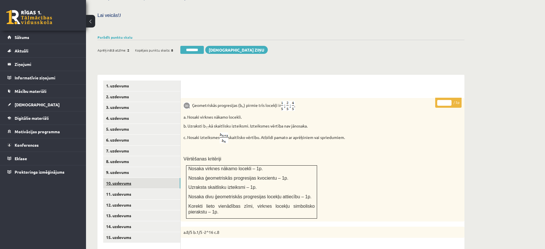
click at [170, 178] on link "10. uzdevums" at bounding box center [141, 183] width 77 height 11
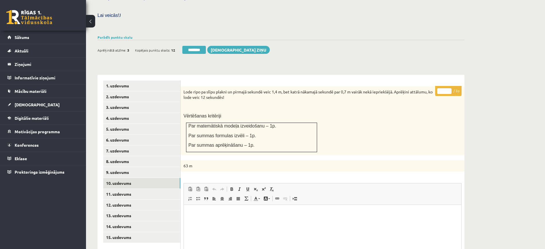
scroll to position [0, 0]
type input "*"
click at [449, 88] on input "*" at bounding box center [445, 91] width 14 height 6
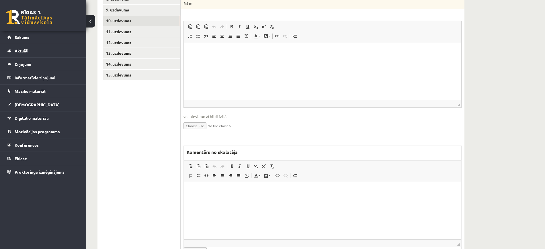
scroll to position [346, 0]
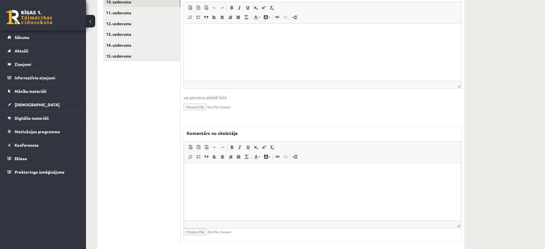
click at [240, 221] on span "◢ Elementa ceļš" at bounding box center [322, 225] width 277 height 8
click at [229, 180] on html at bounding box center [322, 172] width 277 height 18
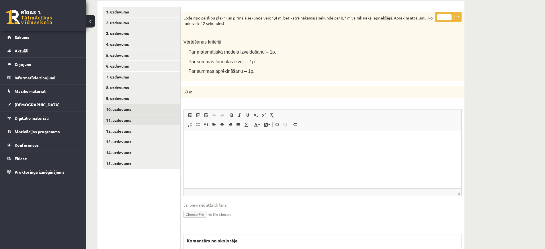
click at [157, 115] on link "11. uzdevums" at bounding box center [141, 120] width 77 height 11
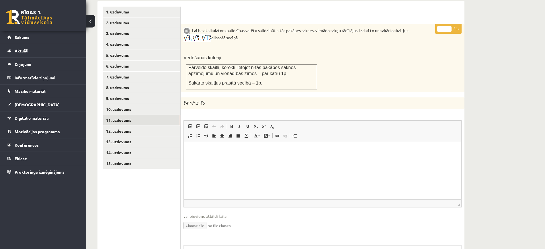
scroll to position [0, 0]
type input "*"
click at [449, 26] on input "*" at bounding box center [445, 29] width 14 height 6
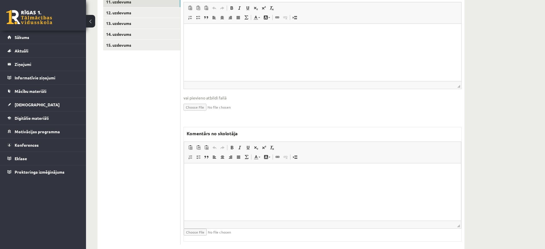
drag, startPoint x: 242, startPoint y: 169, endPoint x: 228, endPoint y: 165, distance: 14.2
click at [238, 169] on p "Bagātinātā teksta redaktors, wiswyg-editor-47024983734860-1757572124-496" at bounding box center [323, 172] width 266 height 6
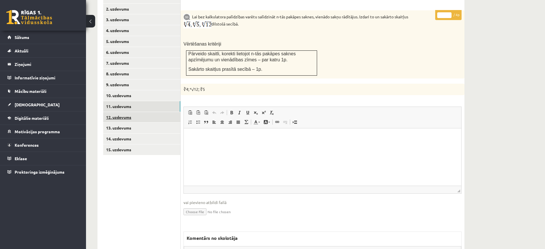
scroll to position [249, 0]
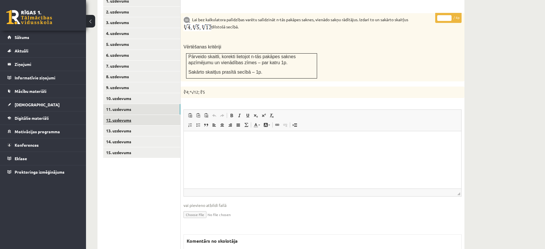
click at [163, 115] on link "12. uzdevums" at bounding box center [141, 120] width 77 height 11
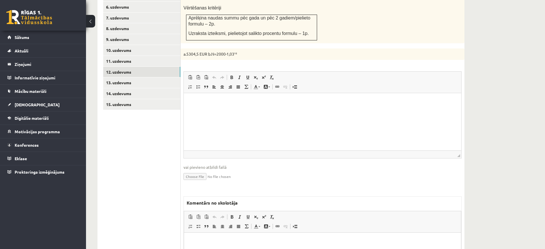
scroll to position [367, 0]
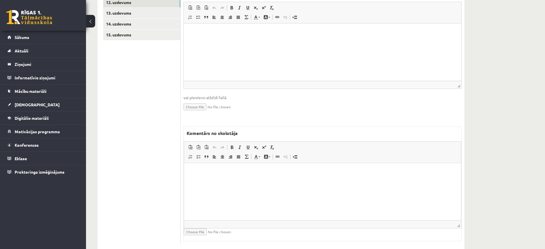
click at [250, 180] on html at bounding box center [322, 172] width 277 height 18
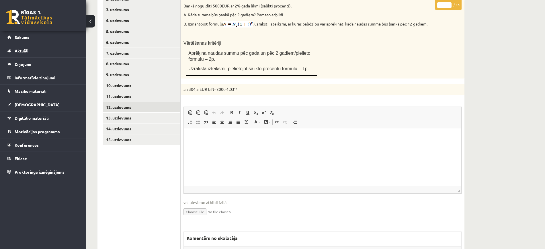
scroll to position [188, 0]
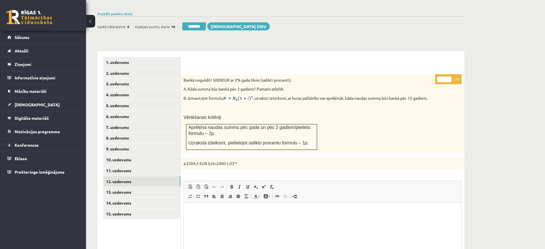
click at [448, 77] on input "*" at bounding box center [445, 80] width 14 height 6
type input "*"
click at [448, 77] on input "*" at bounding box center [445, 80] width 14 height 6
click at [162, 187] on link "13. uzdevums" at bounding box center [141, 192] width 77 height 11
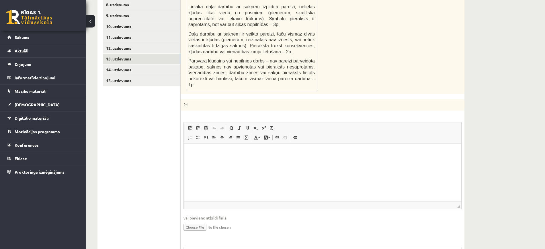
scroll to position [436, 0]
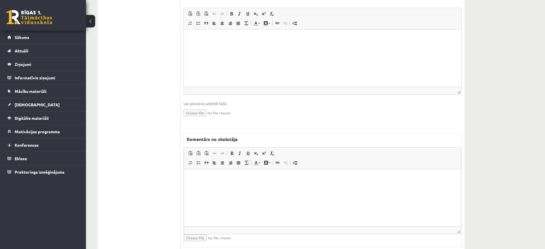
click at [225, 187] on html at bounding box center [322, 178] width 277 height 18
click at [188, 178] on html "**********" at bounding box center [322, 182] width 277 height 27
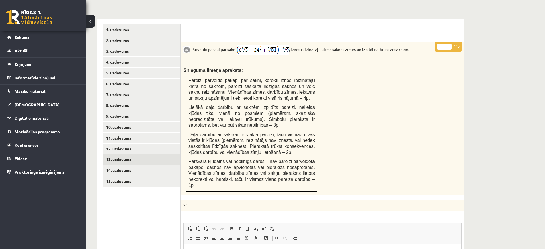
click at [451, 44] on input "*" at bounding box center [445, 47] width 14 height 6
type input "*"
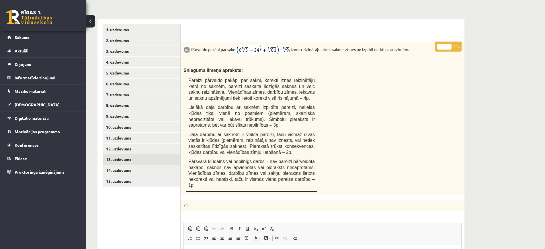
click at [450, 44] on input "*" at bounding box center [445, 47] width 14 height 6
click at [151, 165] on link "14. uzdevums" at bounding box center [141, 170] width 77 height 11
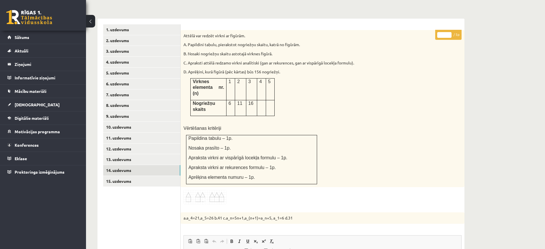
scroll to position [0, 0]
click at [449, 32] on input "*" at bounding box center [445, 35] width 14 height 6
type input "*"
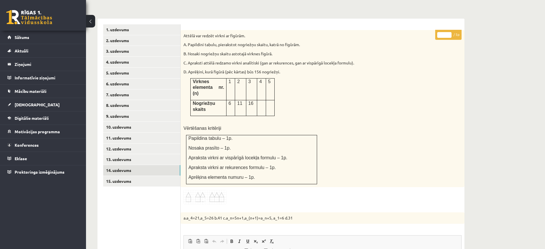
click at [449, 32] on input "*" at bounding box center [445, 35] width 14 height 6
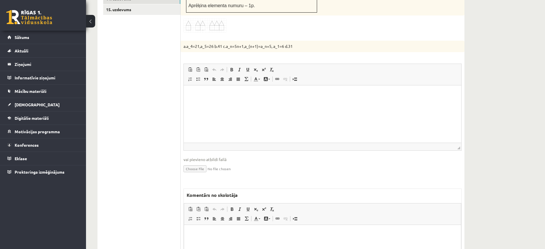
scroll to position [436, 0]
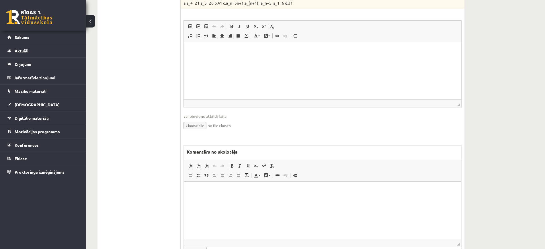
click at [256, 199] on html at bounding box center [322, 191] width 277 height 18
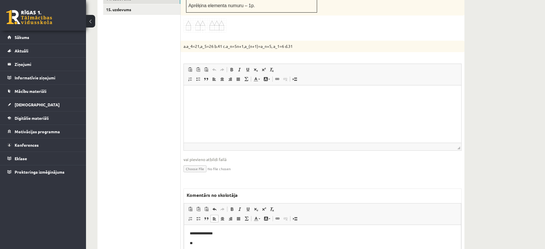
scroll to position [292, 0]
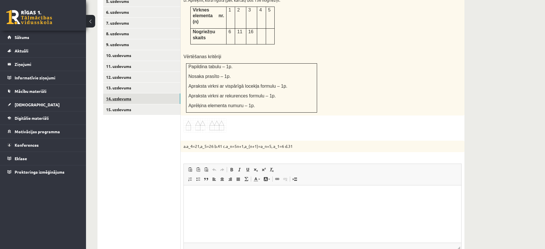
click at [165, 94] on link "14. uzdevums" at bounding box center [141, 99] width 77 height 11
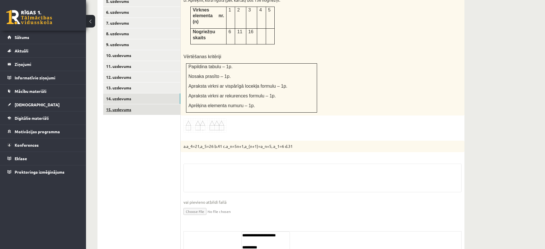
click at [156, 104] on link "15. uzdevums" at bounding box center [141, 109] width 77 height 11
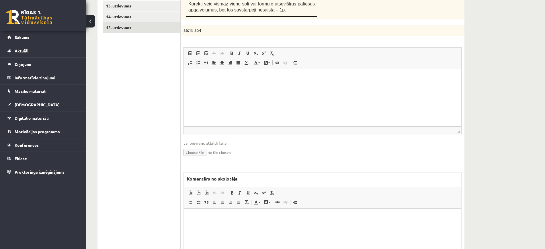
scroll to position [400, 0]
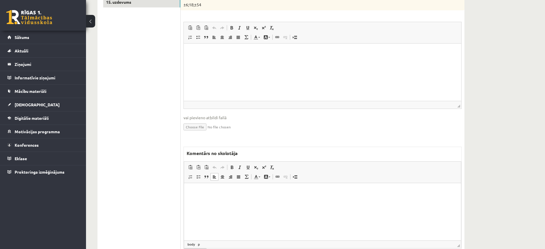
click at [238, 201] on html at bounding box center [322, 192] width 277 height 18
drag, startPoint x: 233, startPoint y: 205, endPoint x: 210, endPoint y: 200, distance: 23.4
click at [210, 200] on body "**********" at bounding box center [323, 201] width 266 height 25
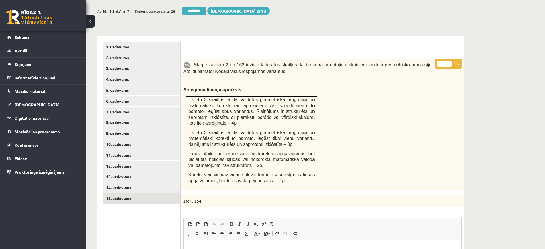
scroll to position [149, 0]
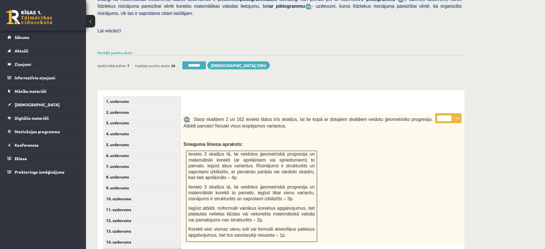
click at [449, 116] on input "*" at bounding box center [445, 119] width 14 height 6
type input "*"
click at [449, 116] on input "*" at bounding box center [445, 119] width 14 height 6
click at [162, 107] on link "2. uzdevums" at bounding box center [141, 112] width 77 height 11
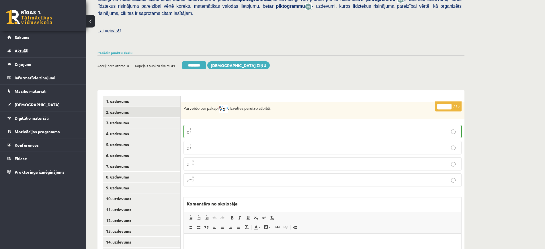
scroll to position [0, 0]
click at [190, 61] on input "********" at bounding box center [194, 65] width 24 height 8
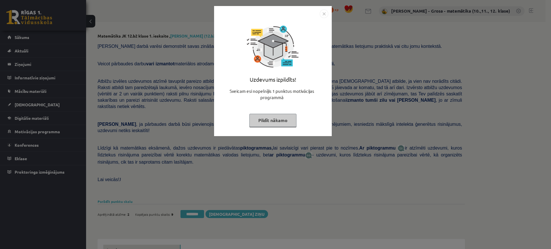
click at [264, 121] on button "Pildīt nākamo" at bounding box center [272, 120] width 47 height 13
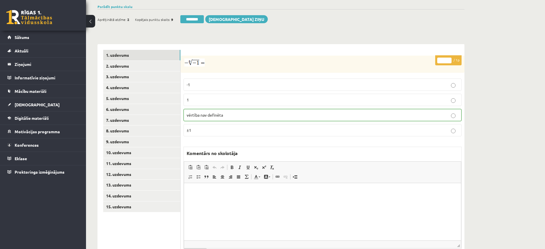
scroll to position [211, 0]
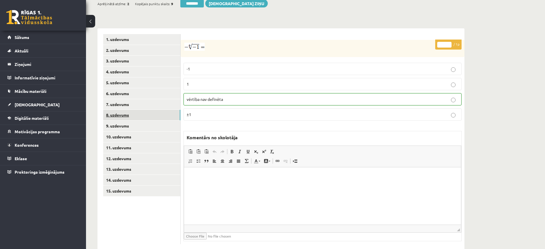
click at [163, 110] on link "8. uzdevums" at bounding box center [141, 115] width 77 height 11
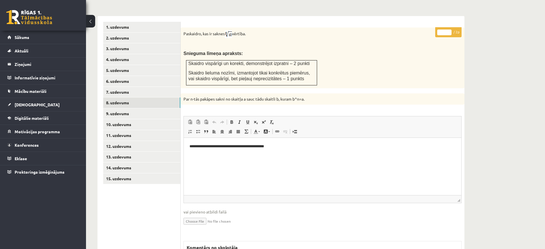
scroll to position [0, 0]
click at [172, 108] on link "9. uzdevums" at bounding box center [141, 113] width 77 height 11
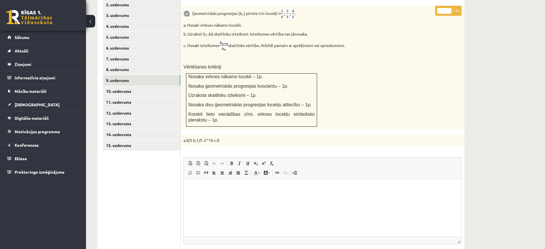
scroll to position [340, 0]
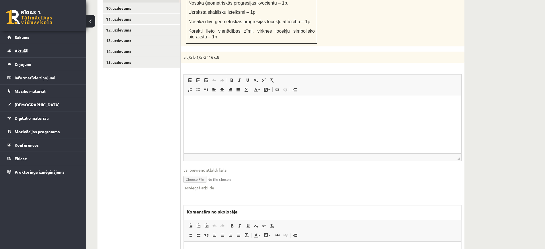
click at [207, 180] on fieldset "Rich Text Editor, wiswyg-editor-user-answer-47024900961820 Redaktora rīkjoslas …" at bounding box center [323, 135] width 278 height 123
click at [207, 185] on link "Iesniegtā atbilde" at bounding box center [199, 188] width 31 height 6
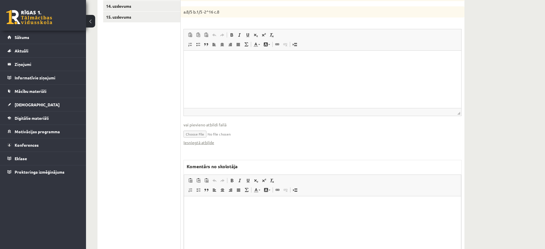
scroll to position [418, 0]
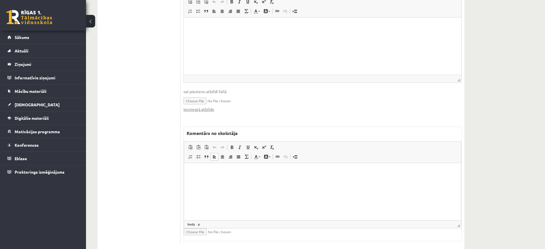
click at [255, 181] on html at bounding box center [322, 172] width 277 height 18
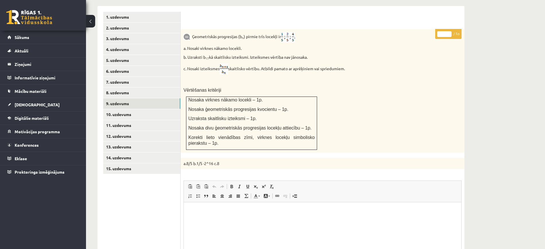
scroll to position [131, 0]
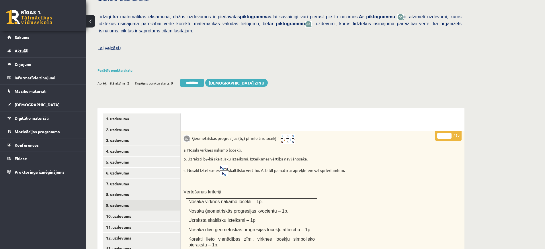
click at [450, 133] on input "*" at bounding box center [445, 136] width 14 height 6
type input "*"
click at [450, 133] on input "*" at bounding box center [445, 136] width 14 height 6
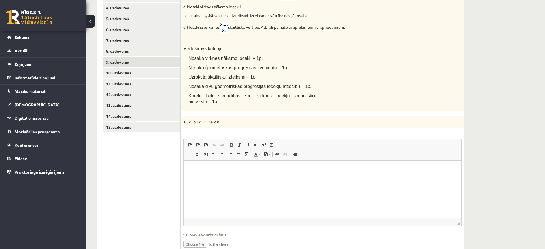
scroll to position [418, 0]
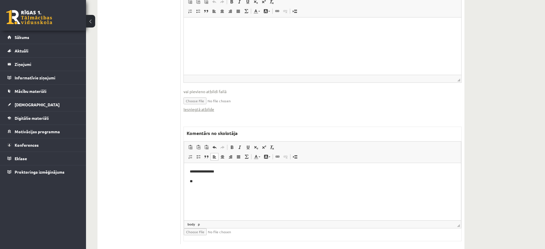
click at [190, 170] on html "**********" at bounding box center [322, 176] width 277 height 27
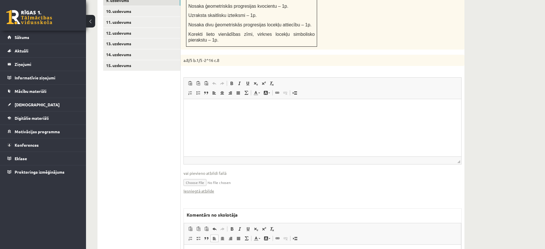
scroll to position [275, 0]
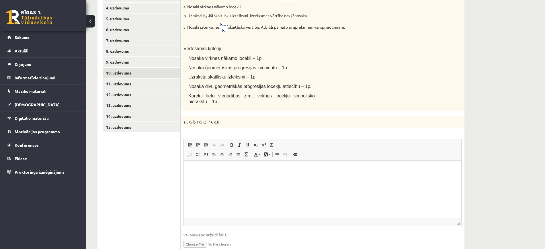
click at [155, 68] on link "10. uzdevums" at bounding box center [141, 73] width 77 height 11
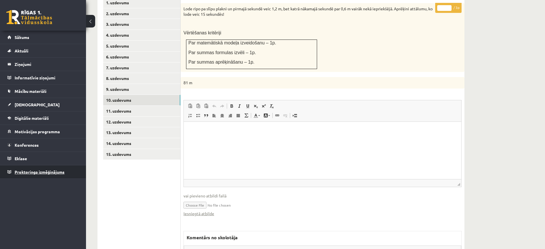
scroll to position [273, 0]
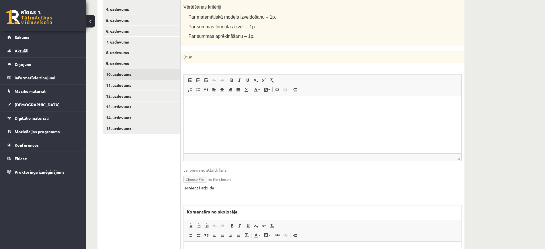
click at [197, 185] on link "Iesniegtā atbilde" at bounding box center [199, 188] width 31 height 6
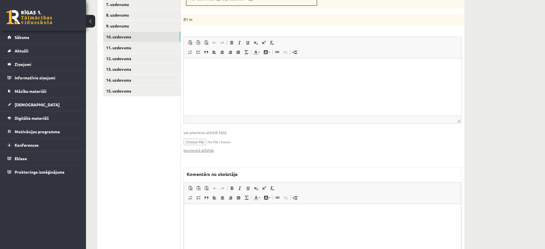
scroll to position [352, 0]
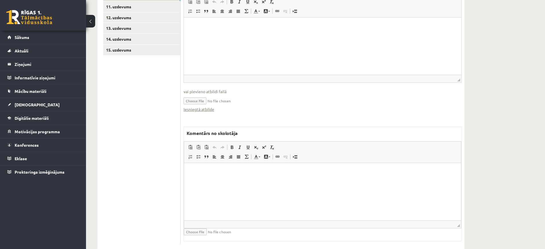
click at [273, 180] on html at bounding box center [322, 172] width 277 height 18
drag, startPoint x: 253, startPoint y: 176, endPoint x: 213, endPoint y: 175, distance: 39.3
click at [213, 175] on html "**********" at bounding box center [322, 172] width 277 height 18
copy p "**********"
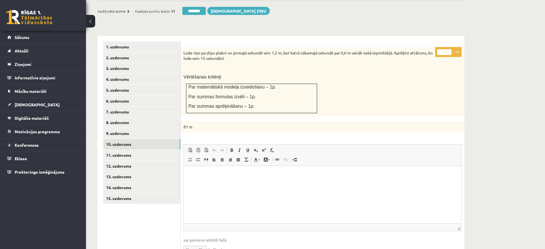
scroll to position [137, 0]
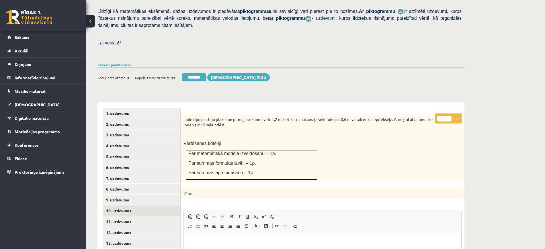
type input "*"
click at [449, 116] on input "*" at bounding box center [445, 119] width 14 height 6
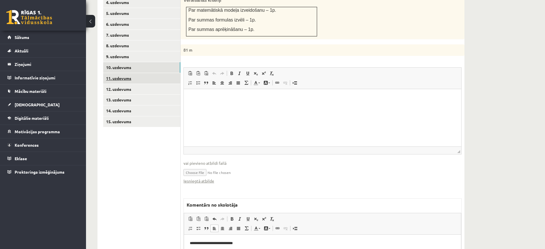
click at [160, 73] on link "11. uzdevums" at bounding box center [141, 78] width 77 height 11
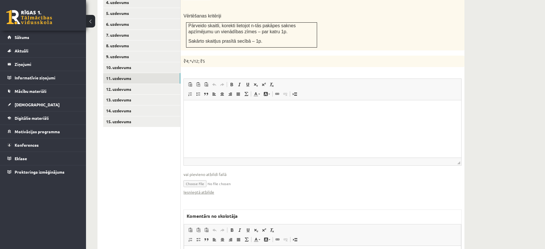
scroll to position [0, 0]
click at [201, 189] on link "Iesniegtā atbilde" at bounding box center [199, 192] width 31 height 6
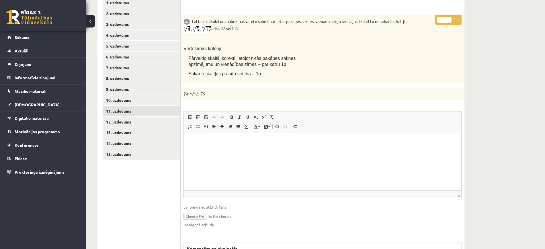
scroll to position [209, 0]
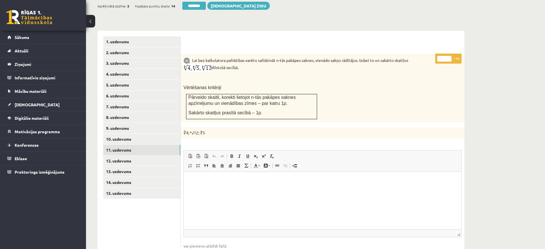
type input "*"
click at [450, 56] on input "*" at bounding box center [445, 59] width 14 height 6
click at [171, 156] on link "12. uzdevums" at bounding box center [141, 161] width 77 height 11
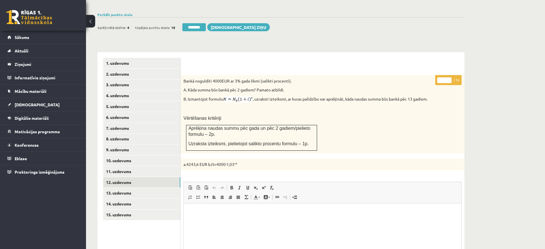
scroll to position [0, 0]
type input "*"
click at [448, 77] on input "*" at bounding box center [445, 80] width 14 height 6
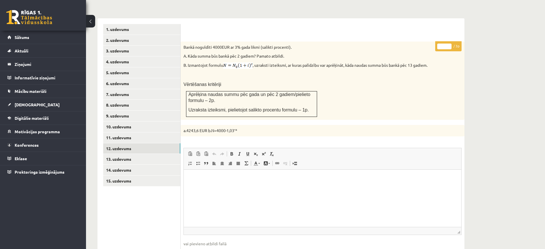
scroll to position [259, 0]
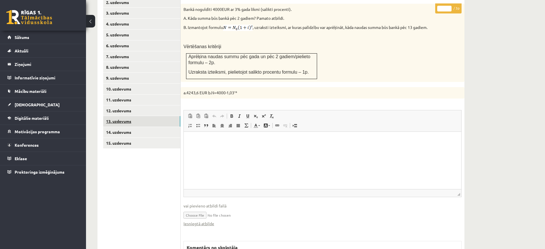
click at [159, 116] on link "13. uzdevums" at bounding box center [141, 121] width 77 height 11
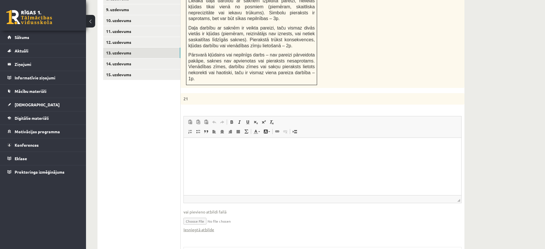
scroll to position [0, 0]
click at [209, 227] on link "Iesniegtā atbilde" at bounding box center [199, 230] width 31 height 6
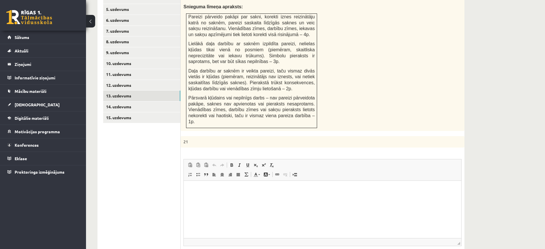
scroll to position [184, 0]
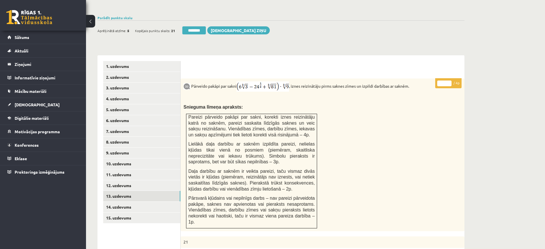
type input "*"
click at [449, 81] on input "*" at bounding box center [445, 84] width 14 height 6
click at [172, 202] on link "14. uzdevums" at bounding box center [141, 207] width 77 height 11
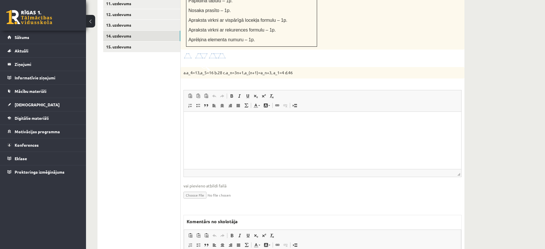
scroll to position [359, 0]
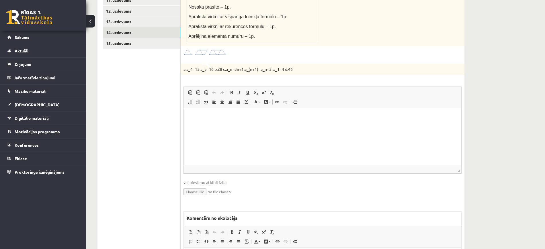
click at [233, 212] on label "Komentārs no skolotāja" at bounding box center [212, 218] width 57 height 13
click at [152, 38] on link "15. uzdevums" at bounding box center [141, 43] width 77 height 11
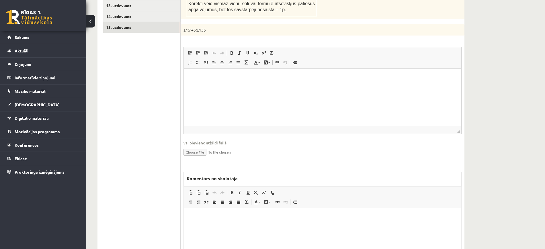
scroll to position [0, 0]
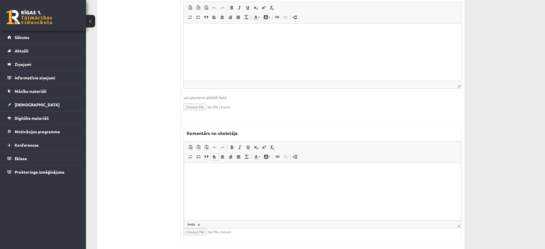
click at [205, 181] on html at bounding box center [322, 172] width 277 height 18
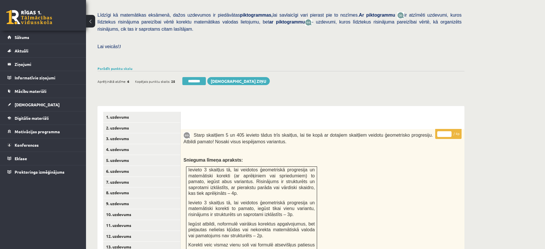
click at [150, 133] on link "3. uzdevums" at bounding box center [141, 138] width 77 height 11
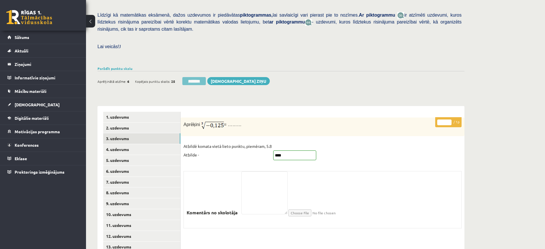
click at [195, 77] on input "********" at bounding box center [194, 81] width 24 height 8
